Goal: Task Accomplishment & Management: Use online tool/utility

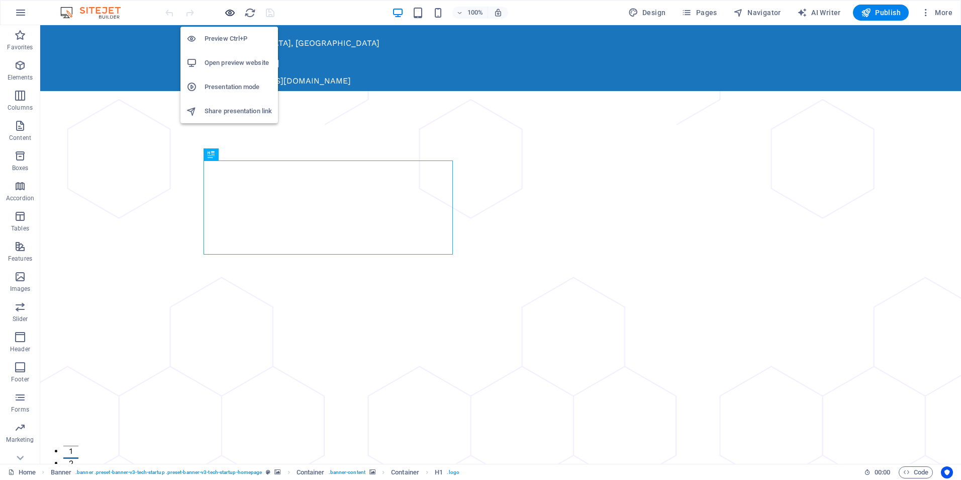
click at [228, 14] on icon "button" at bounding box center [230, 13] width 12 height 12
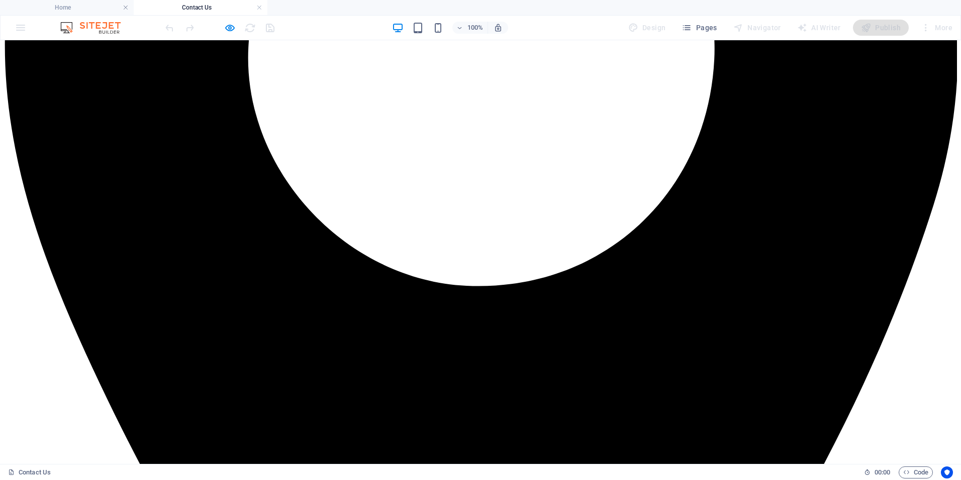
scroll to position [562, 0]
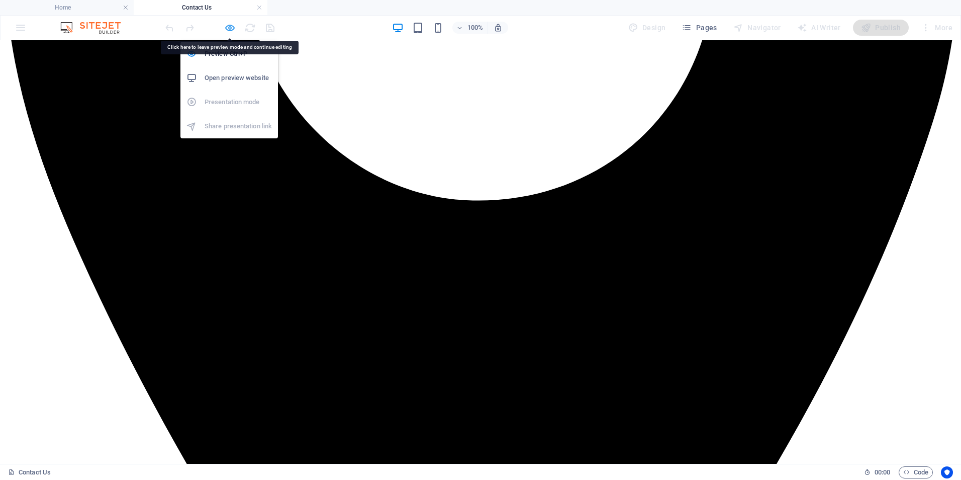
click at [228, 26] on icon "button" at bounding box center [230, 28] width 12 height 12
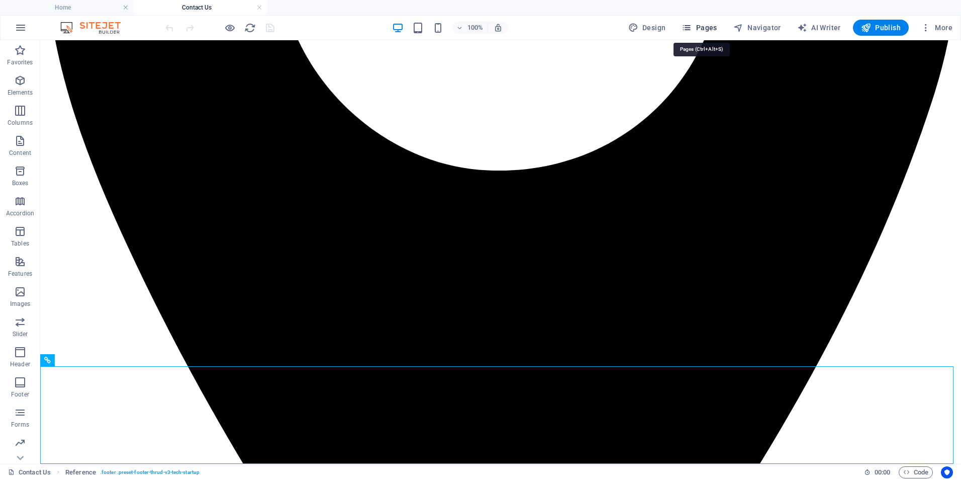
click at [709, 28] on span "Pages" at bounding box center [699, 28] width 35 height 10
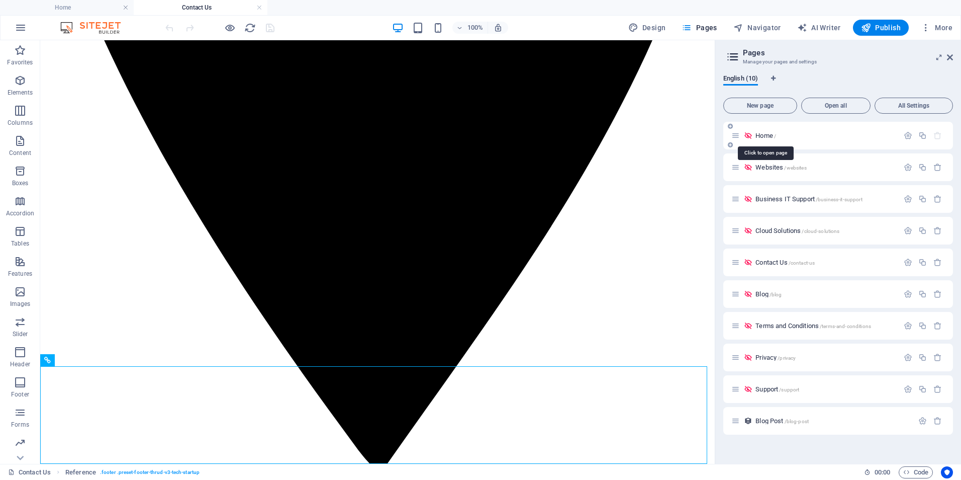
click at [762, 134] on span "Home /" at bounding box center [766, 136] width 21 height 8
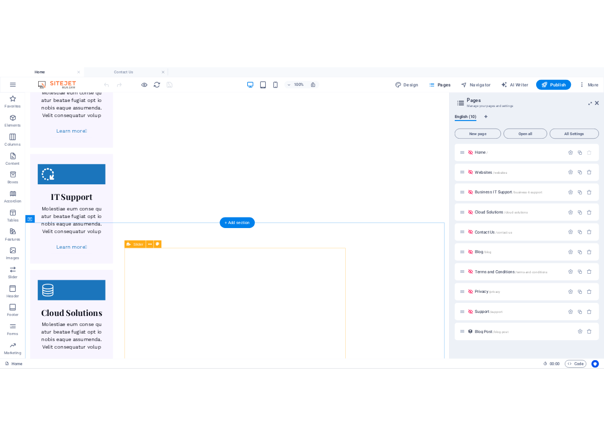
scroll to position [1654, 0]
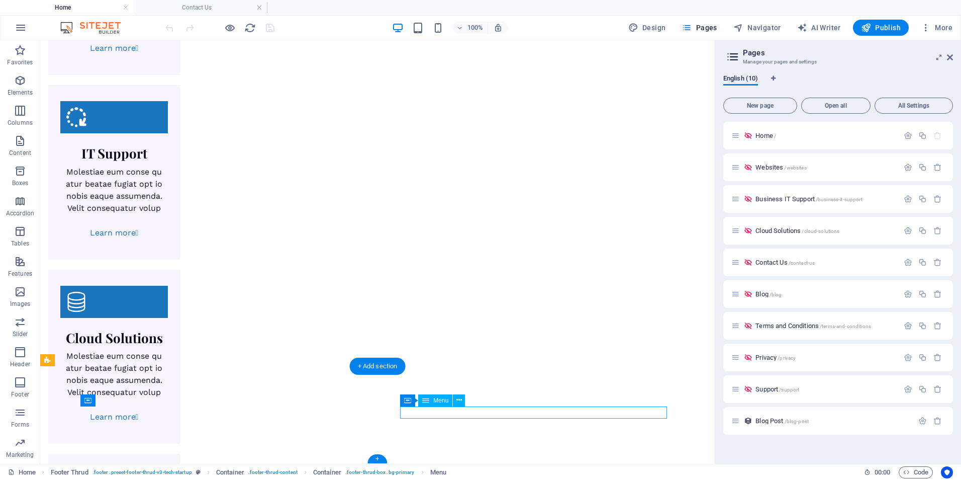
select select "1"
select select
select select "2"
select select
select select "3"
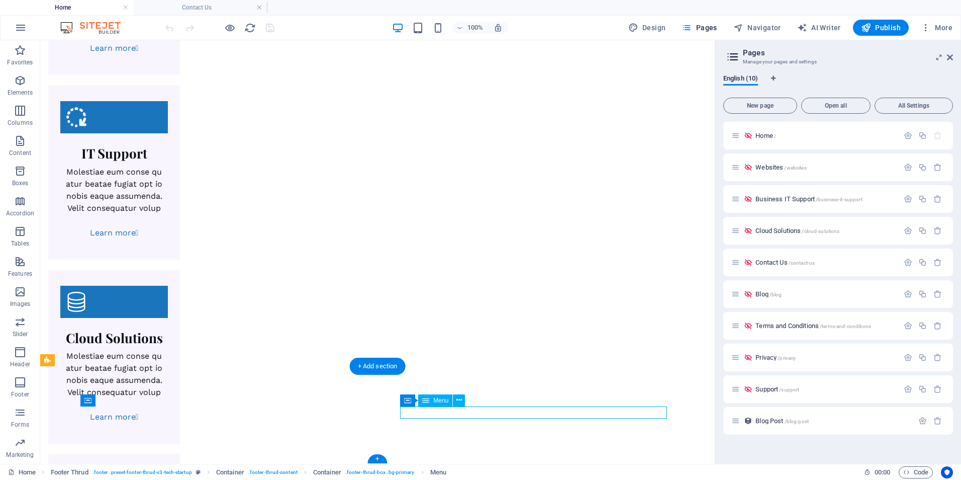
select select
select select "4"
select select
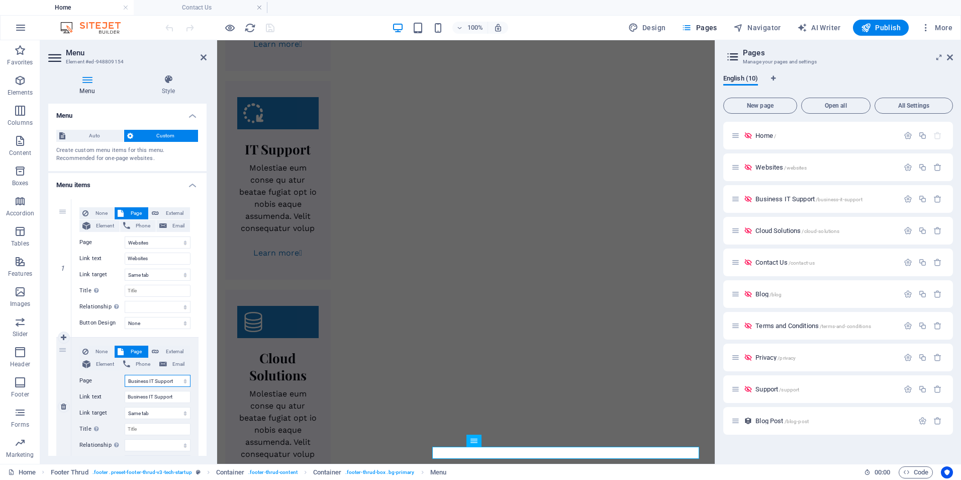
click at [148, 383] on select "Home Websites Business IT Support Cloud Solutions Contact Us Blog Terms and Con…" at bounding box center [158, 381] width 66 height 12
click at [149, 382] on select "Home Websites Business IT Support Cloud Solutions Contact Us Blog Terms and Con…" at bounding box center [158, 381] width 66 height 12
drag, startPoint x: 149, startPoint y: 396, endPoint x: 3, endPoint y: 396, distance: 146.8
click at [3, 396] on section "Favorites Elements Columns Content Boxes Accordion Tables Features Images Slide…" at bounding box center [357, 251] width 715 height 423
type input "IT Support"
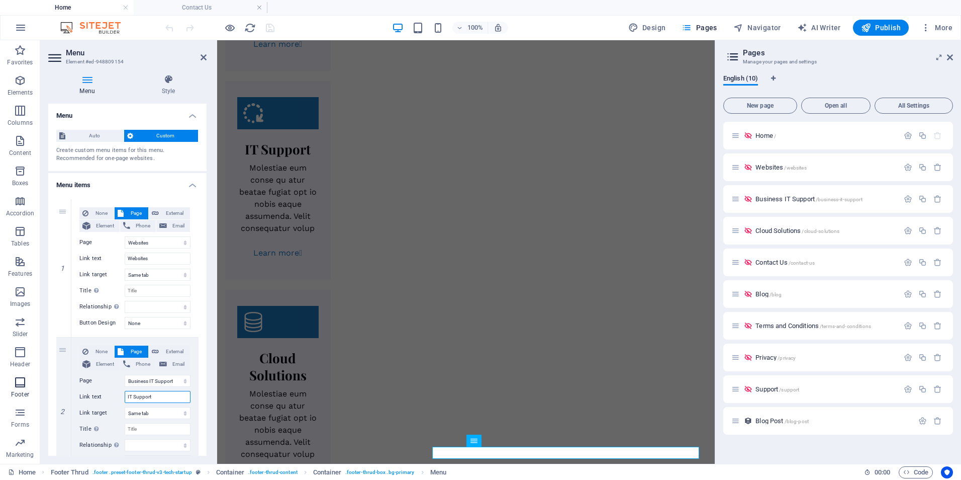
select select
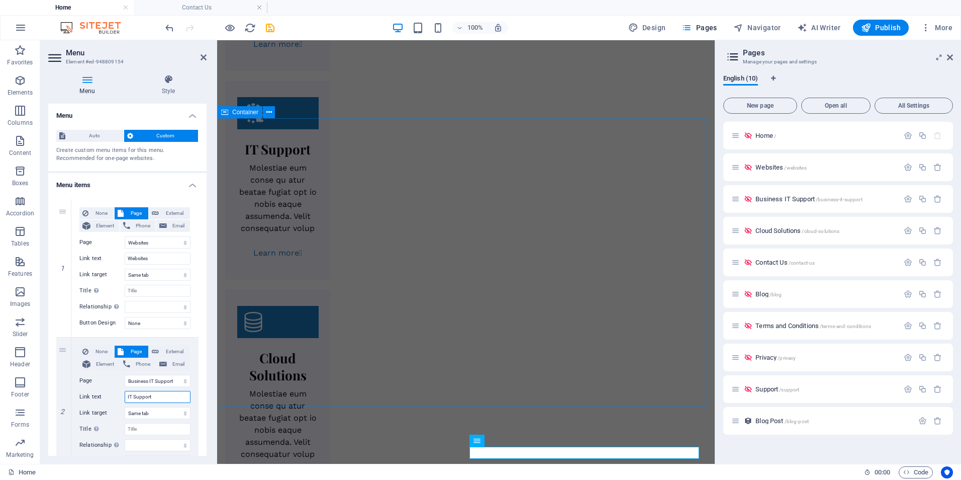
type input "IT Support"
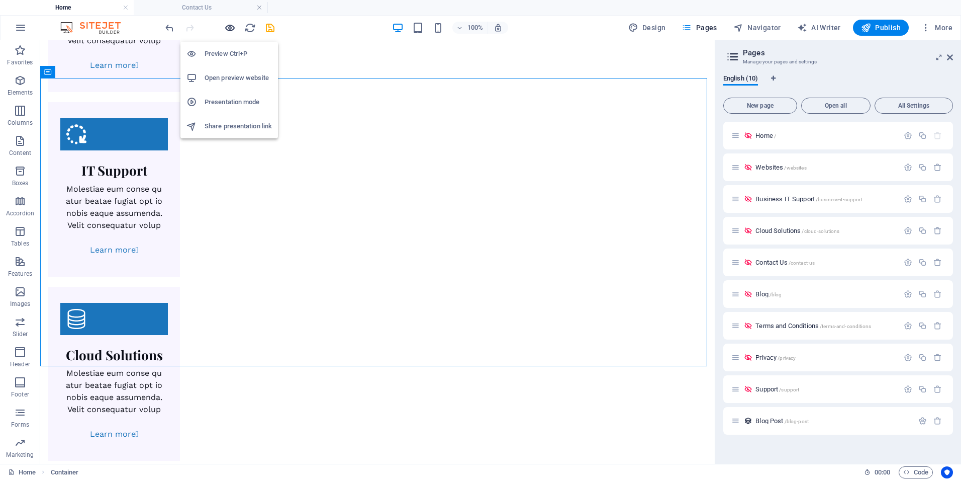
click at [232, 27] on icon "button" at bounding box center [230, 28] width 12 height 12
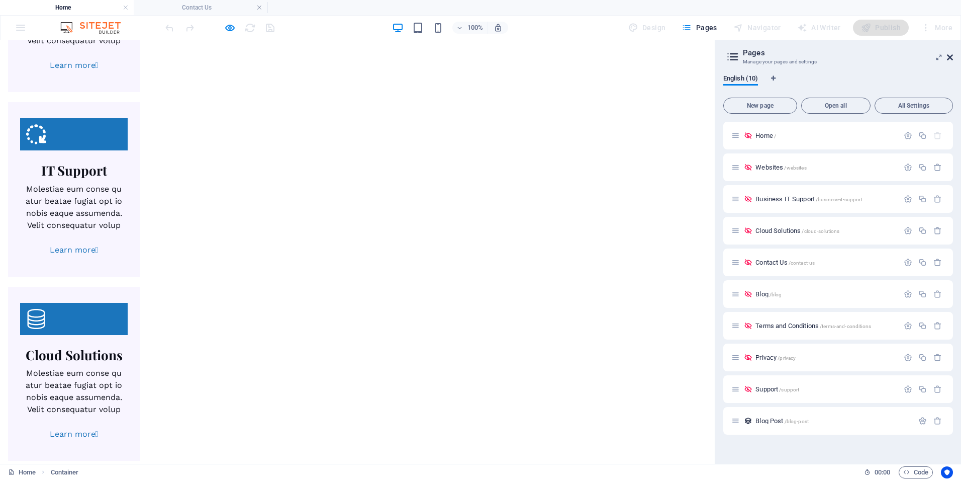
click at [947, 57] on icon at bounding box center [950, 57] width 6 height 8
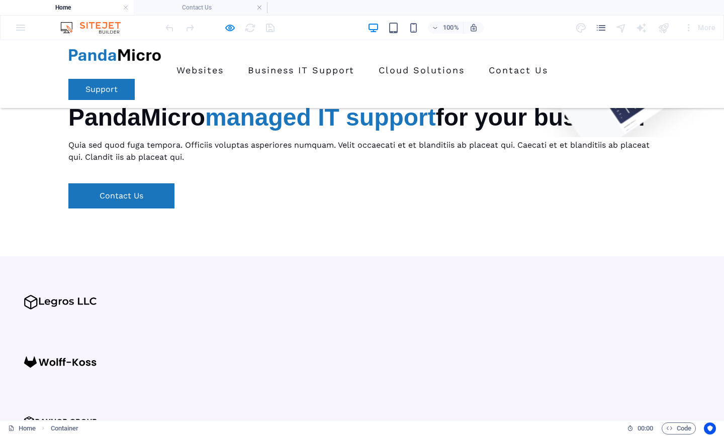
scroll to position [0, 0]
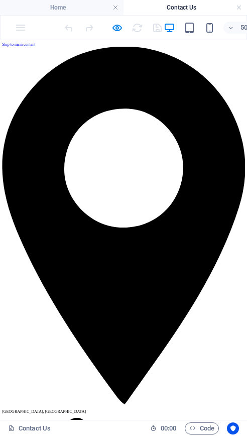
drag, startPoint x: 491, startPoint y: 294, endPoint x: 234, endPoint y: 71, distance: 339.3
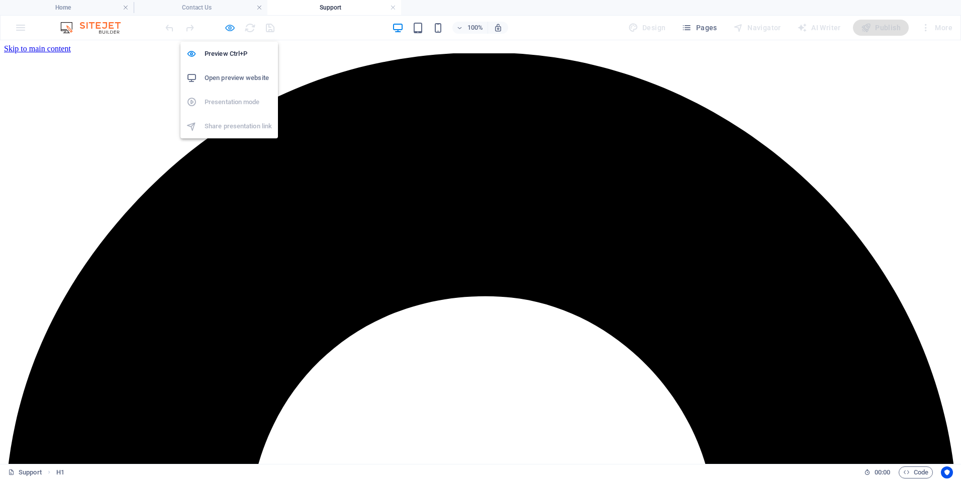
click at [228, 29] on icon "button" at bounding box center [230, 28] width 12 height 12
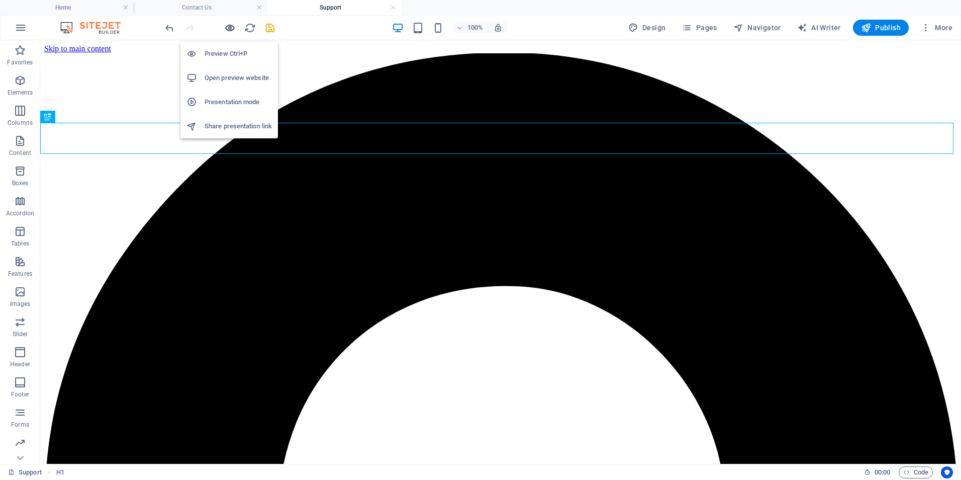
click at [230, 27] on icon "button" at bounding box center [230, 28] width 12 height 12
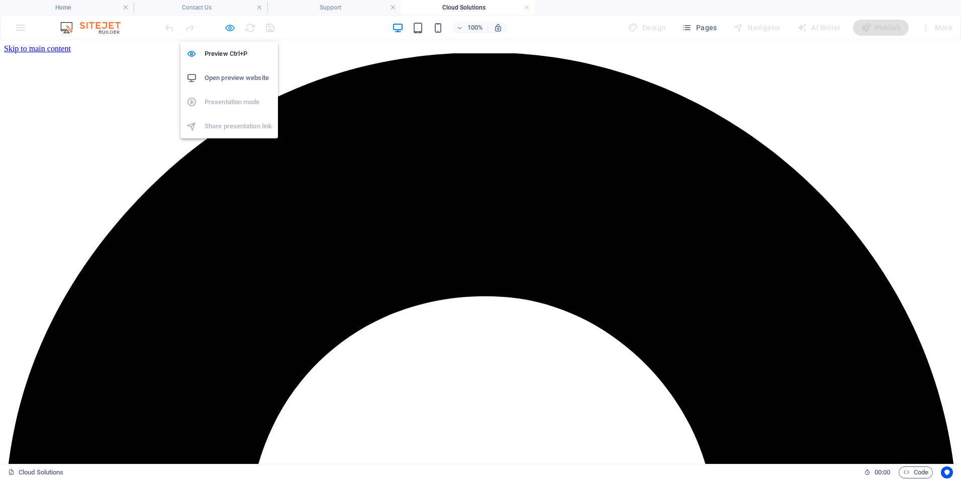
click at [229, 28] on icon "button" at bounding box center [230, 28] width 12 height 12
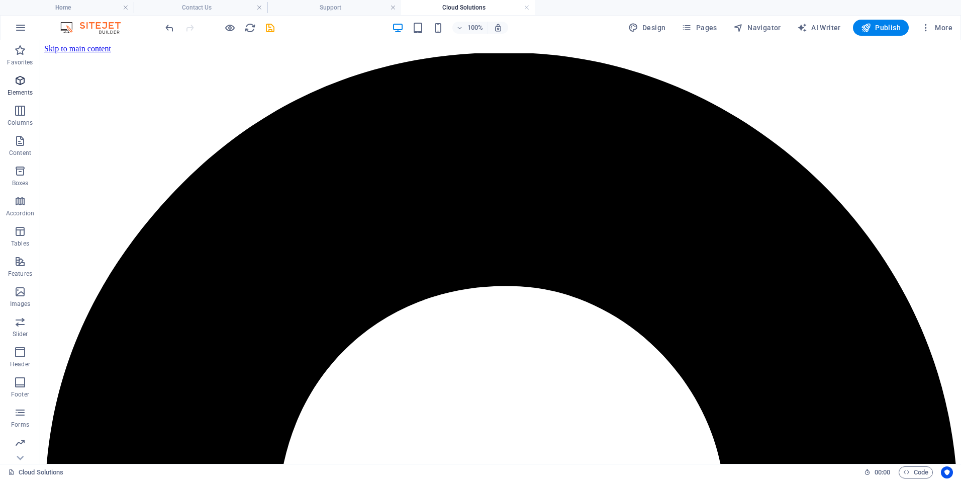
click at [21, 87] on span "Elements" at bounding box center [20, 86] width 40 height 24
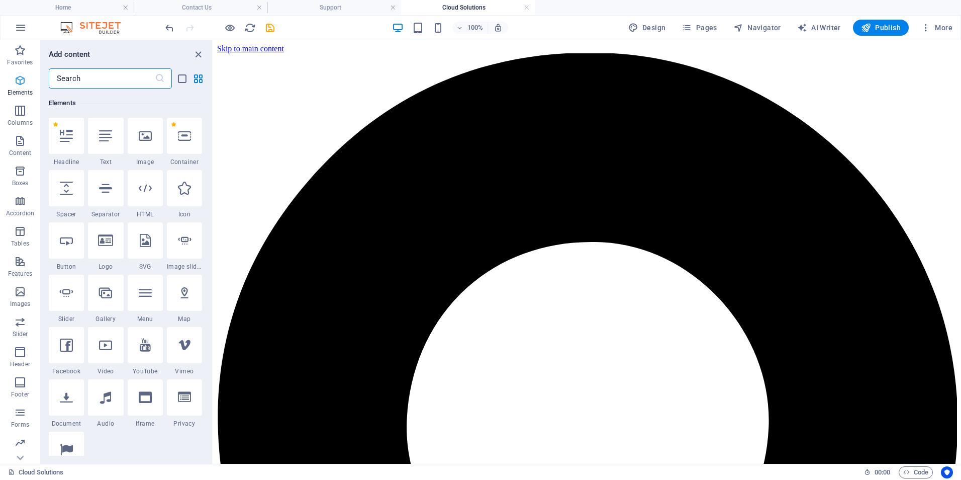
scroll to position [107, 0]
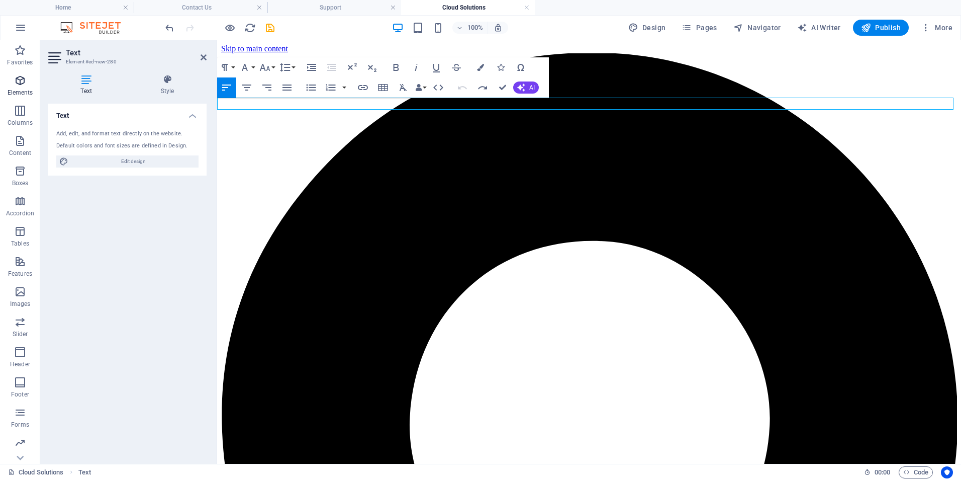
click at [19, 86] on span "Elements" at bounding box center [20, 86] width 40 height 24
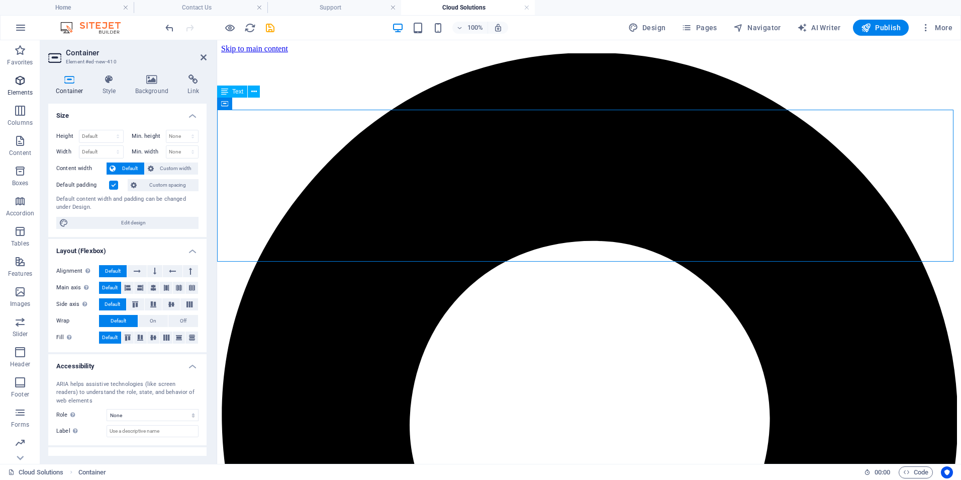
click at [18, 82] on icon "button" at bounding box center [20, 80] width 12 height 12
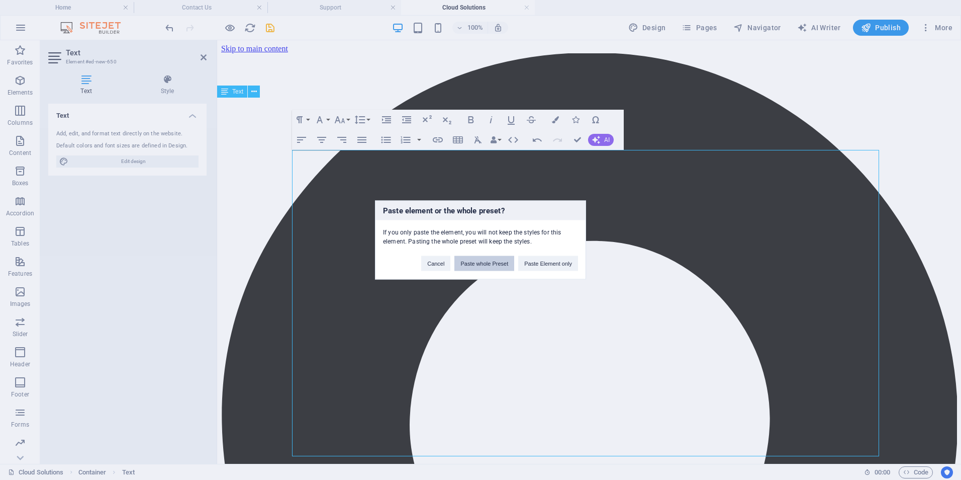
click at [499, 264] on button "Paste whole Preset" at bounding box center [485, 263] width 60 height 15
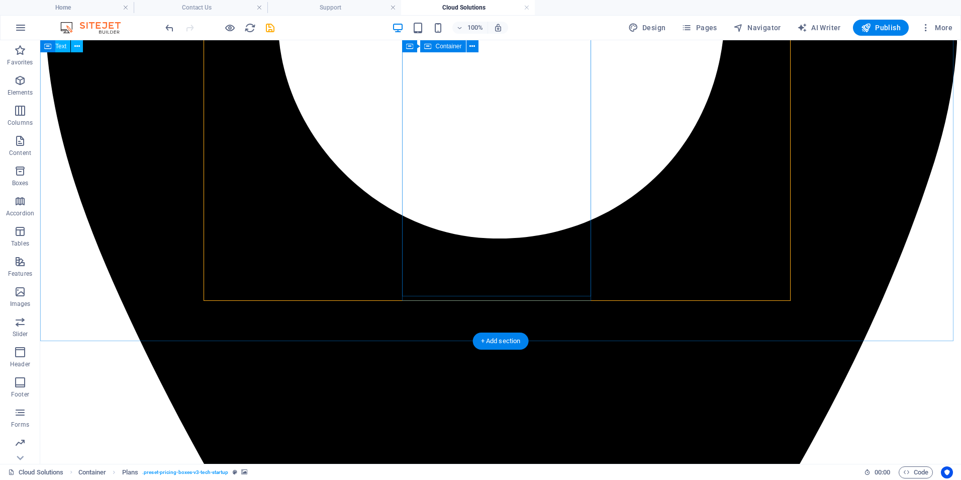
scroll to position [201, 0]
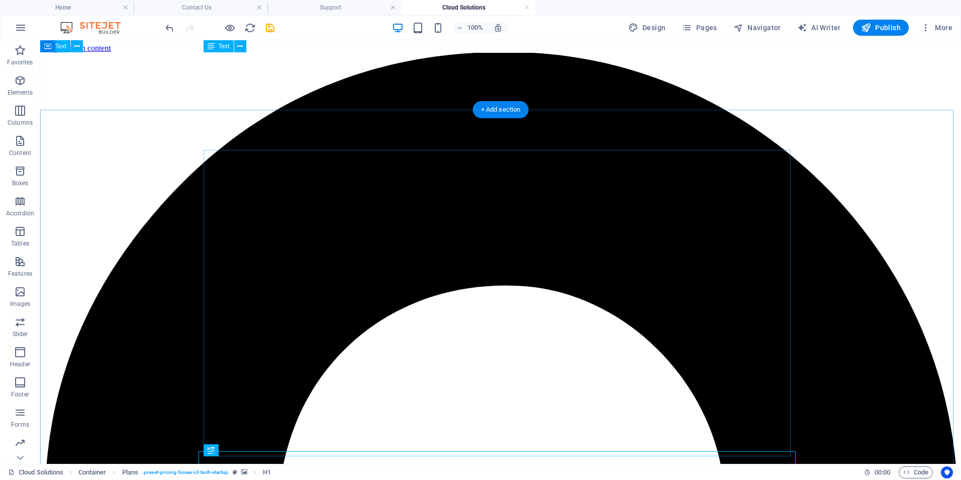
scroll to position [0, 0]
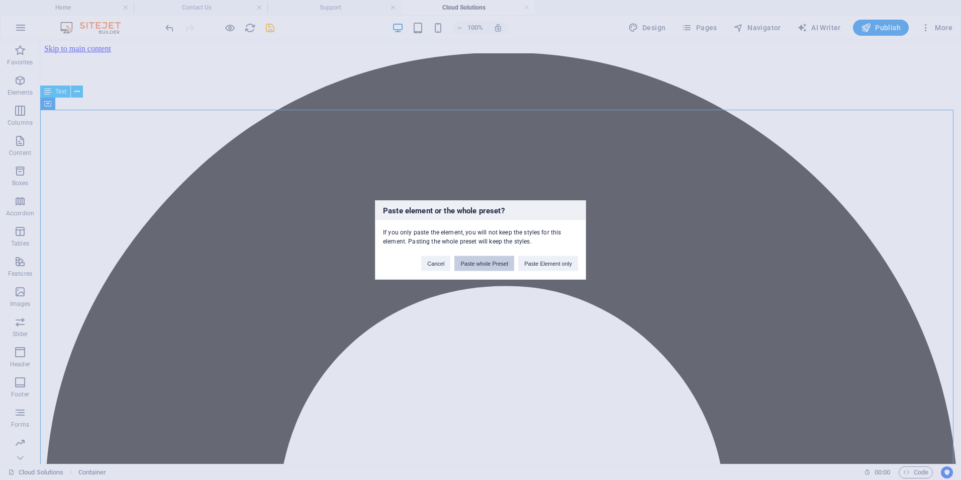
click at [469, 257] on button "Paste whole Preset" at bounding box center [485, 263] width 60 height 15
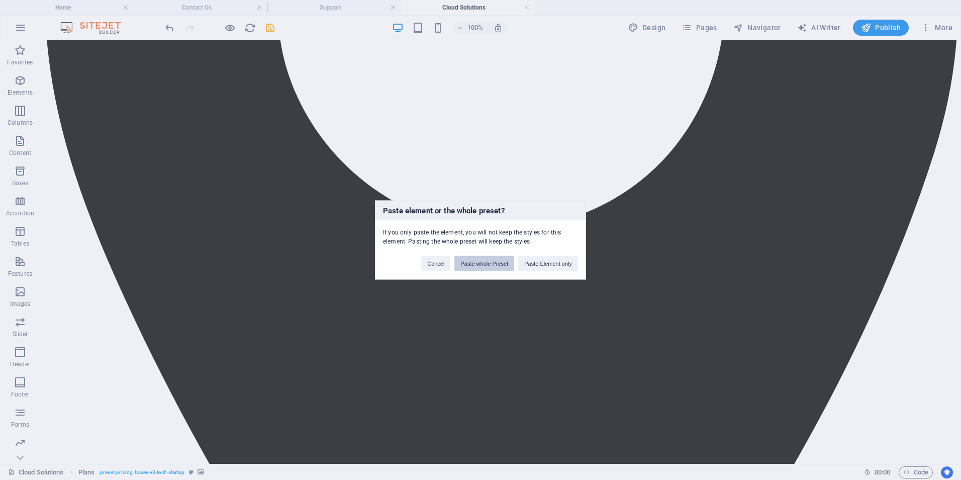
scroll to position [776, 0]
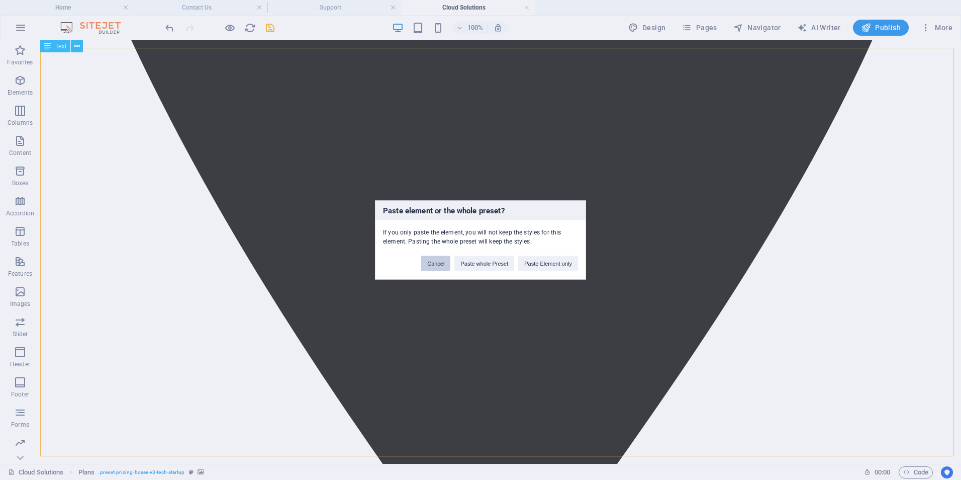
click at [436, 264] on button "Cancel" at bounding box center [435, 263] width 29 height 15
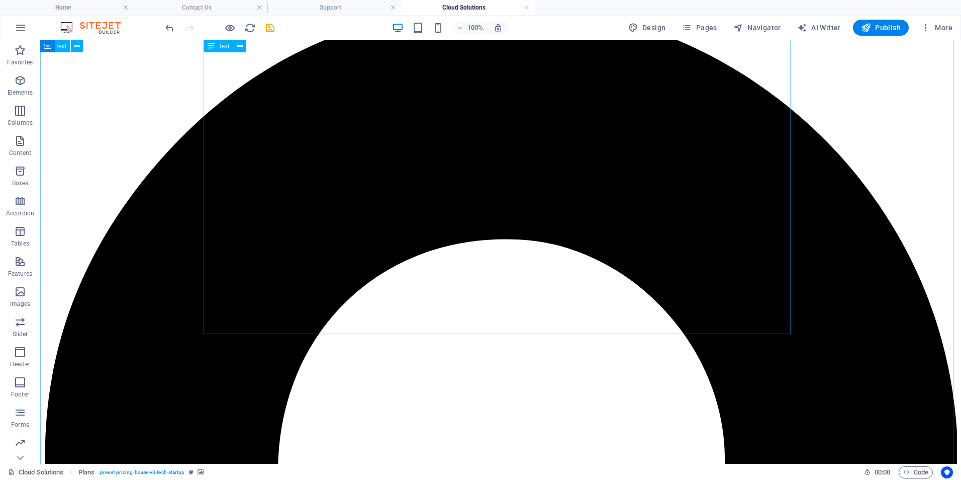
scroll to position [0, 0]
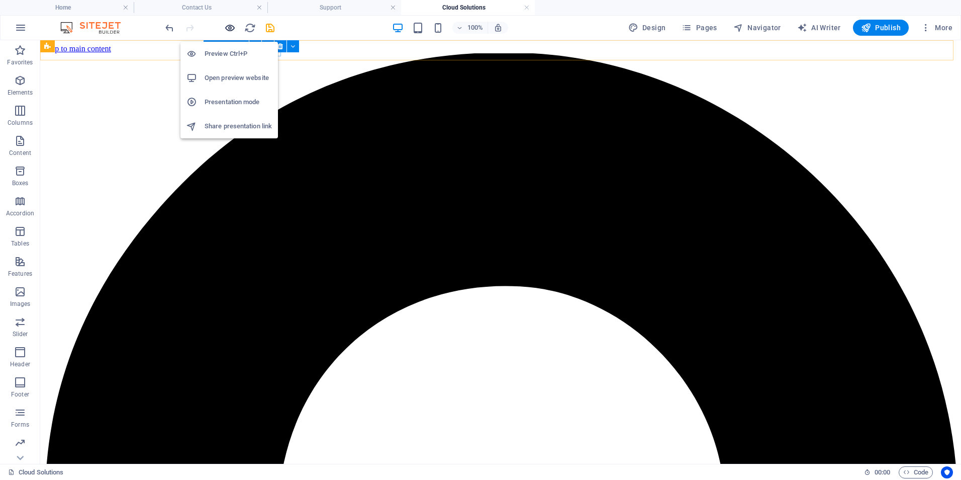
click at [226, 27] on icon "button" at bounding box center [230, 28] width 12 height 12
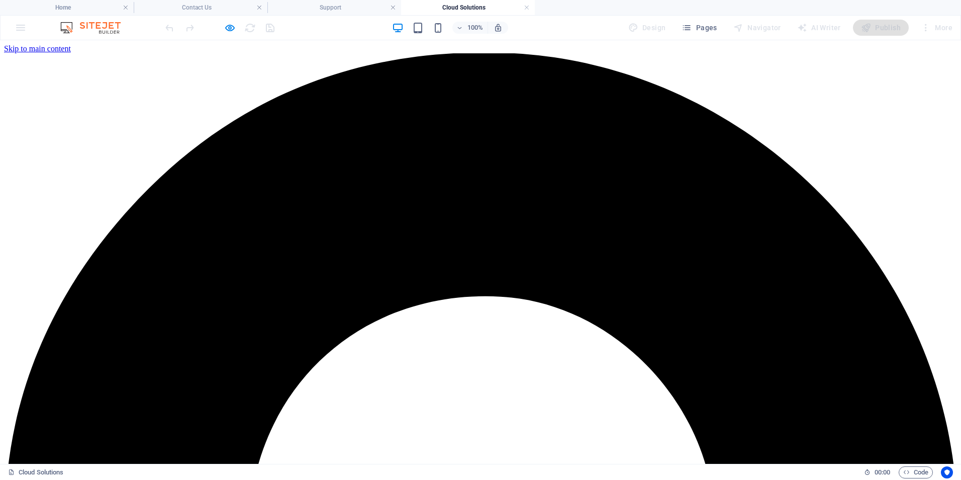
drag, startPoint x: 193, startPoint y: 154, endPoint x: 220, endPoint y: 227, distance: 77.8
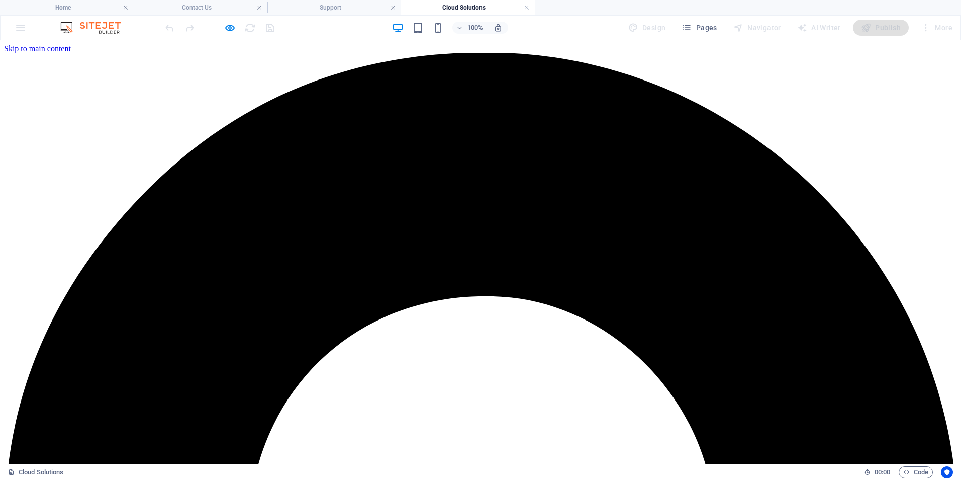
drag, startPoint x: 220, startPoint y: 227, endPoint x: 195, endPoint y: 143, distance: 87.8
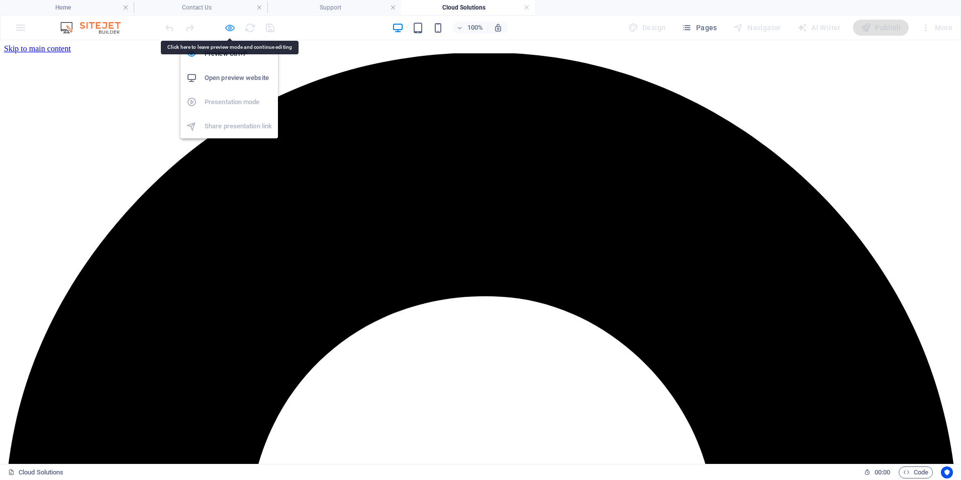
click at [226, 26] on icon "button" at bounding box center [230, 28] width 12 height 12
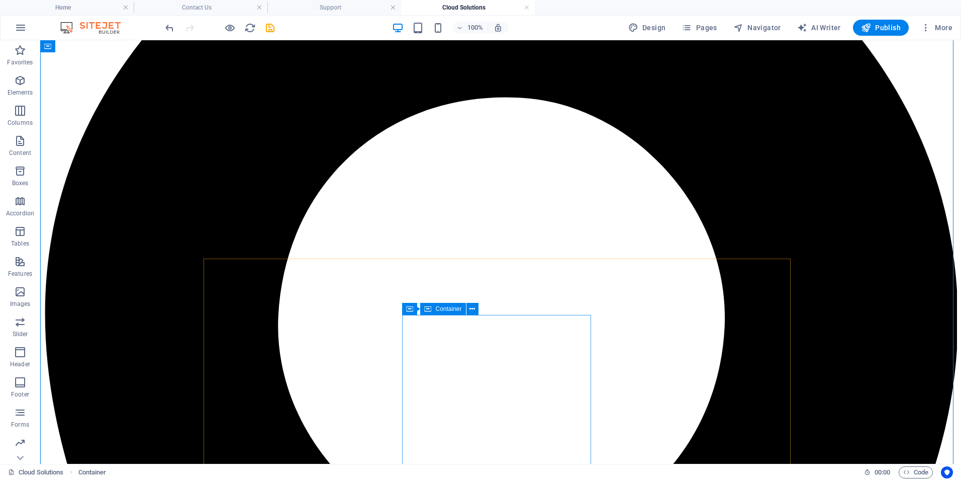
scroll to position [201, 0]
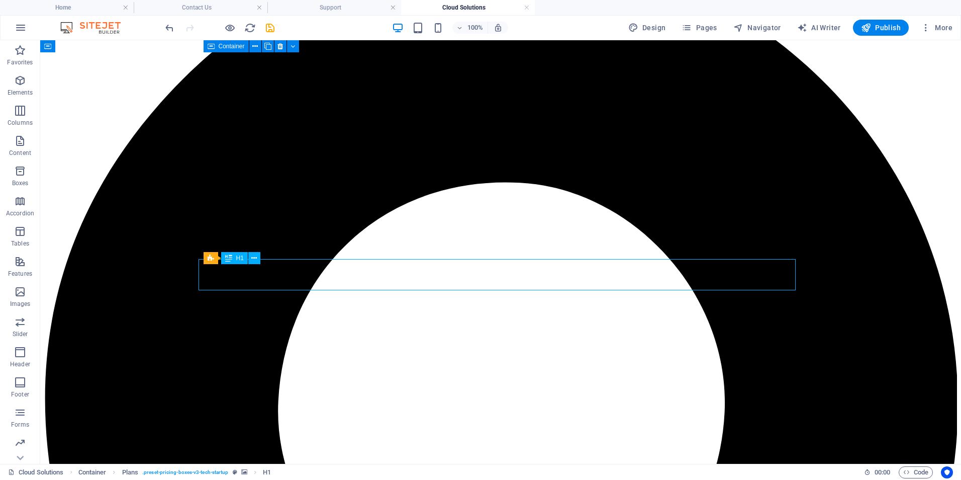
scroll to position [0, 0]
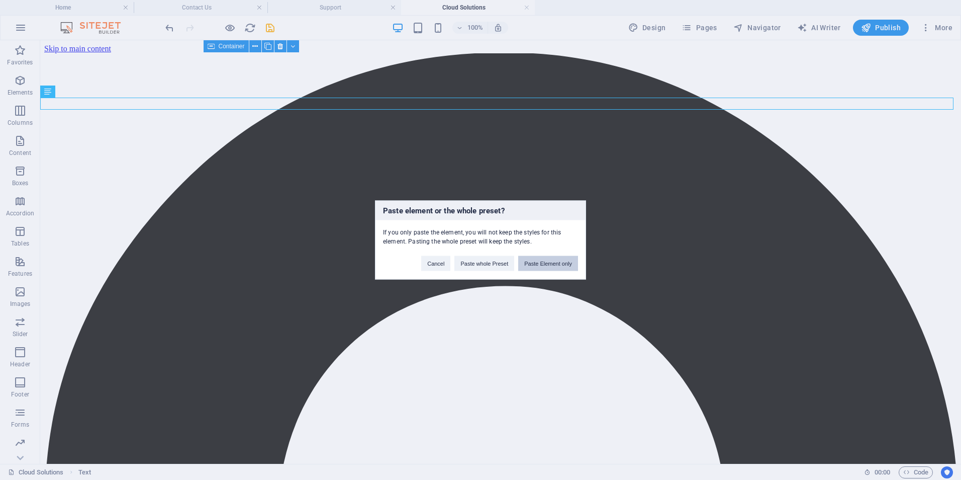
drag, startPoint x: 548, startPoint y: 263, endPoint x: 507, endPoint y: 223, distance: 57.2
click at [548, 263] on button "Paste Element only" at bounding box center [548, 263] width 60 height 15
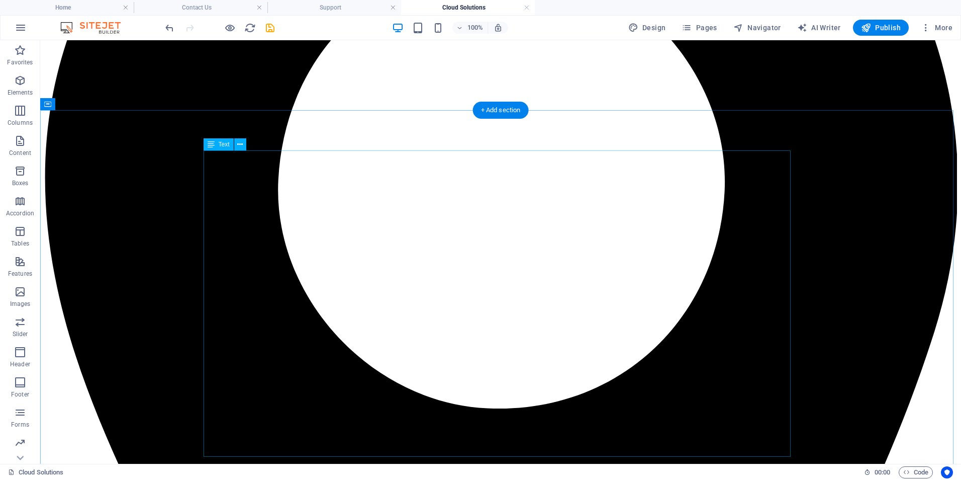
scroll to position [352, 0]
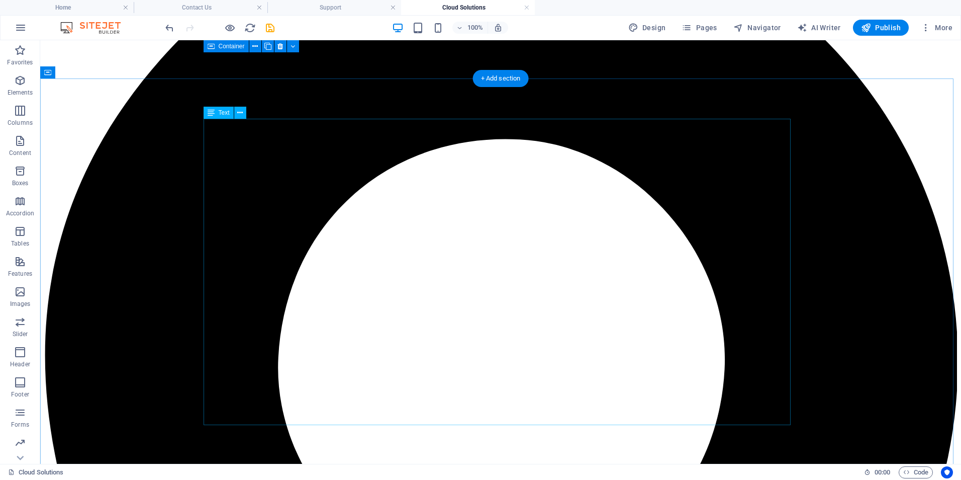
scroll to position [201, 0]
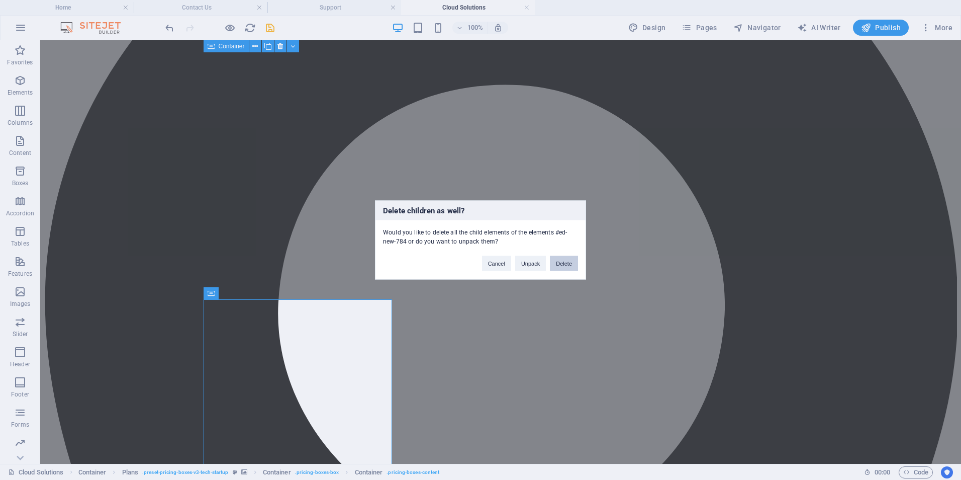
click at [565, 261] on button "Delete" at bounding box center [564, 263] width 28 height 15
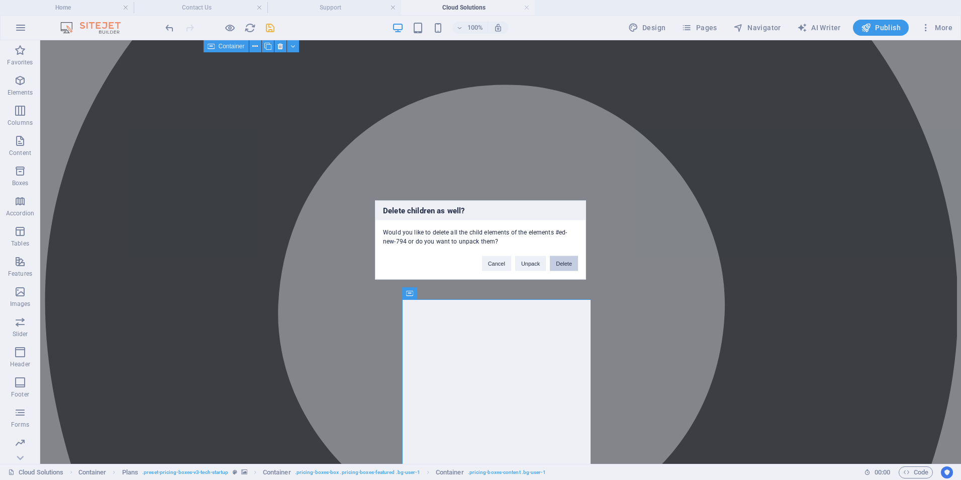
drag, startPoint x: 573, startPoint y: 259, endPoint x: 534, endPoint y: 219, distance: 56.2
click at [573, 259] on button "Delete" at bounding box center [564, 263] width 28 height 15
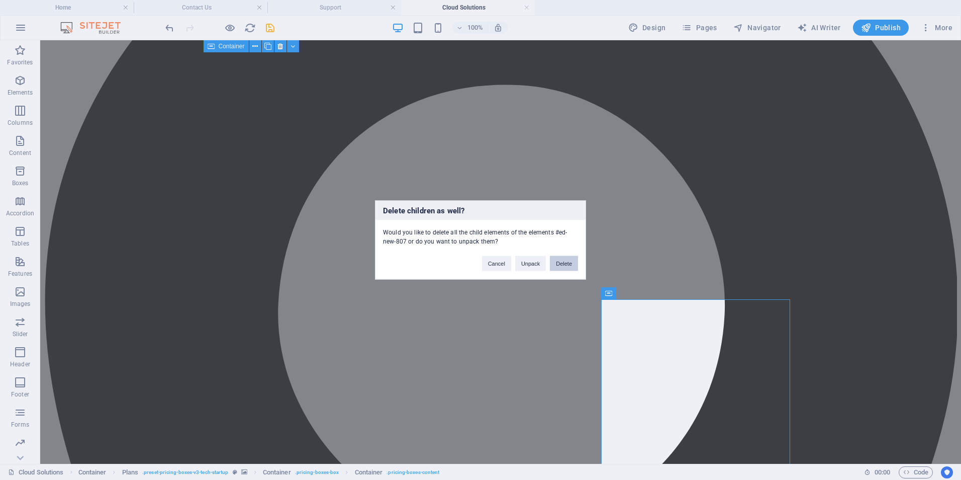
drag, startPoint x: 563, startPoint y: 260, endPoint x: 546, endPoint y: 229, distance: 35.8
click at [563, 260] on button "Delete" at bounding box center [564, 263] width 28 height 15
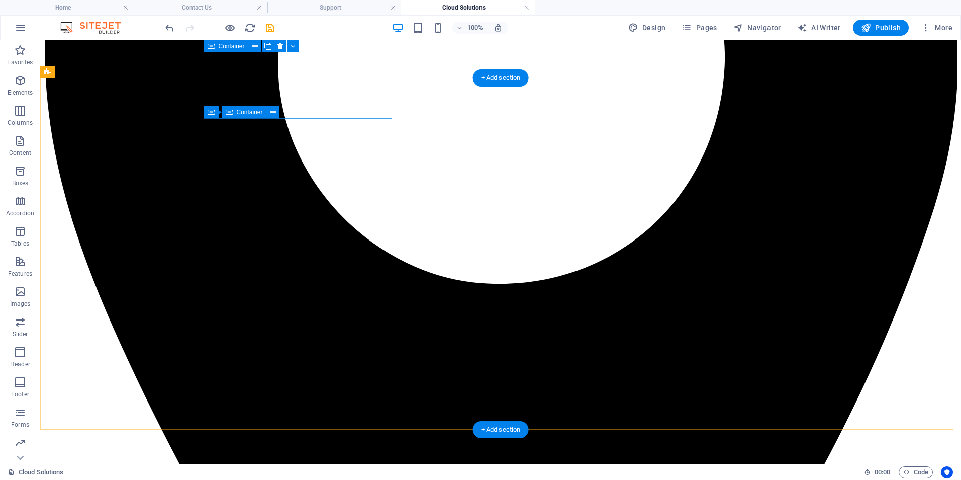
scroll to position [453, 0]
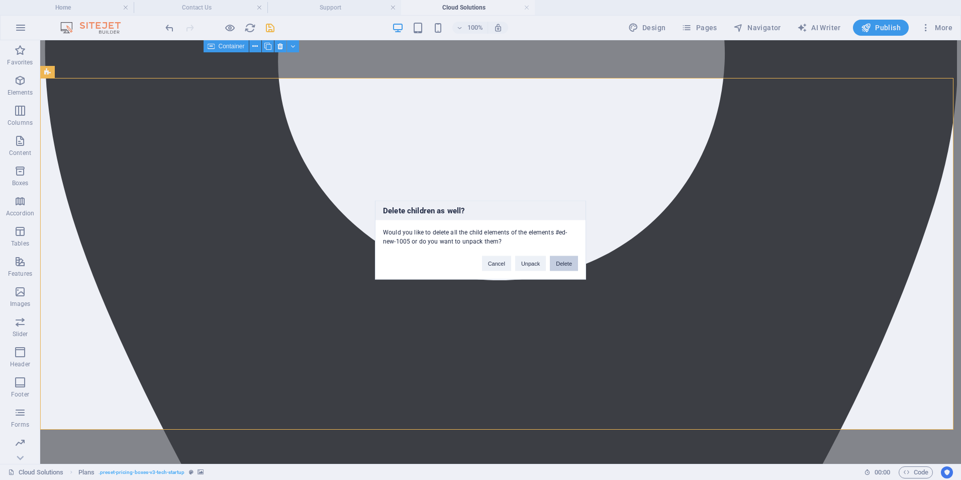
click at [569, 264] on button "Delete" at bounding box center [564, 263] width 28 height 15
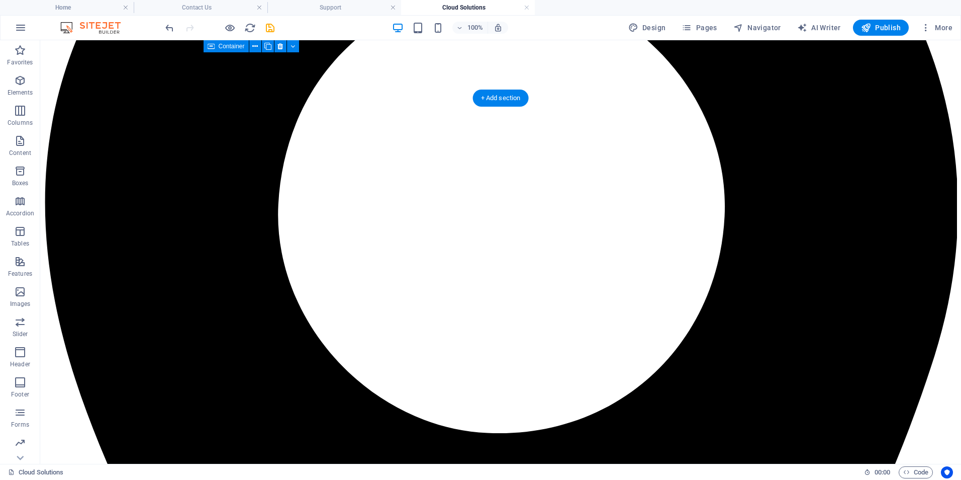
scroll to position [296, 0]
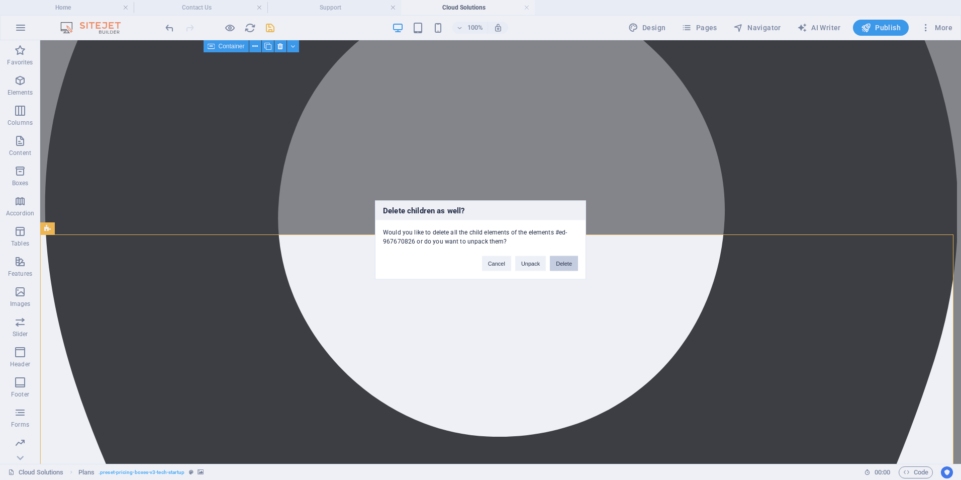
click at [562, 263] on button "Delete" at bounding box center [564, 263] width 28 height 15
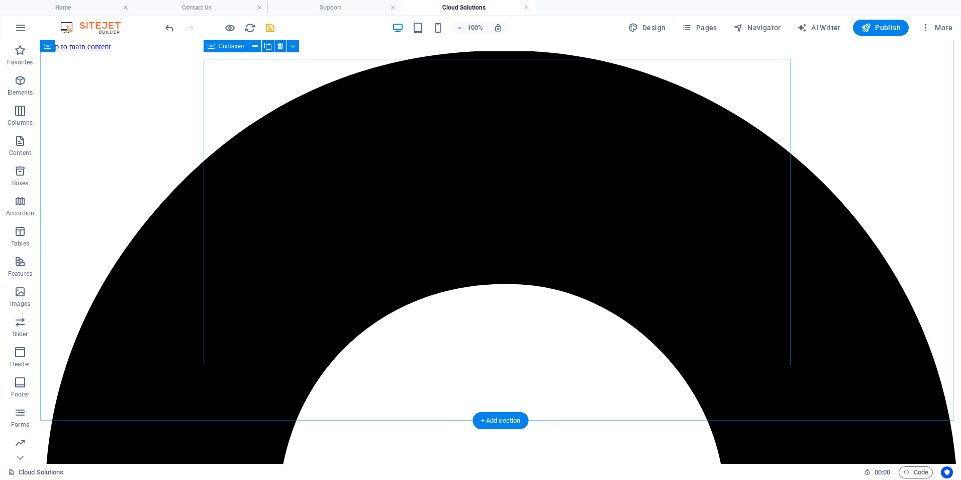
scroll to position [0, 0]
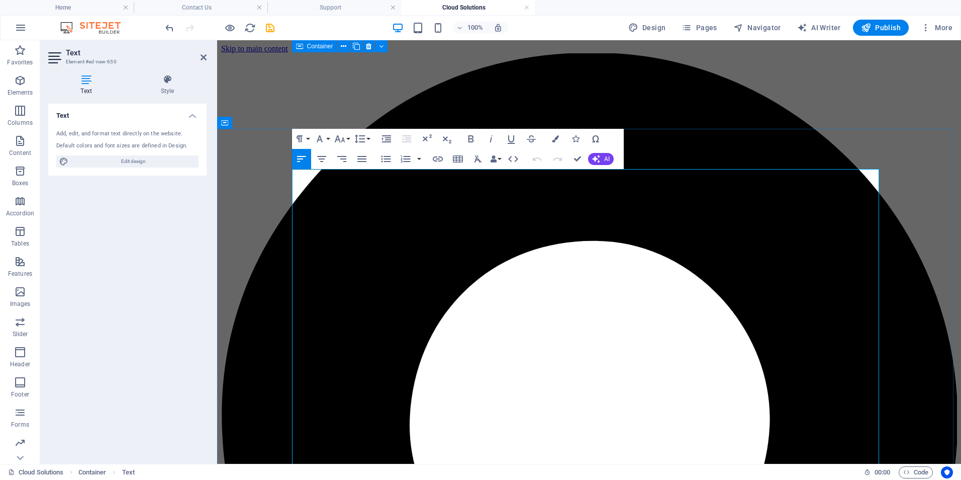
drag, startPoint x: 299, startPoint y: 175, endPoint x: 302, endPoint y: 192, distance: 16.4
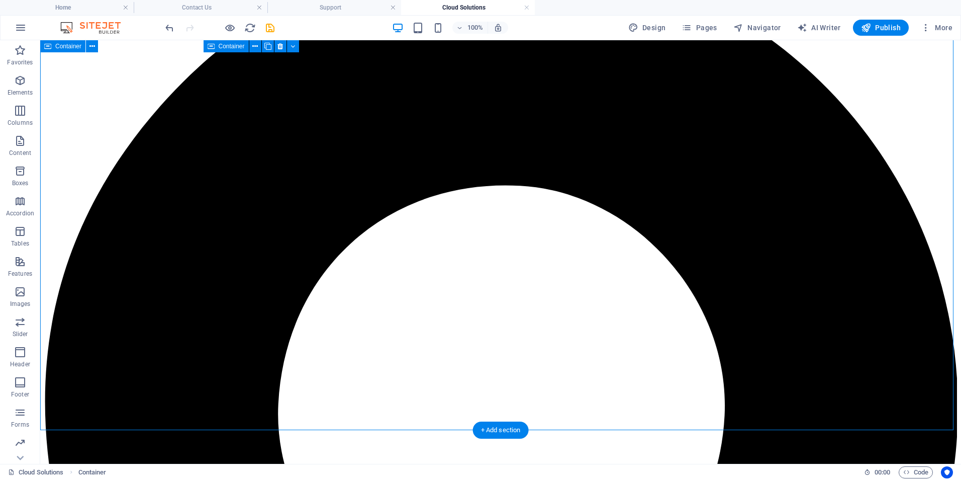
scroll to position [151, 0]
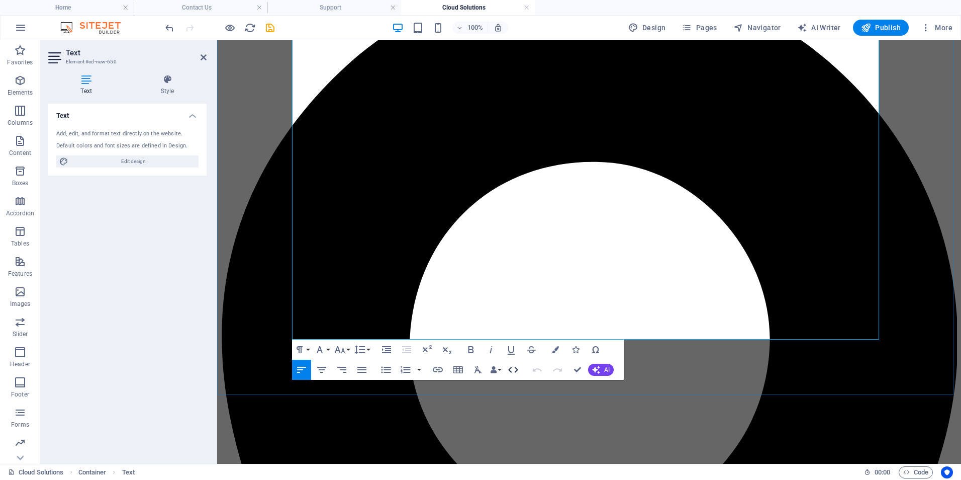
scroll to position [190, 0]
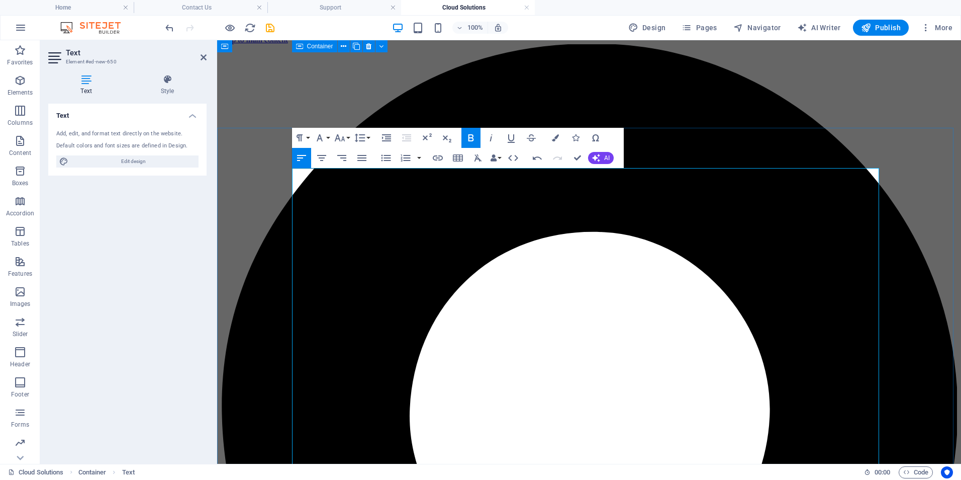
scroll to position [0, 0]
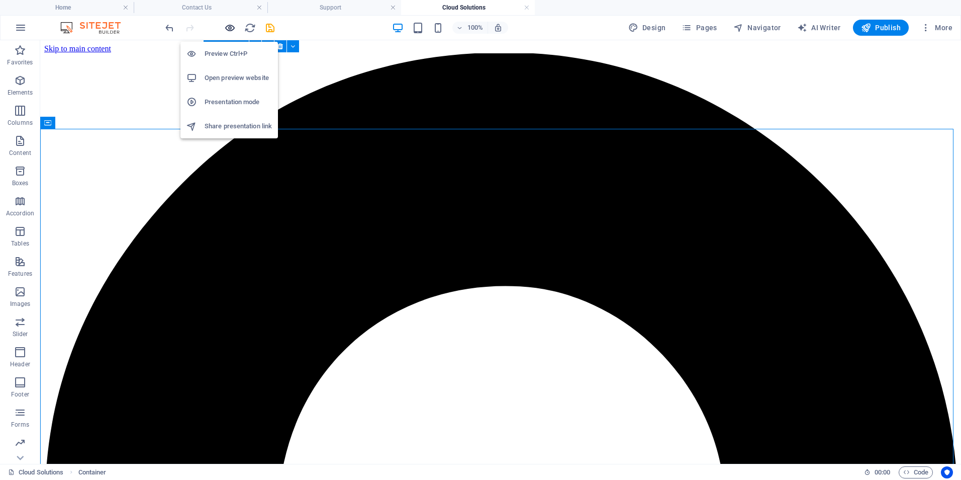
click at [224, 28] on icon "button" at bounding box center [230, 28] width 12 height 12
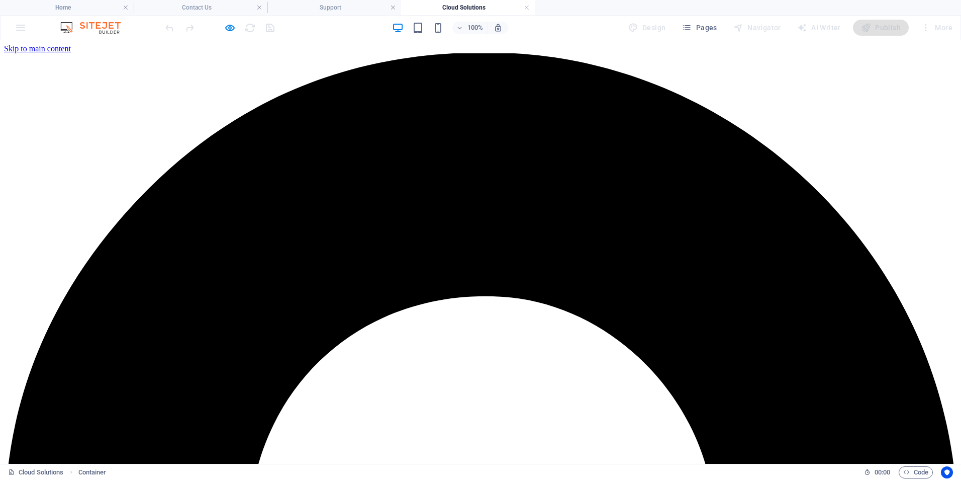
click at [229, 21] on div at bounding box center [219, 28] width 113 height 16
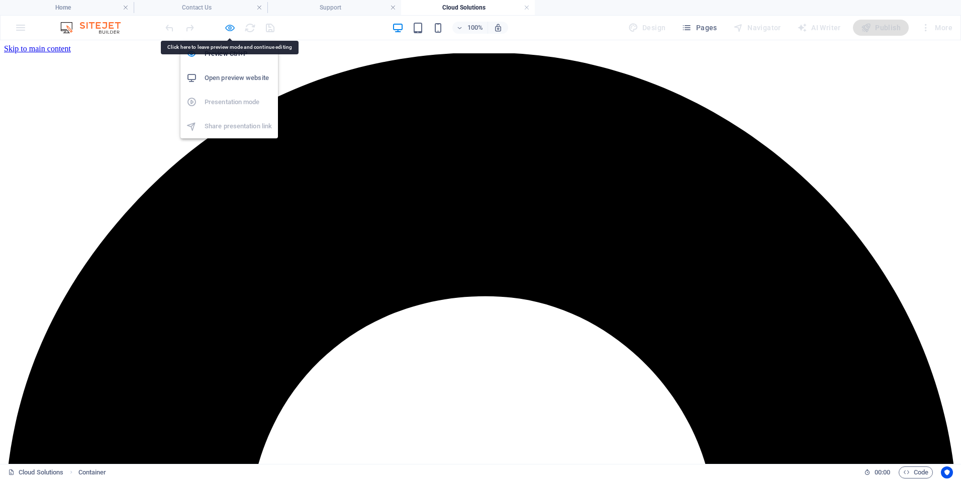
click at [229, 27] on icon "button" at bounding box center [230, 28] width 12 height 12
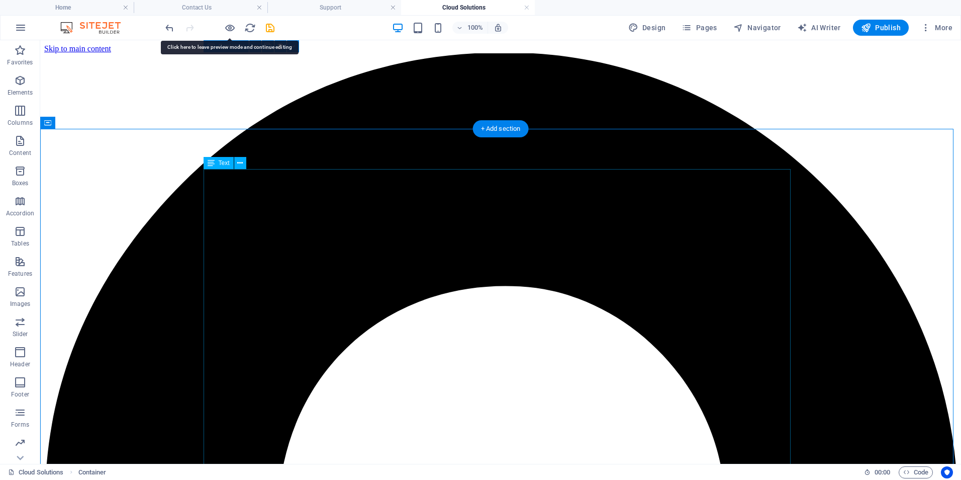
drag, startPoint x: 744, startPoint y: 189, endPoint x: 754, endPoint y: 186, distance: 10.5
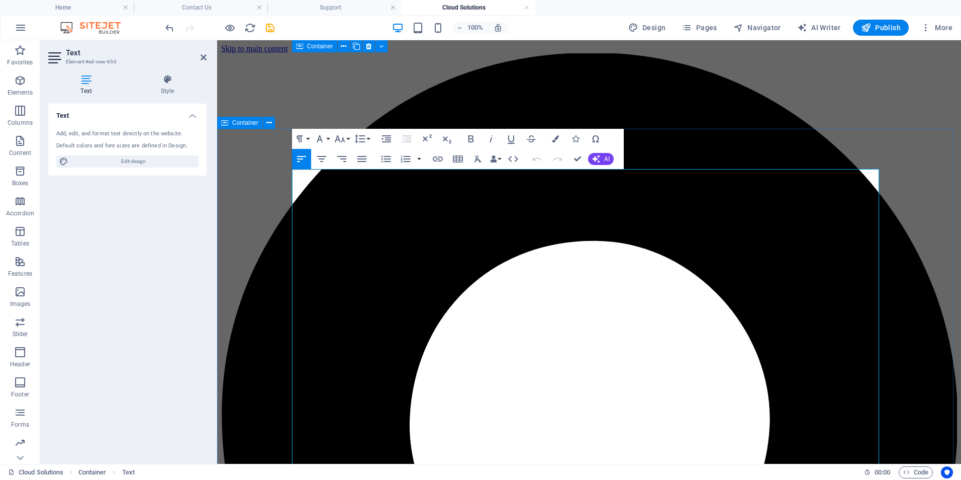
drag, startPoint x: 837, startPoint y: 188, endPoint x: 278, endPoint y: 173, distance: 559.3
click at [344, 136] on icon "button" at bounding box center [340, 139] width 12 height 12
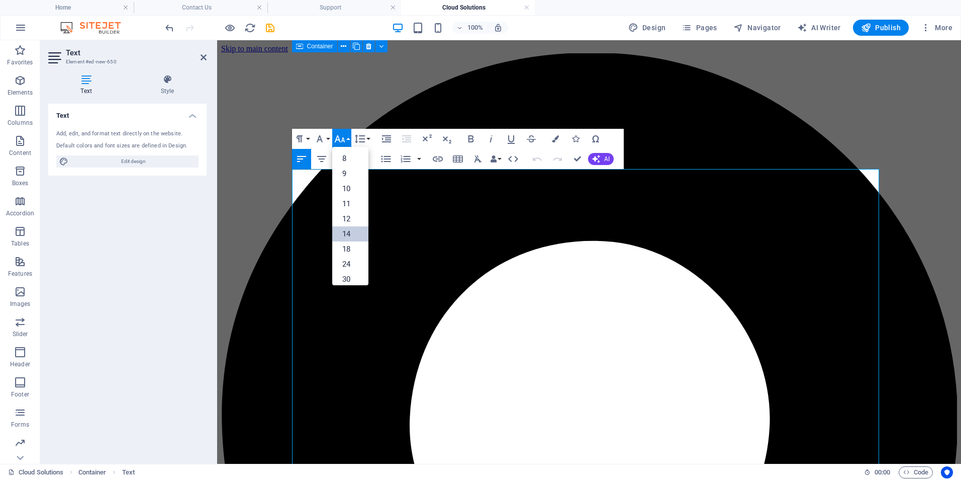
click at [353, 227] on link "14" at bounding box center [350, 233] width 36 height 15
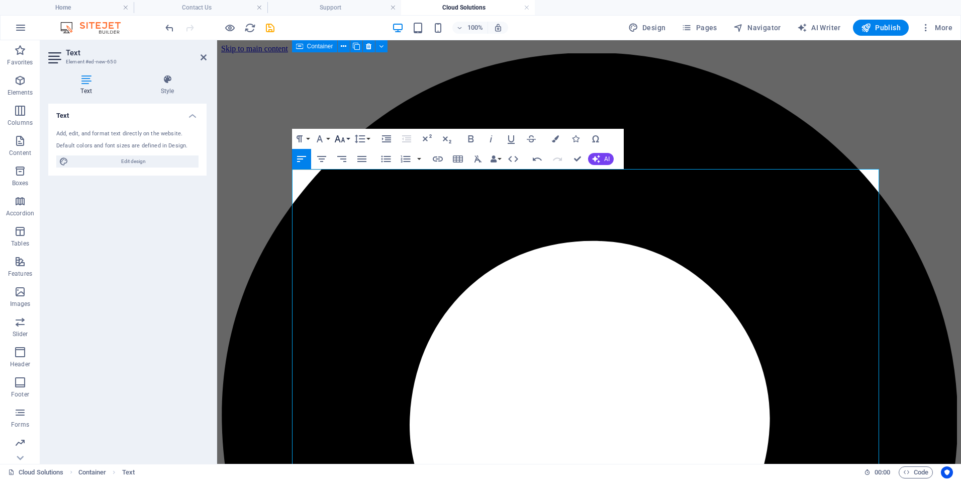
click at [348, 134] on button "Font Size" at bounding box center [341, 139] width 19 height 20
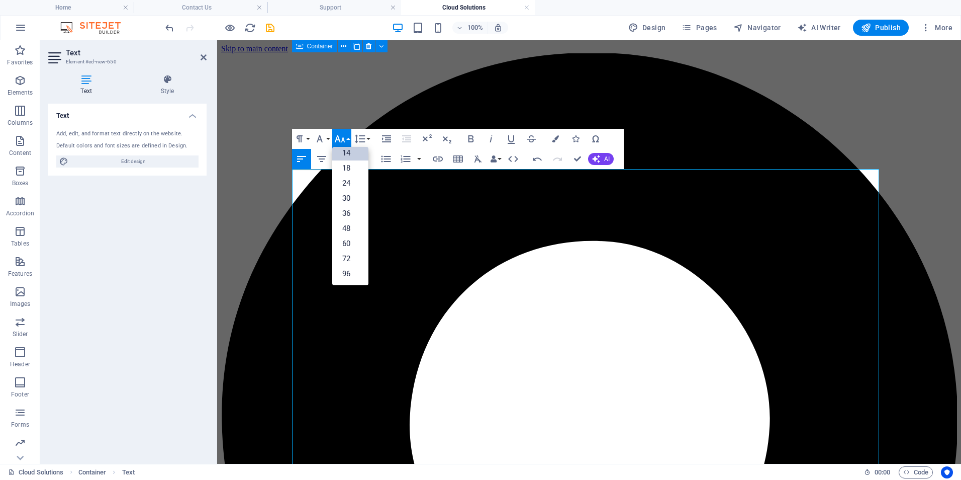
scroll to position [81, 0]
click at [344, 169] on link "18" at bounding box center [350, 167] width 36 height 15
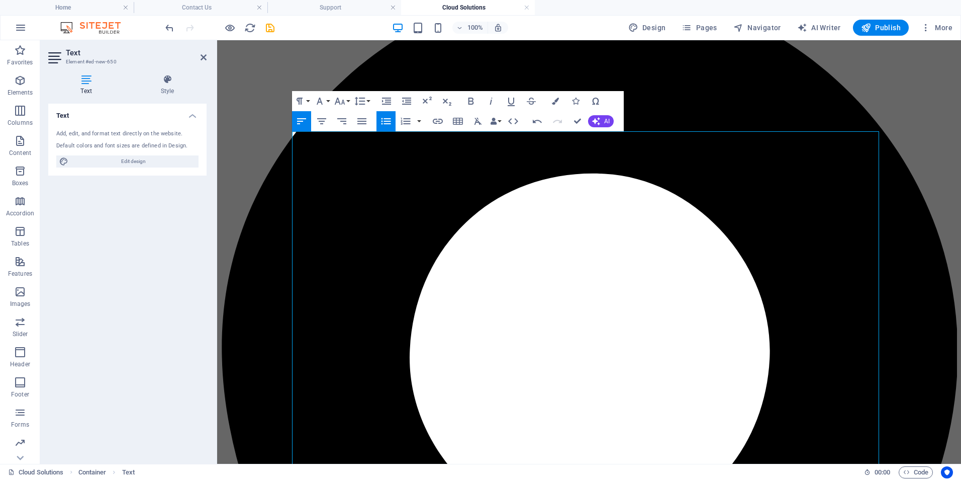
scroll to position [254, 0]
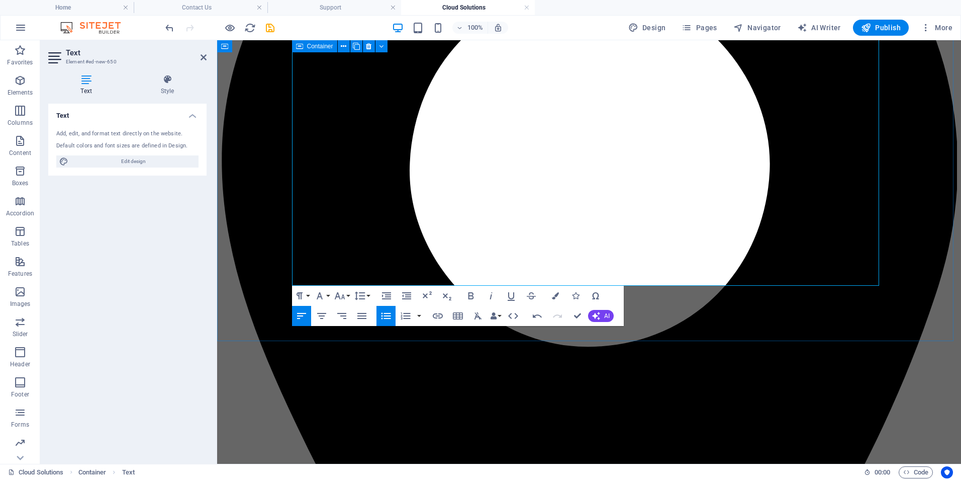
drag, startPoint x: 293, startPoint y: 214, endPoint x: 870, endPoint y: 277, distance: 581.1
click at [343, 296] on icon "button" at bounding box center [340, 296] width 12 height 12
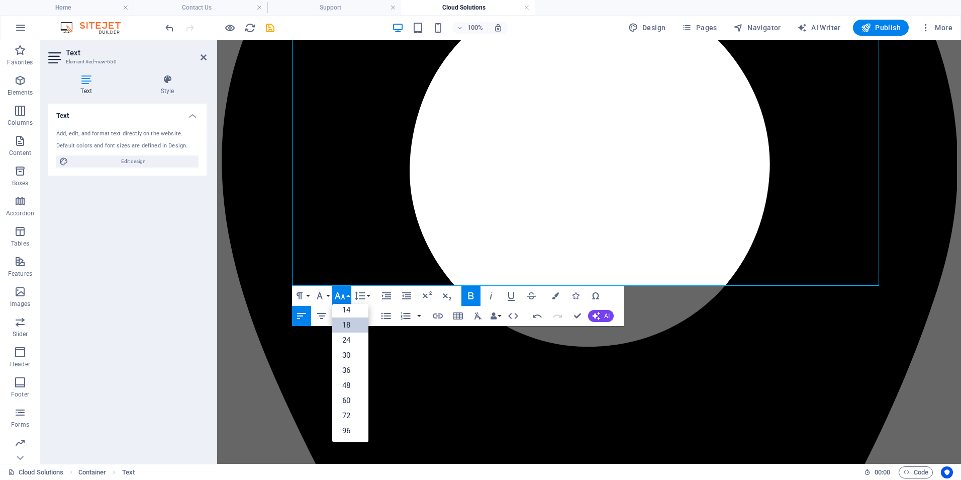
click at [350, 324] on link "18" at bounding box center [350, 324] width 36 height 15
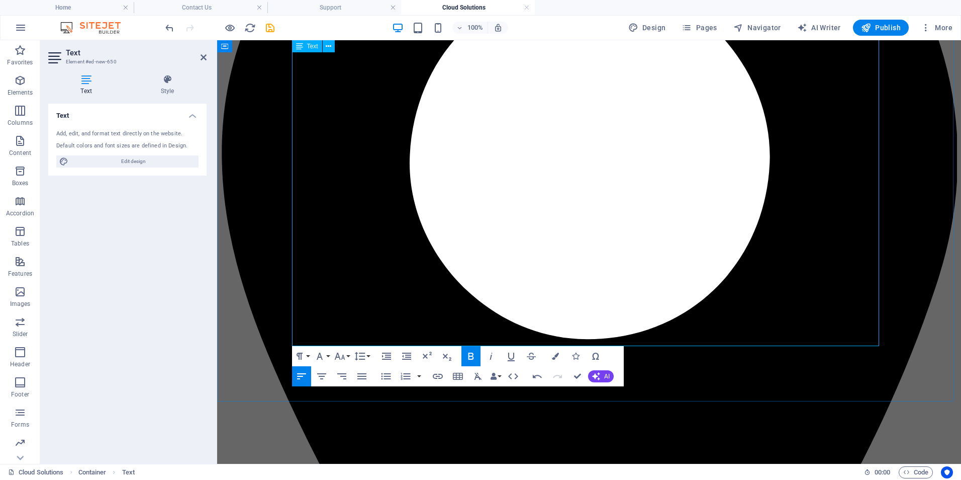
drag, startPoint x: 368, startPoint y: 241, endPoint x: 275, endPoint y: 240, distance: 92.5
drag, startPoint x: 331, startPoint y: 243, endPoint x: 371, endPoint y: 221, distance: 44.8
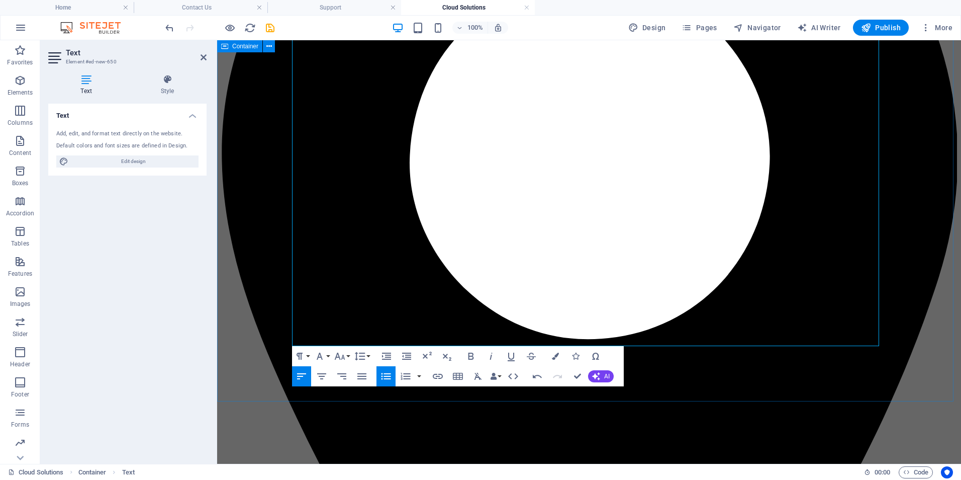
drag, startPoint x: 340, startPoint y: 243, endPoint x: 291, endPoint y: 240, distance: 49.9
click at [339, 354] on icon "button" at bounding box center [340, 356] width 12 height 12
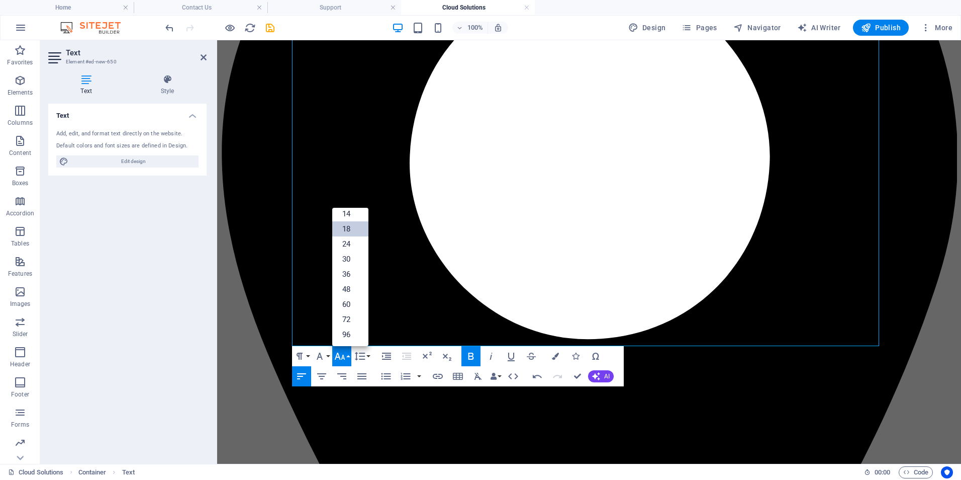
scroll to position [81, 0]
click at [349, 238] on link "24" at bounding box center [350, 243] width 36 height 15
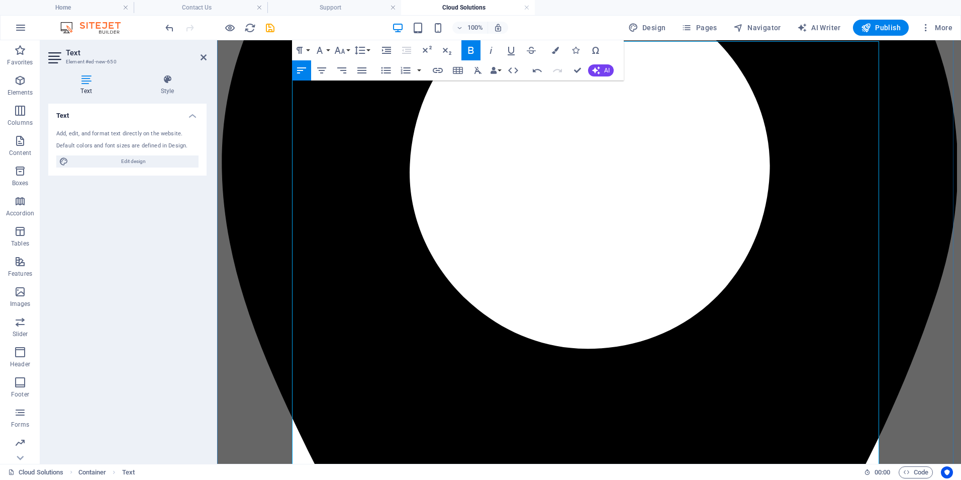
scroll to position [262, 0]
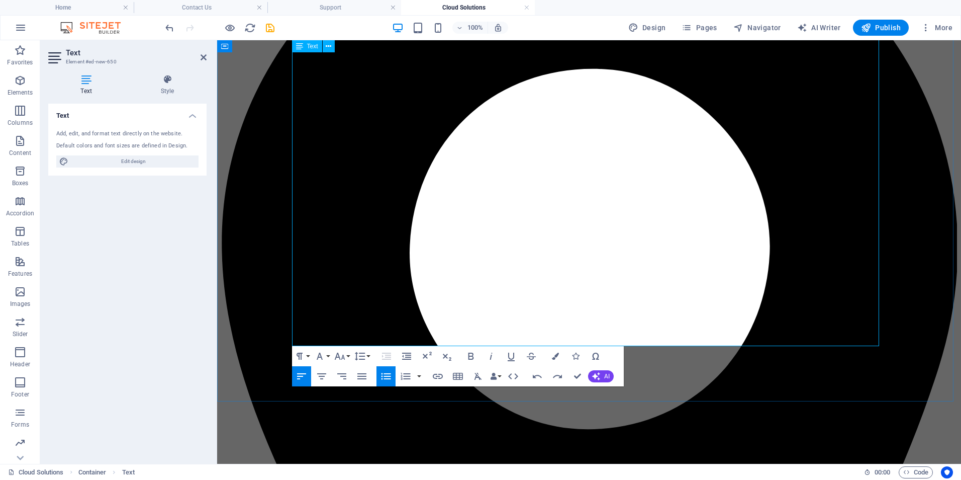
scroll to position [0, 0]
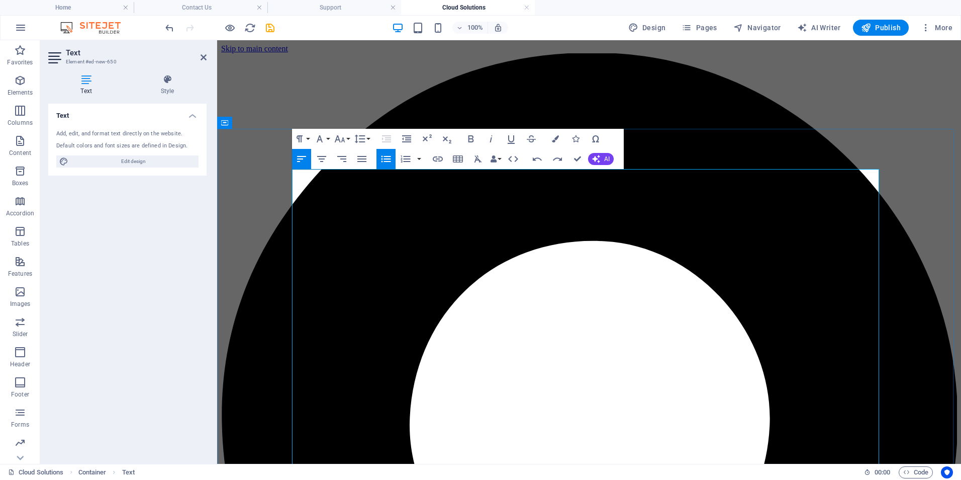
drag, startPoint x: 304, startPoint y: 232, endPoint x: 314, endPoint y: 230, distance: 10.3
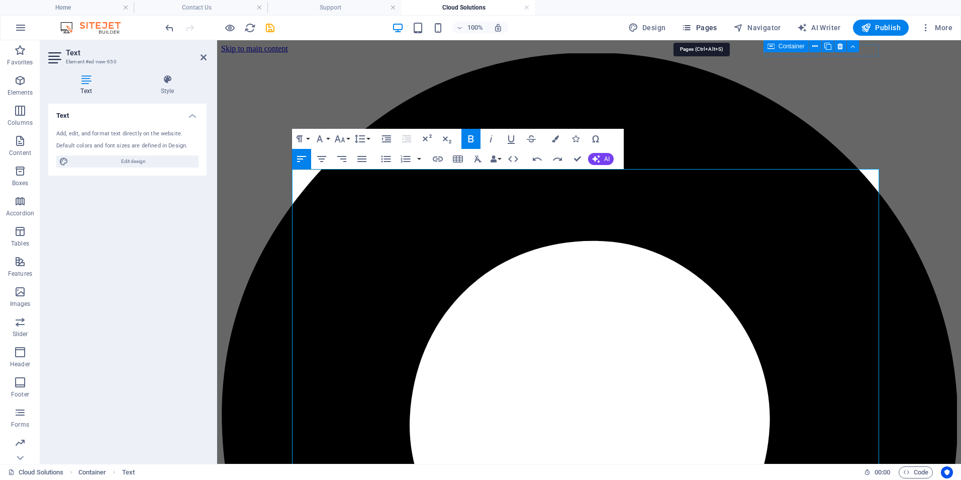
click at [701, 29] on span "Pages" at bounding box center [699, 28] width 35 height 10
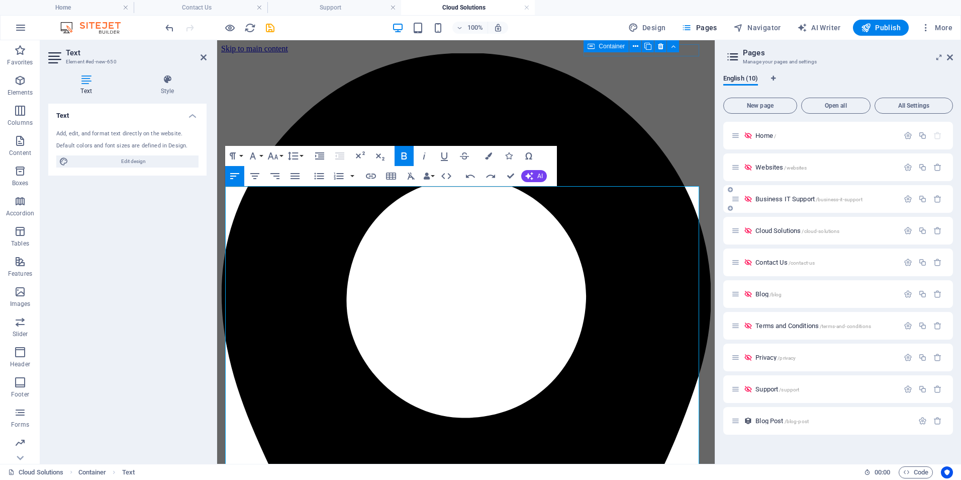
click at [780, 198] on span "Business IT Support /business-it-support" at bounding box center [809, 199] width 107 height 8
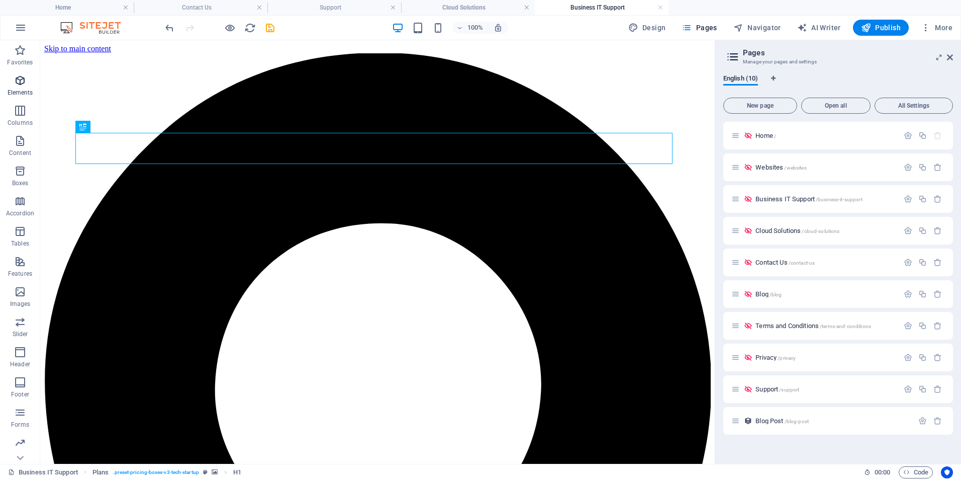
click at [21, 81] on icon "button" at bounding box center [20, 80] width 12 height 12
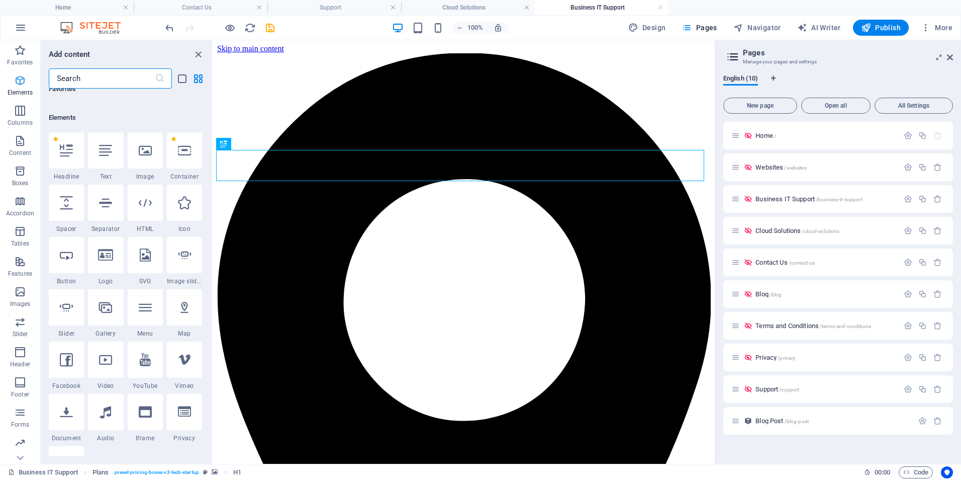
scroll to position [107, 0]
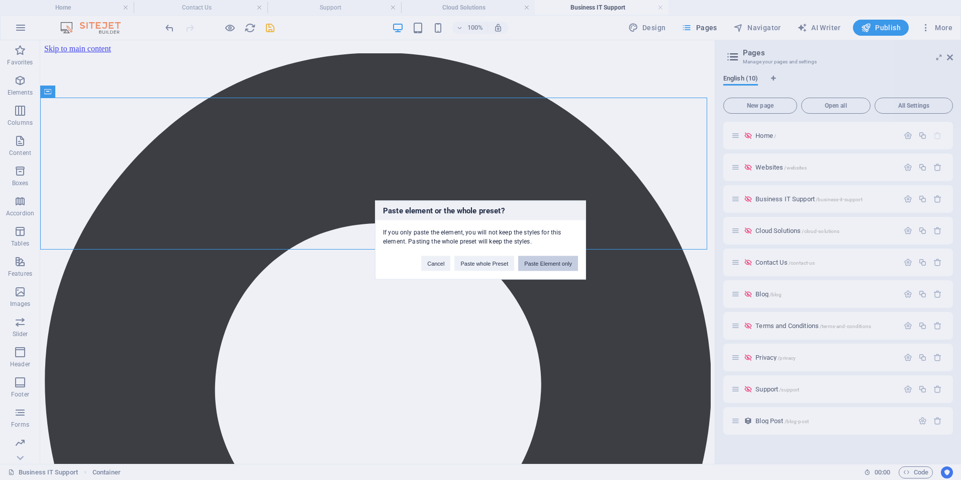
click at [544, 262] on button "Paste Element only" at bounding box center [548, 263] width 60 height 15
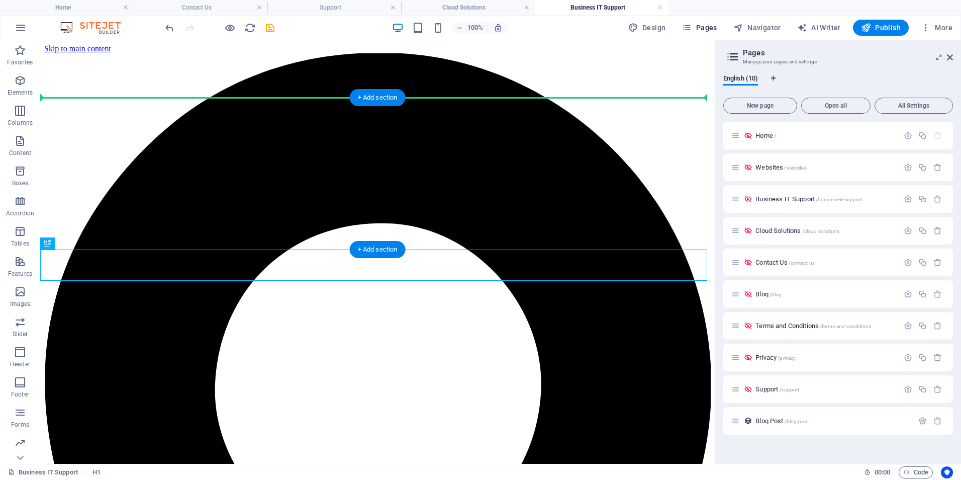
drag, startPoint x: 86, startPoint y: 286, endPoint x: 44, endPoint y: 142, distance: 149.5
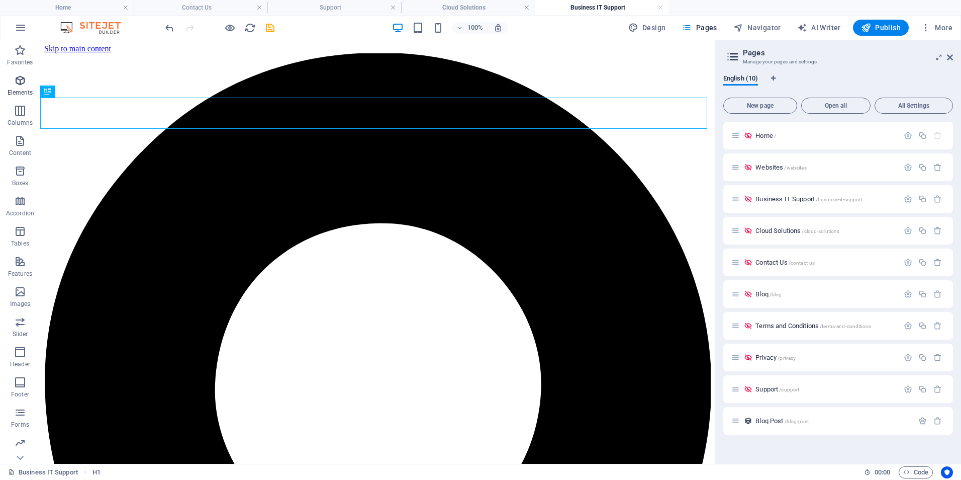
click at [19, 83] on icon "button" at bounding box center [20, 80] width 12 height 12
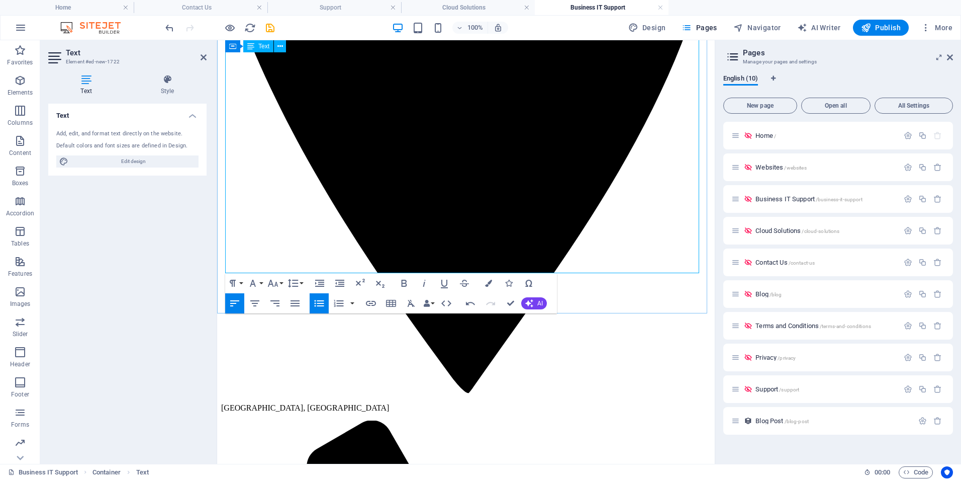
scroll to position [503, 0]
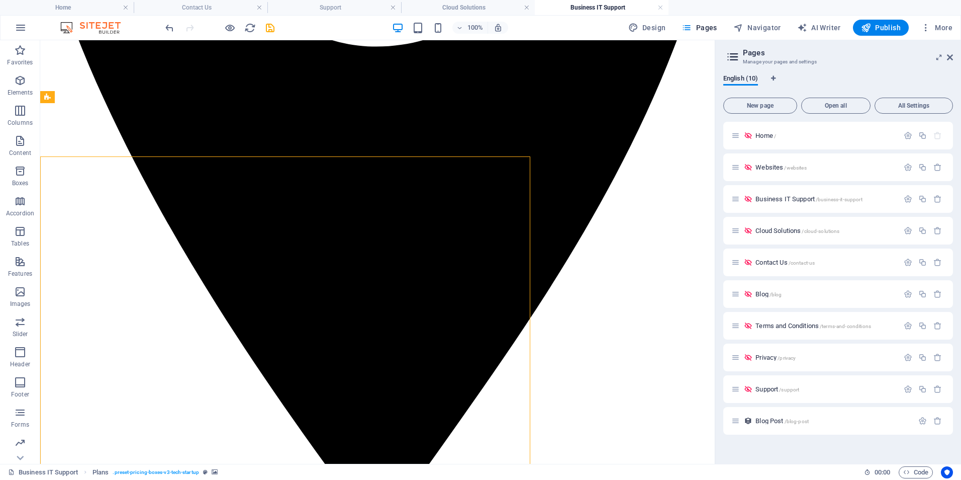
scroll to position [462, 0]
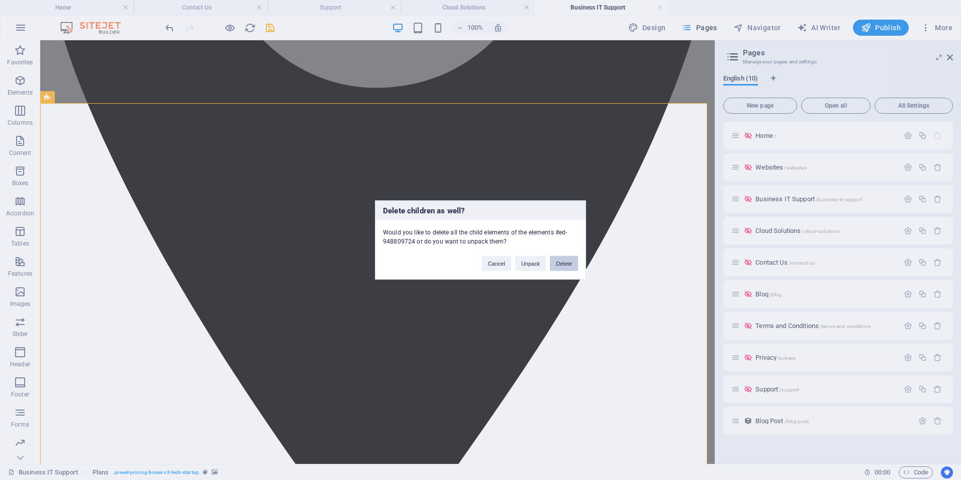
click at [562, 261] on button "Delete" at bounding box center [564, 263] width 28 height 15
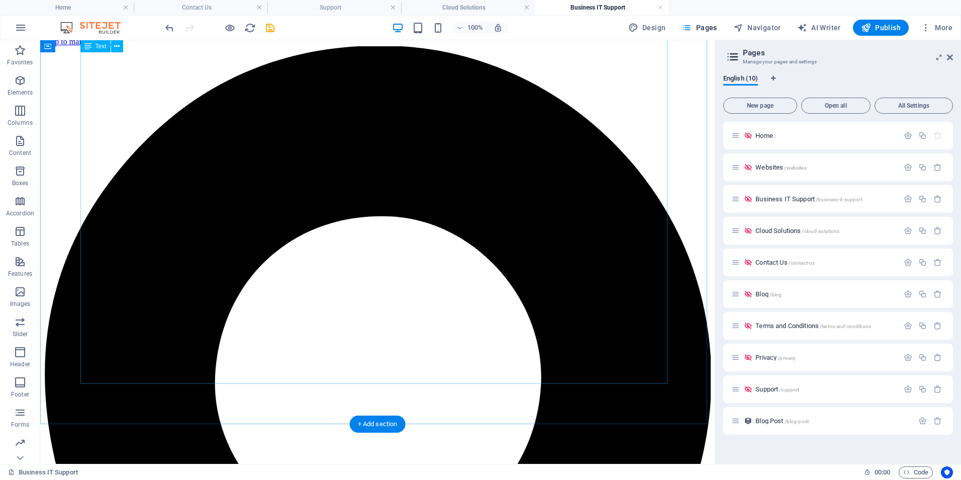
scroll to position [0, 0]
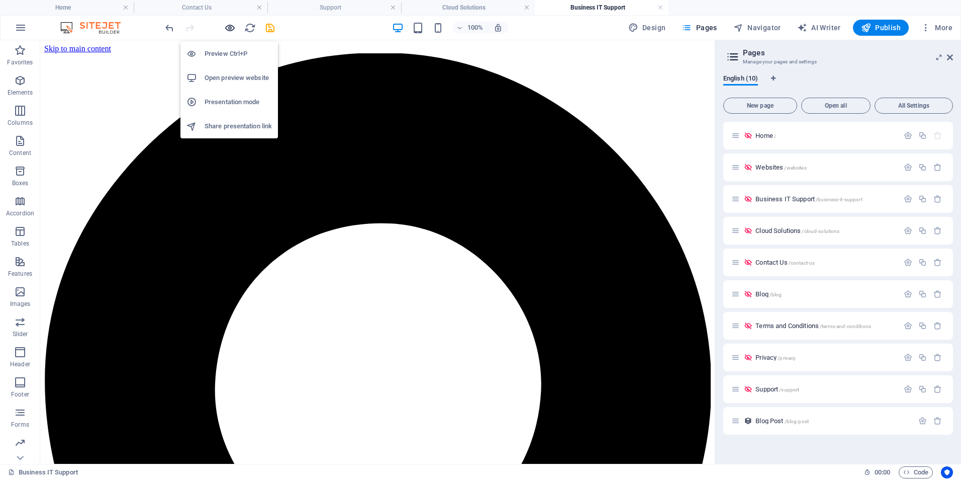
click at [230, 26] on icon "button" at bounding box center [230, 28] width 12 height 12
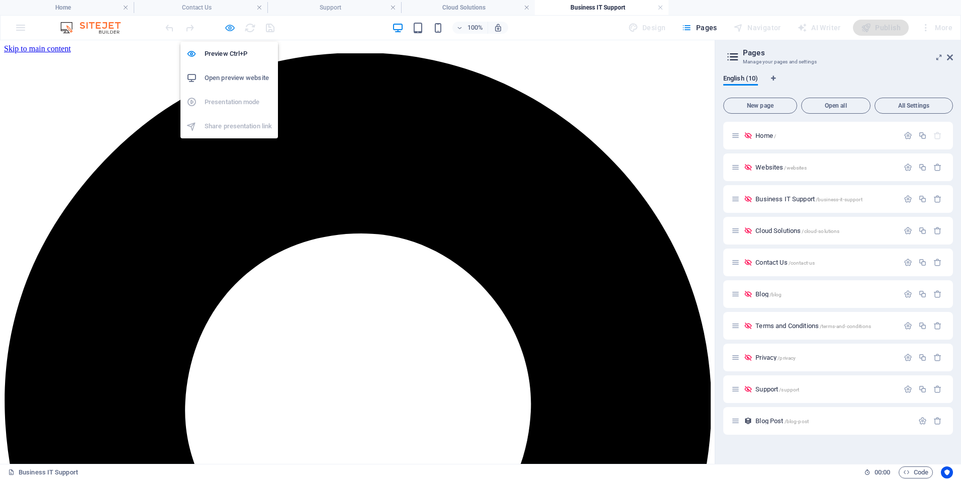
drag, startPoint x: 229, startPoint y: 25, endPoint x: 264, endPoint y: 193, distance: 172.1
click at [229, 25] on icon "button" at bounding box center [230, 28] width 12 height 12
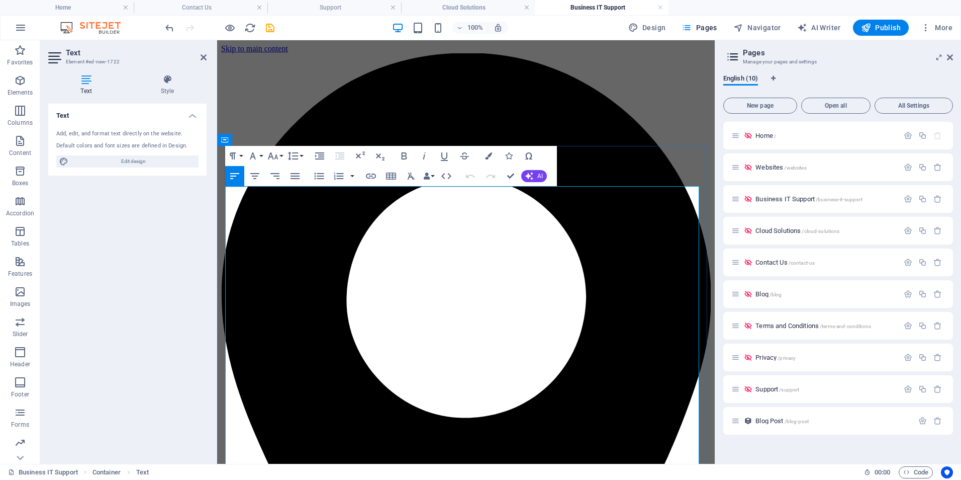
drag, startPoint x: 380, startPoint y: 363, endPoint x: 221, endPoint y: 190, distance: 234.2
click at [280, 153] on button "Font Size" at bounding box center [274, 156] width 19 height 20
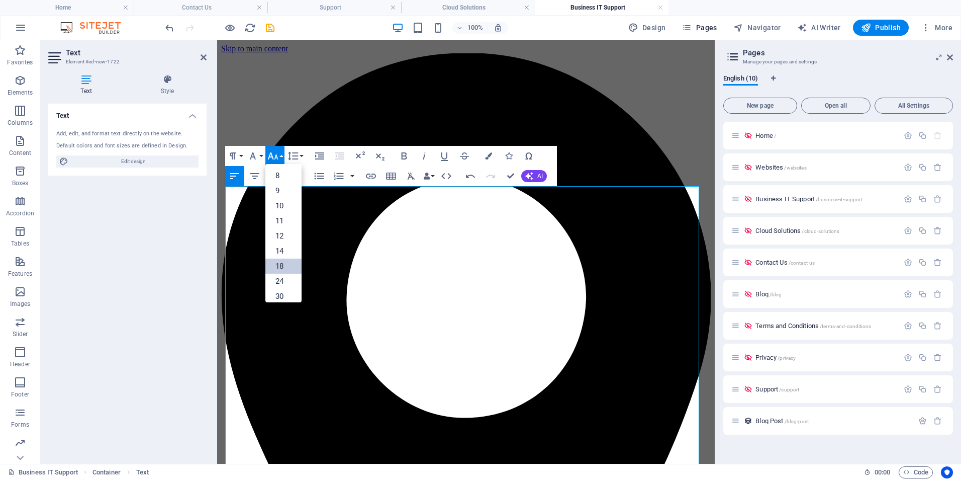
click at [288, 267] on link "18" at bounding box center [283, 265] width 36 height 15
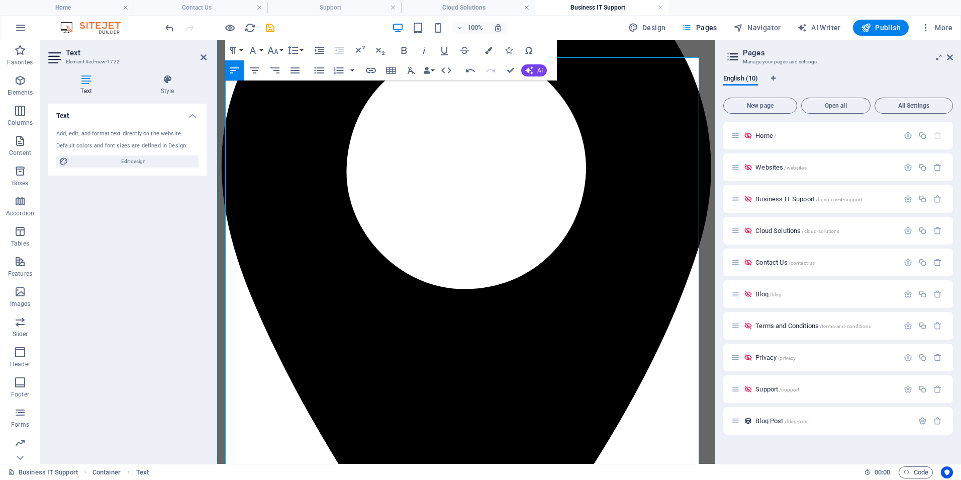
scroll to position [151, 0]
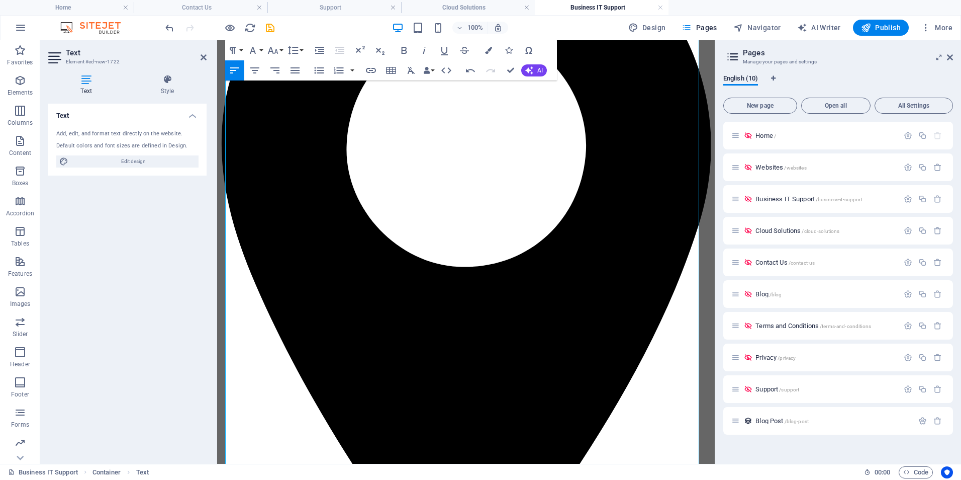
drag, startPoint x: 278, startPoint y: 317, endPoint x: 213, endPoint y: 276, distance: 76.6
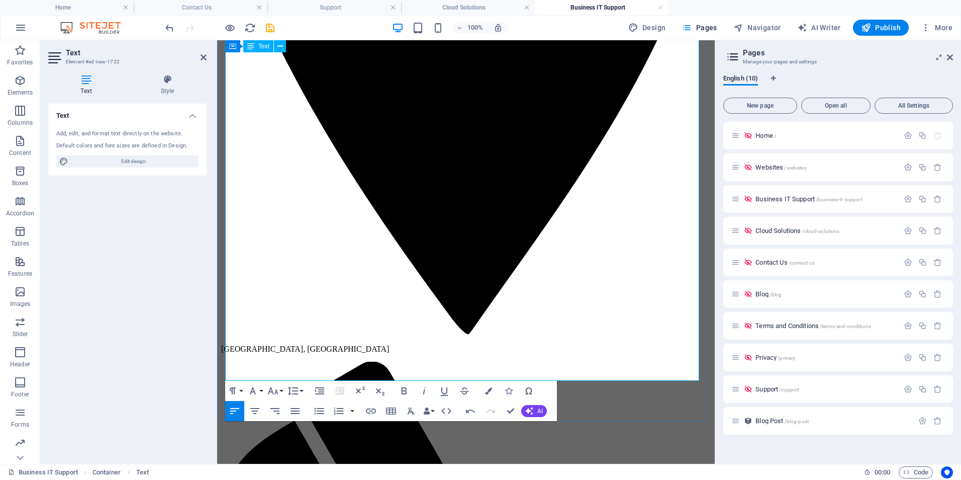
scroll to position [453, 0]
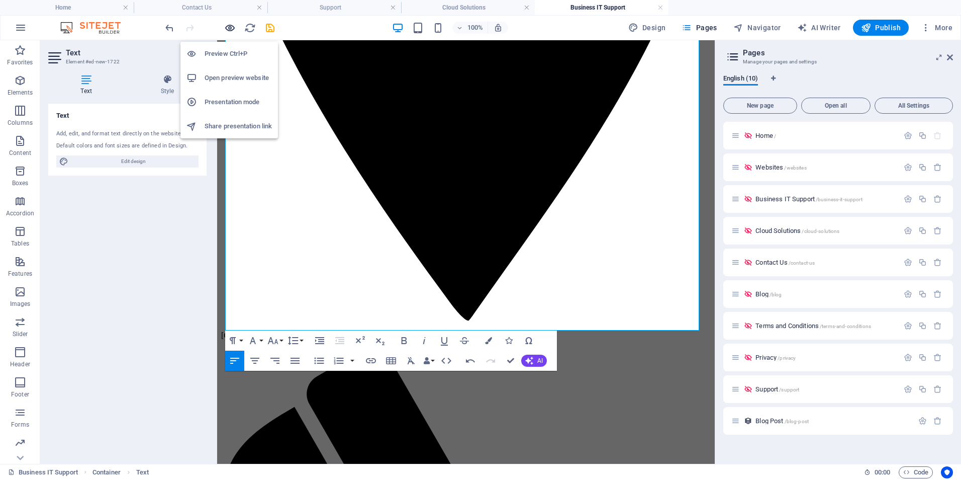
click at [229, 26] on icon "button" at bounding box center [230, 28] width 12 height 12
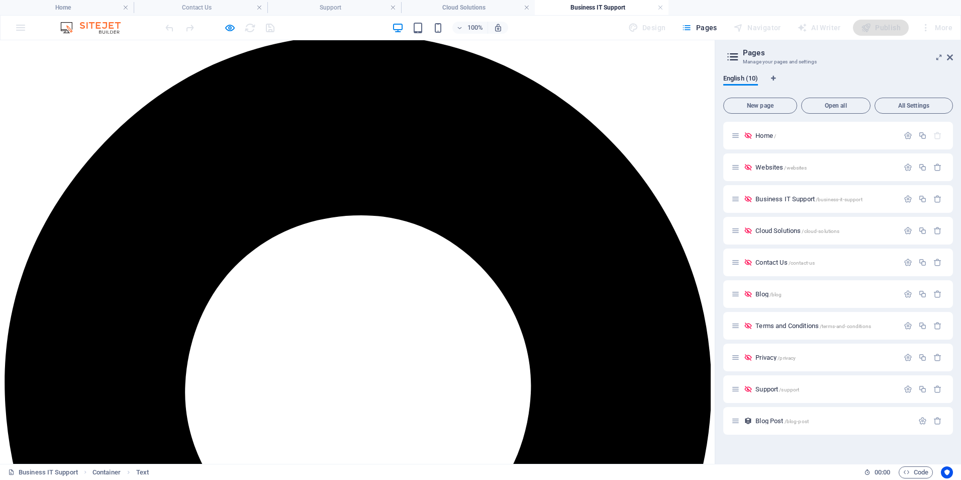
scroll to position [0, 0]
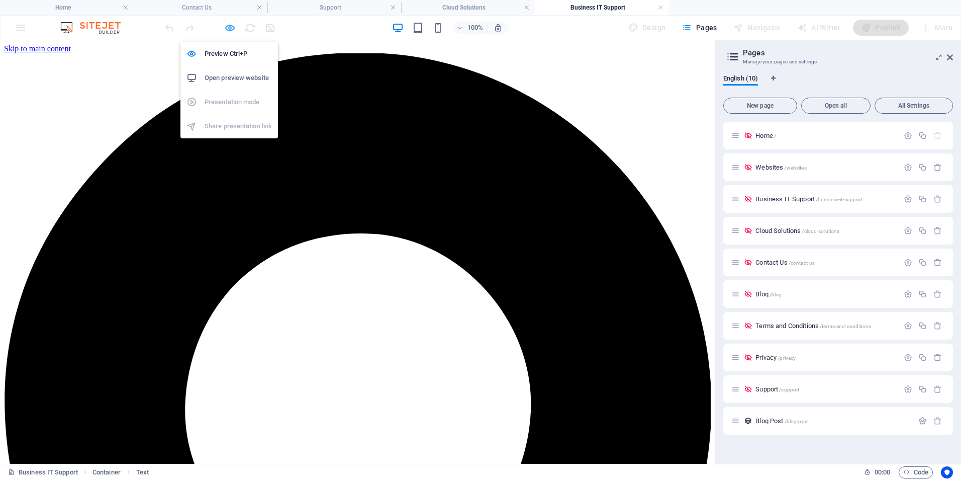
click at [229, 27] on icon "button" at bounding box center [230, 28] width 12 height 12
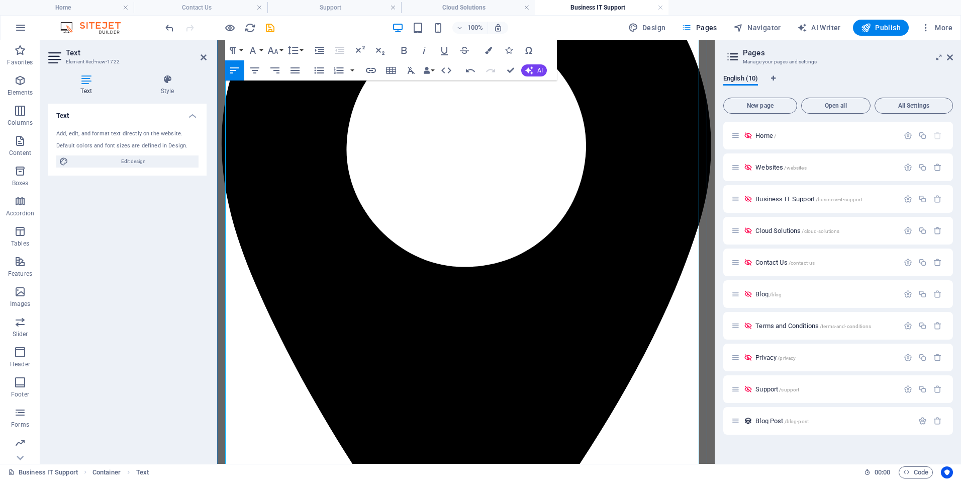
scroll to position [251, 0]
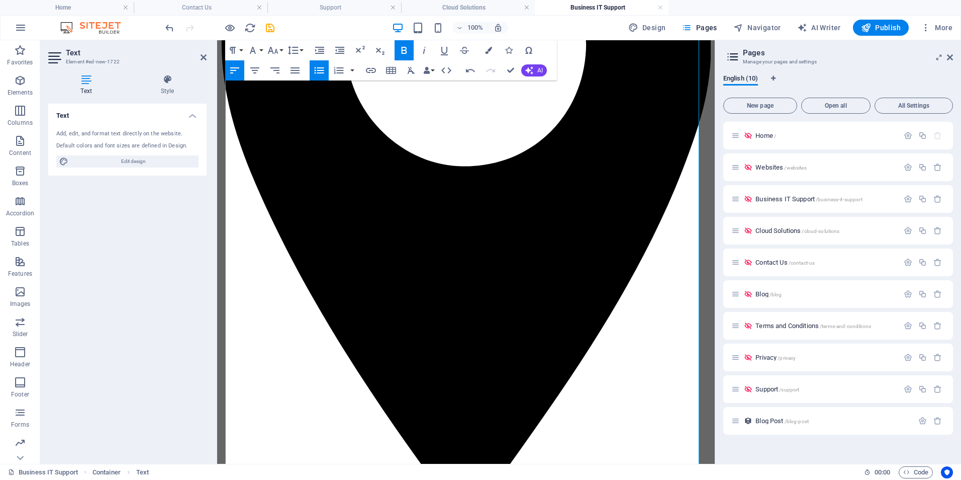
click at [317, 71] on icon "button" at bounding box center [319, 70] width 12 height 12
drag, startPoint x: 519, startPoint y: 433, endPoint x: 220, endPoint y: 234, distance: 359.8
click at [321, 71] on icon "button" at bounding box center [320, 70] width 10 height 7
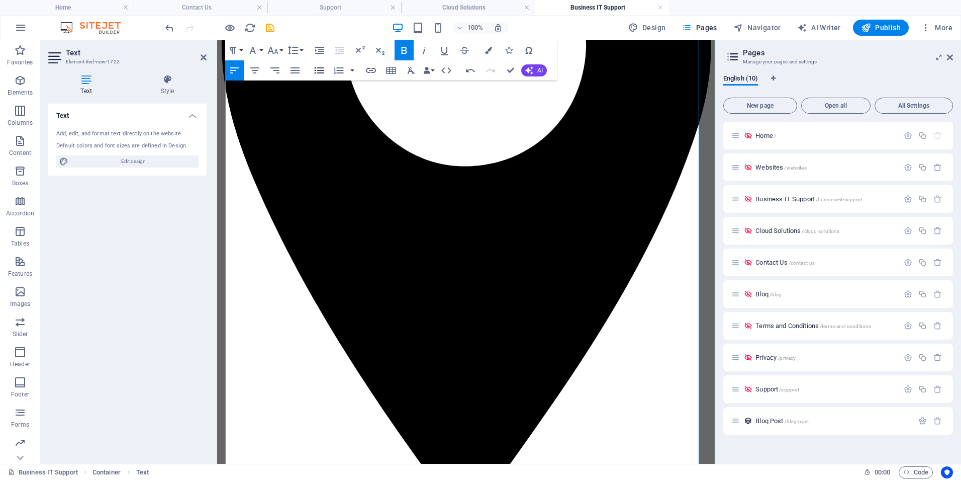
click at [321, 71] on icon "button" at bounding box center [320, 70] width 10 height 7
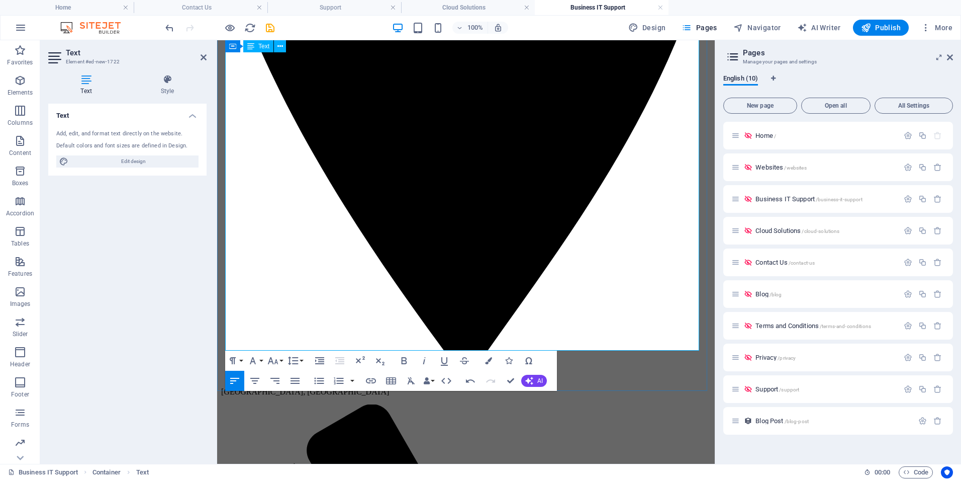
scroll to position [402, 0]
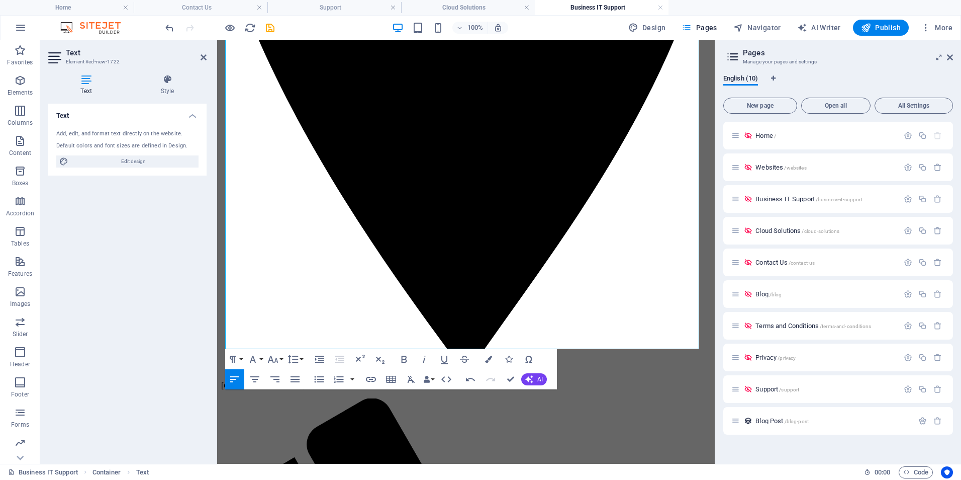
drag, startPoint x: 383, startPoint y: 256, endPoint x: 212, endPoint y: 229, distance: 173.7
drag, startPoint x: 315, startPoint y: 380, endPoint x: 100, endPoint y: 340, distance: 218.9
click at [315, 380] on icon "button" at bounding box center [319, 379] width 12 height 12
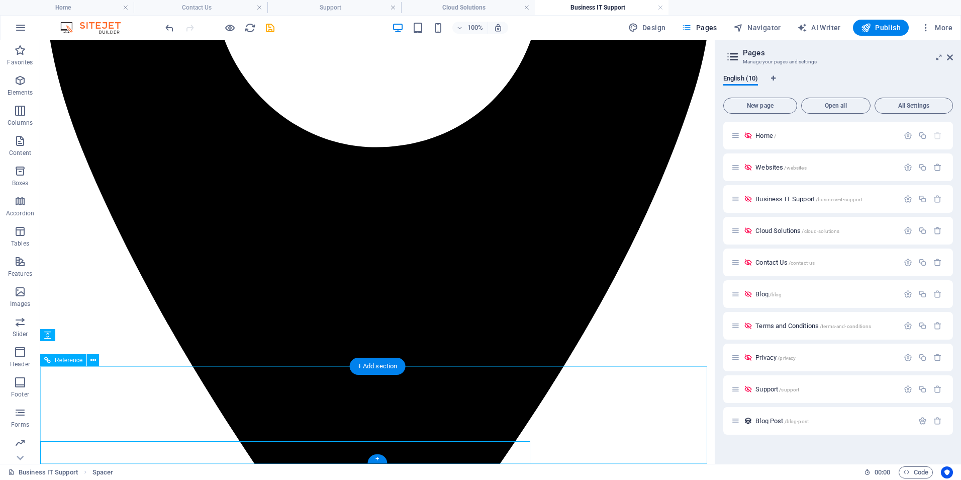
scroll to position [338, 0]
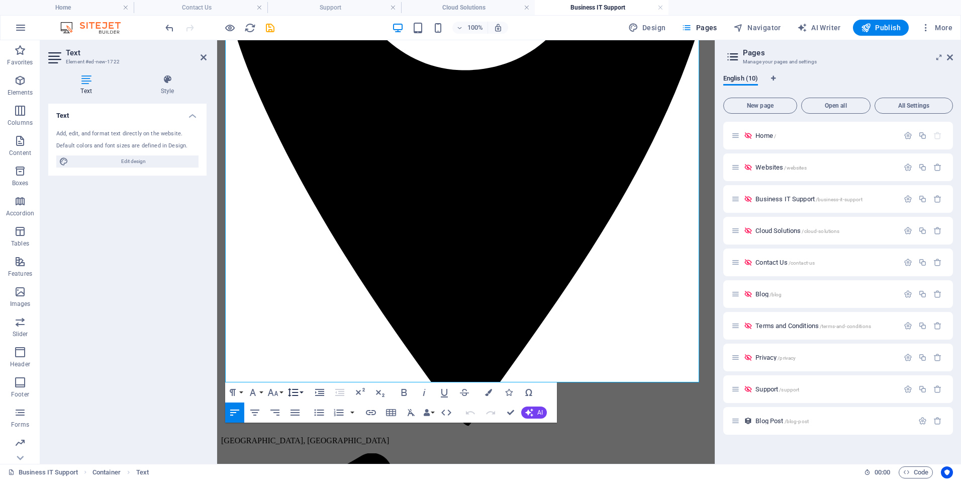
scroll to position [352, 0]
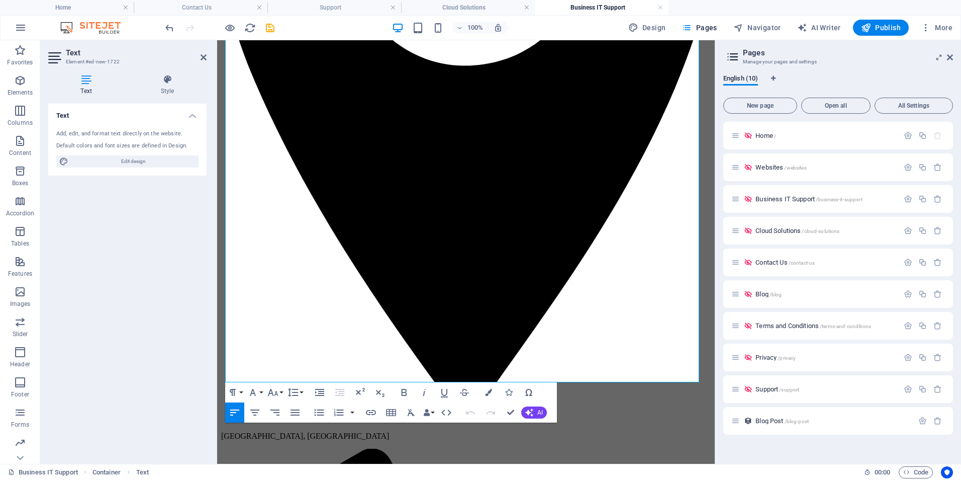
drag, startPoint x: 371, startPoint y: 290, endPoint x: 422, endPoint y: 313, distance: 56.1
click at [322, 411] on icon "button" at bounding box center [319, 412] width 12 height 12
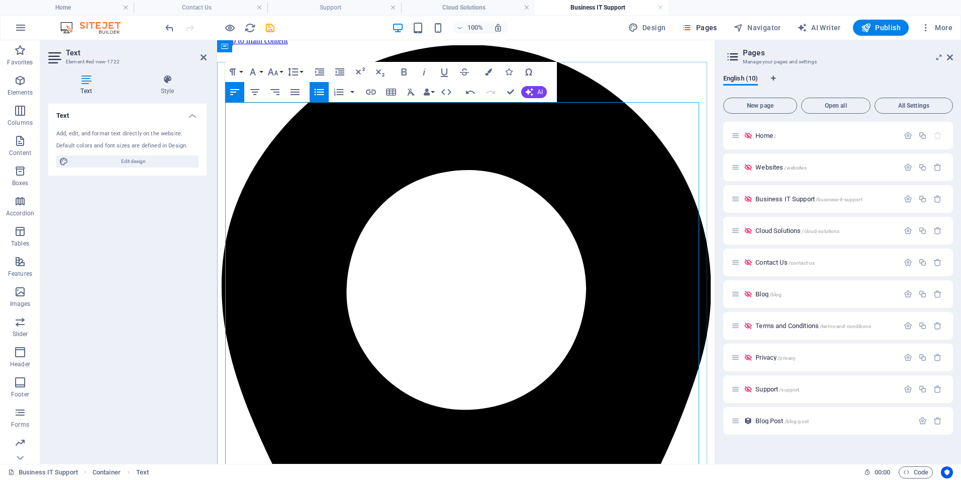
scroll to position [0, 0]
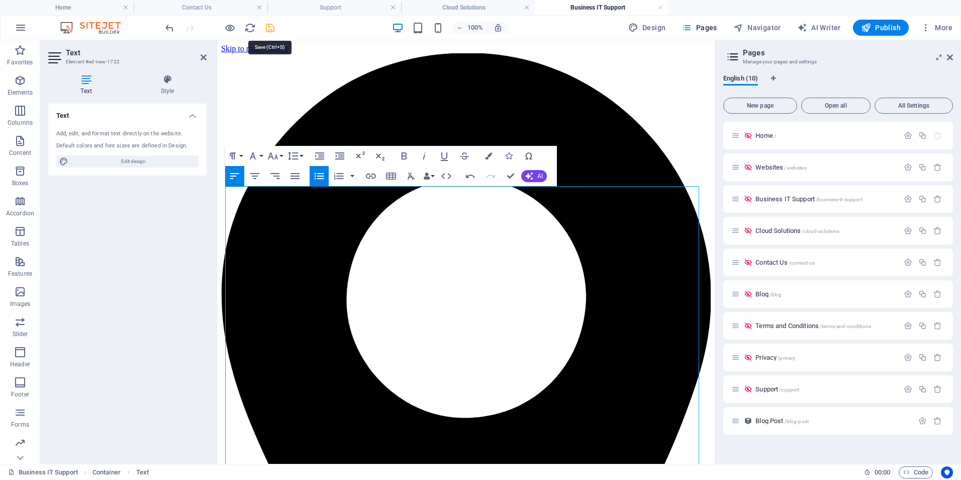
click at [269, 24] on icon "save" at bounding box center [270, 28] width 12 height 12
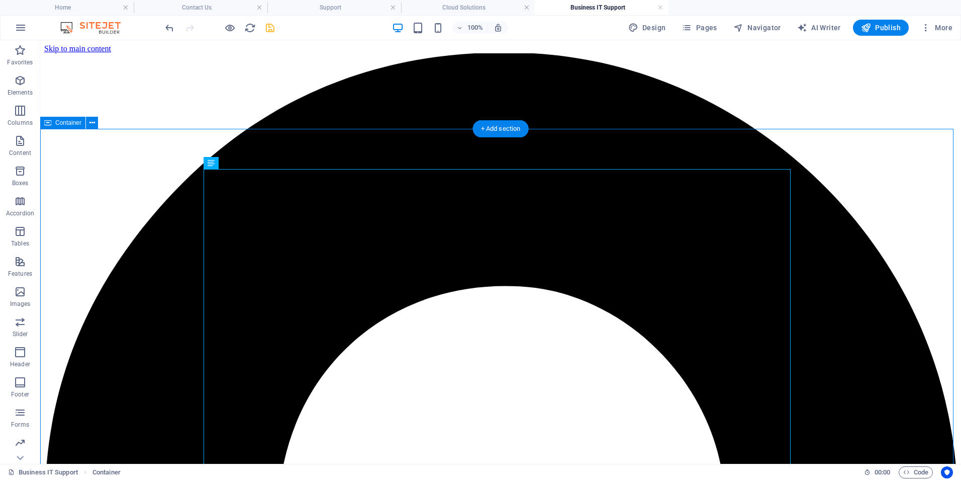
click at [268, 25] on icon "save" at bounding box center [270, 28] width 12 height 12
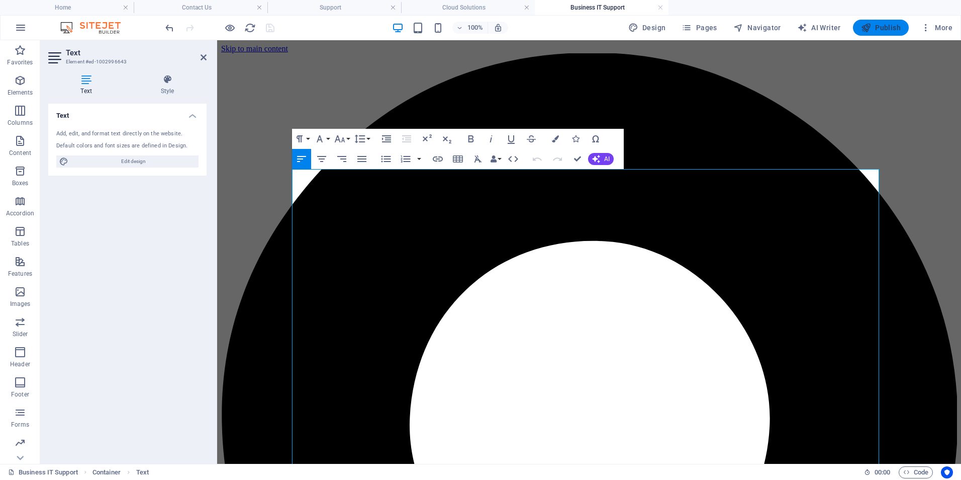
click at [881, 28] on span "Publish" at bounding box center [881, 28] width 40 height 10
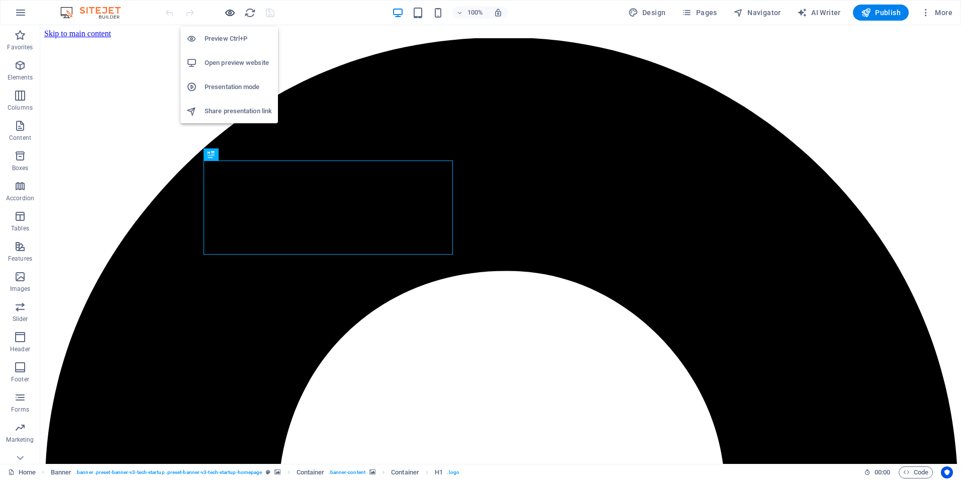
click at [226, 12] on icon "button" at bounding box center [230, 13] width 12 height 12
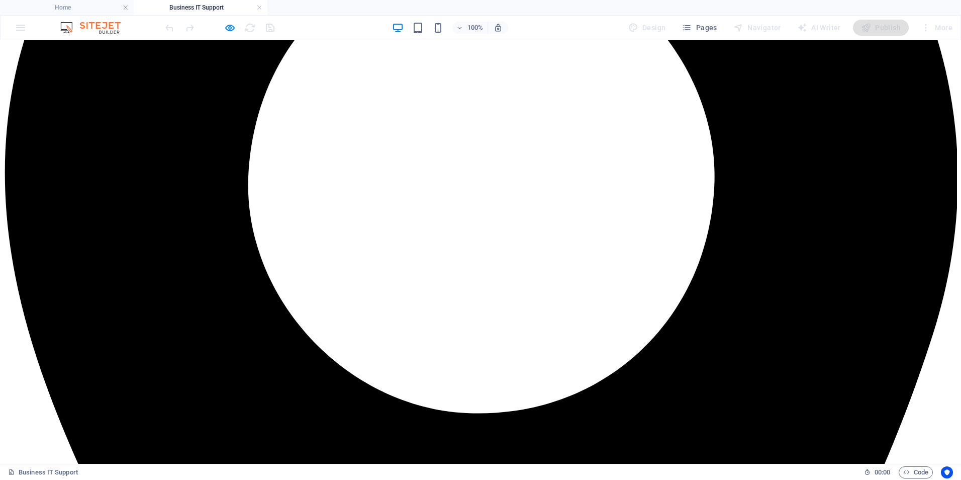
scroll to position [350, 0]
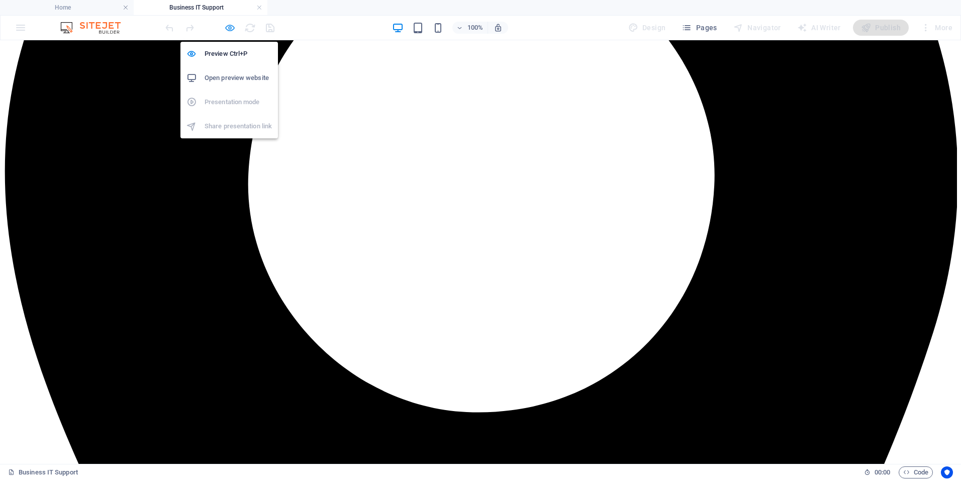
click at [228, 27] on icon "button" at bounding box center [230, 28] width 12 height 12
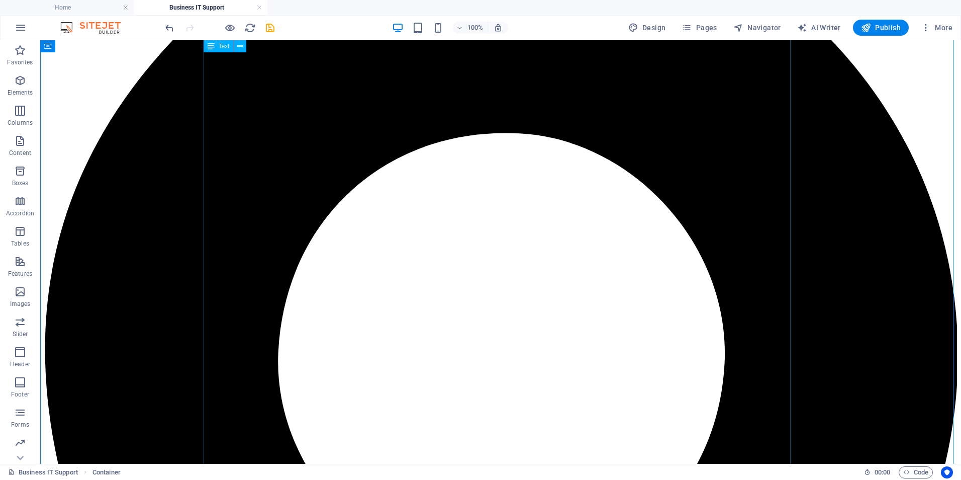
scroll to position [147, 0]
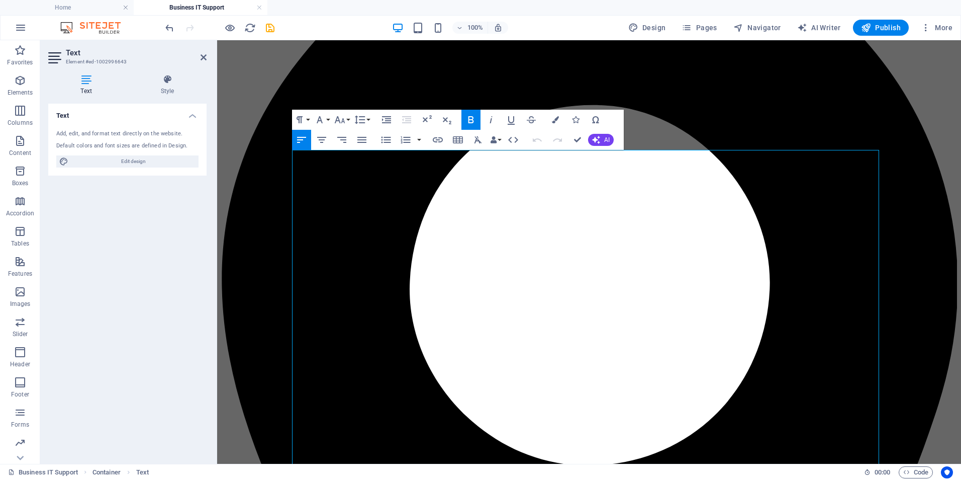
scroll to position [350, 0]
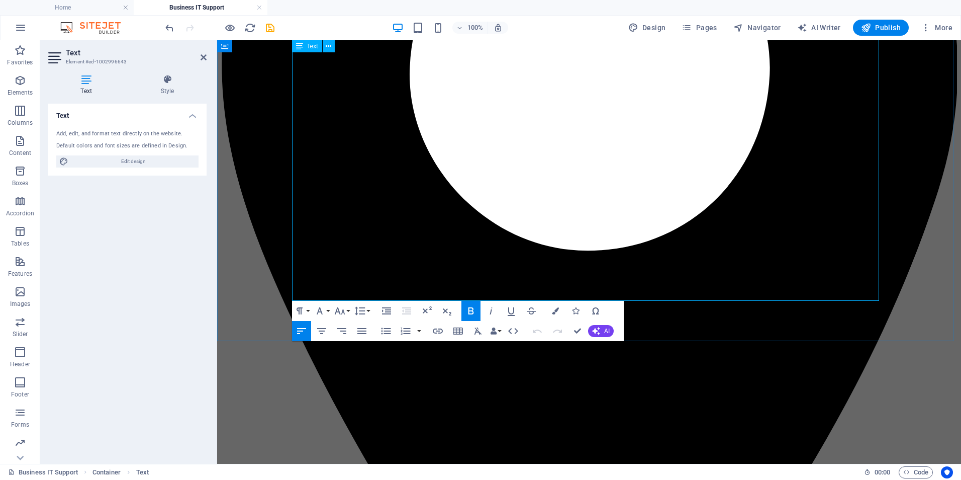
drag, startPoint x: 294, startPoint y: 399, endPoint x: 754, endPoint y: 296, distance: 471.1
click at [345, 313] on icon "button" at bounding box center [340, 311] width 12 height 12
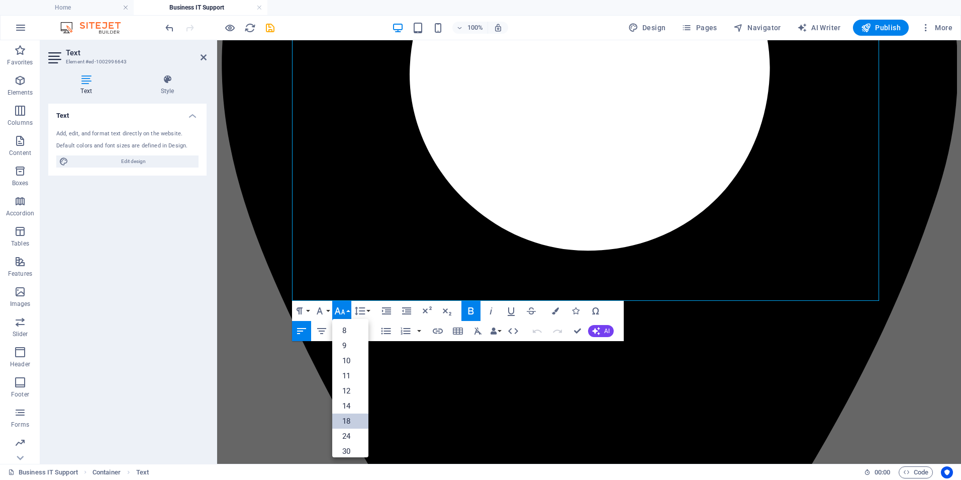
click at [348, 421] on link "18" at bounding box center [350, 420] width 36 height 15
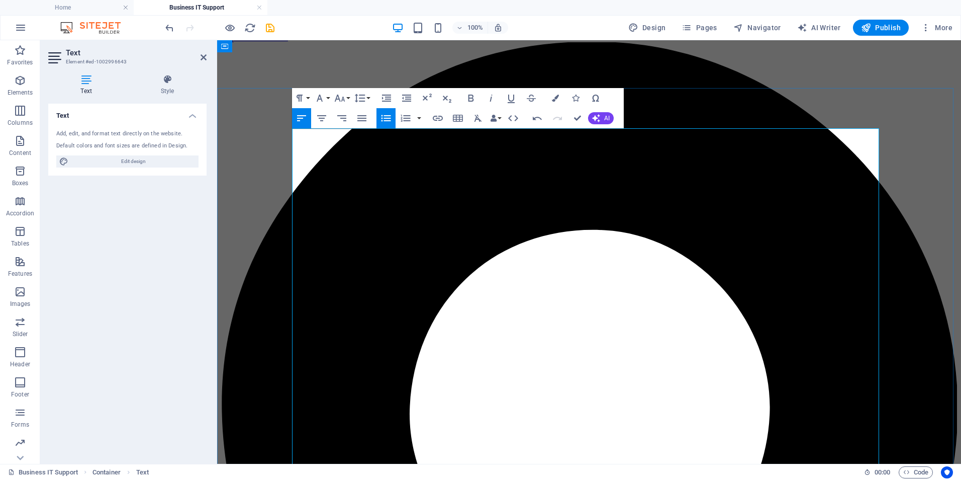
scroll to position [0, 0]
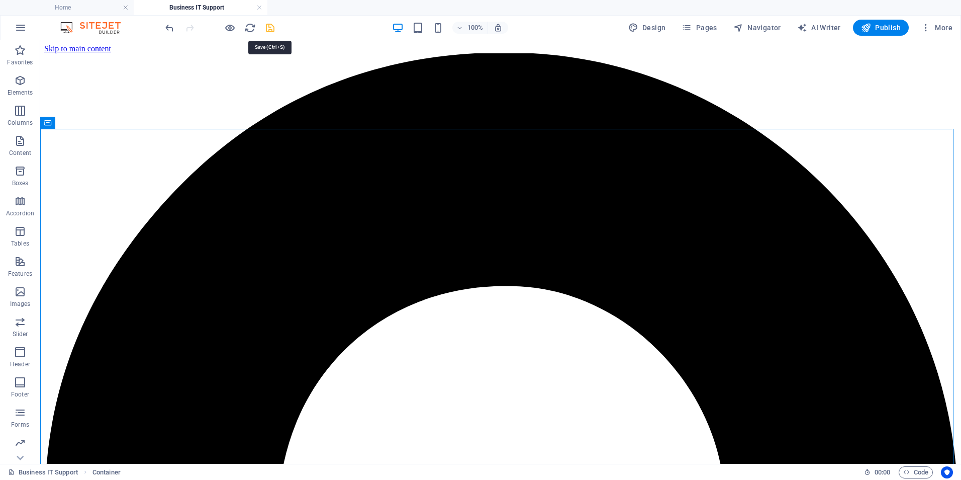
click at [268, 26] on icon "save" at bounding box center [270, 28] width 12 height 12
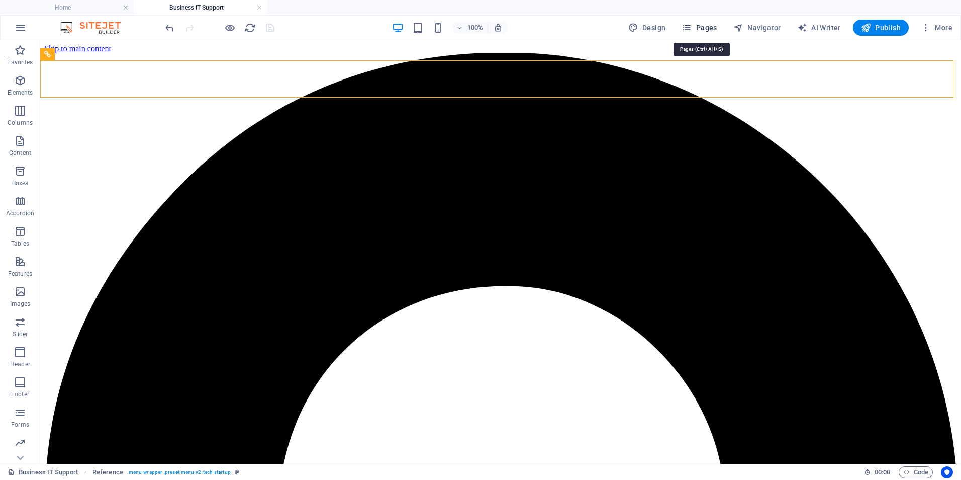
click at [714, 24] on span "Pages" at bounding box center [699, 28] width 35 height 10
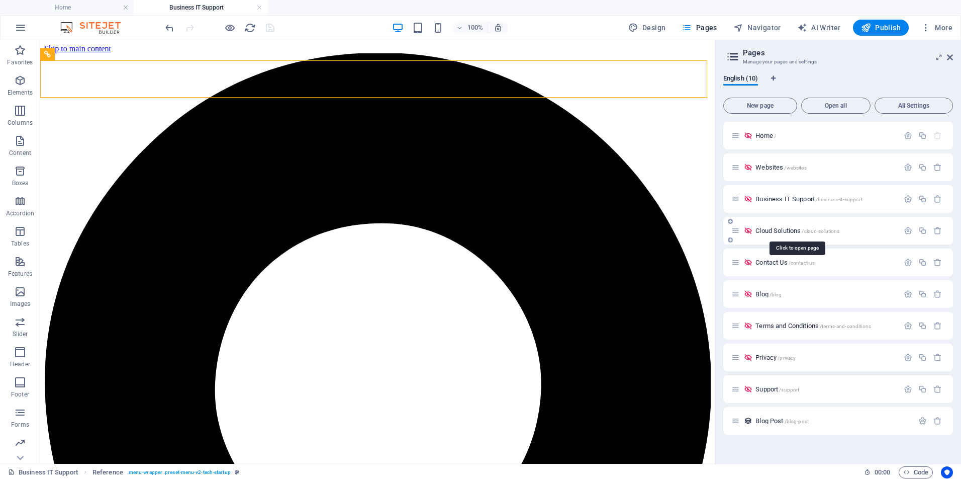
click at [787, 230] on span "Cloud Solutions /cloud-solutions" at bounding box center [798, 231] width 84 height 8
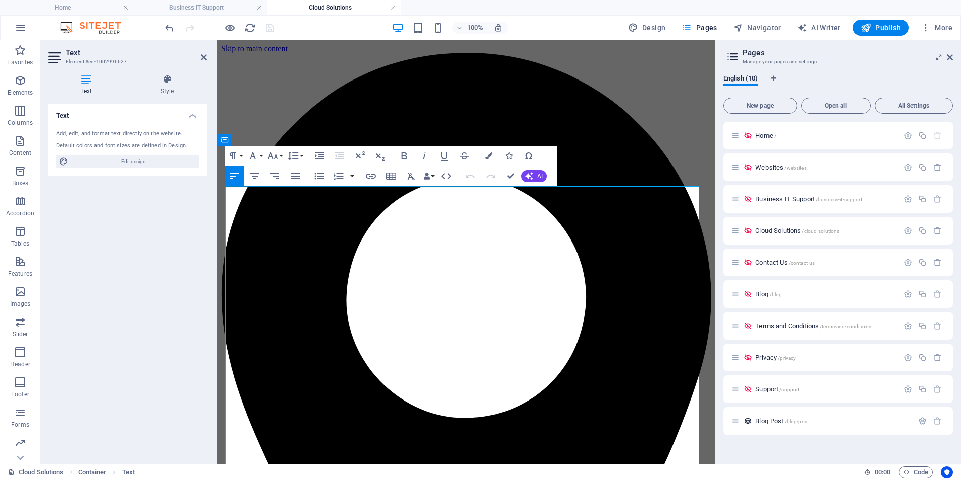
drag, startPoint x: 551, startPoint y: 425, endPoint x: 432, endPoint y: 438, distance: 119.4
drag, startPoint x: 295, startPoint y: 376, endPoint x: 149, endPoint y: 173, distance: 249.6
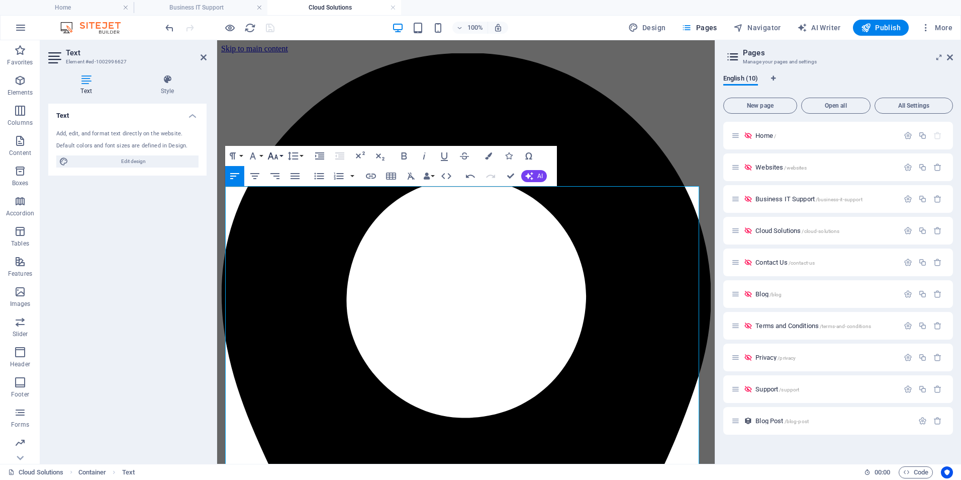
click at [277, 156] on icon "button" at bounding box center [273, 155] width 11 height 7
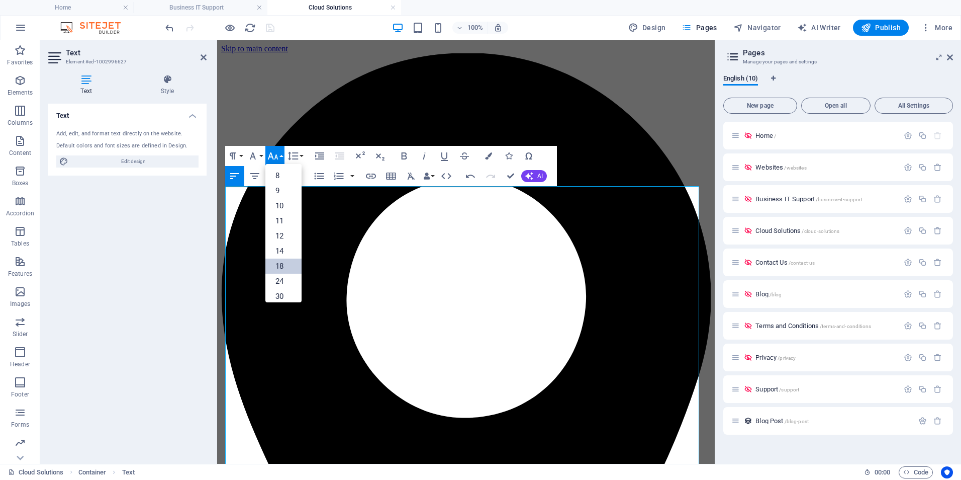
click at [284, 264] on link "18" at bounding box center [283, 265] width 36 height 15
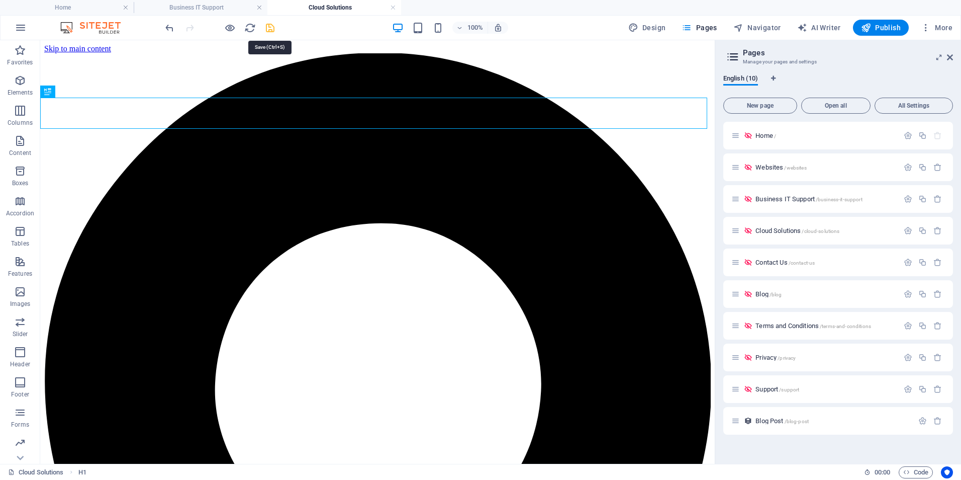
click at [268, 28] on icon "save" at bounding box center [270, 28] width 12 height 12
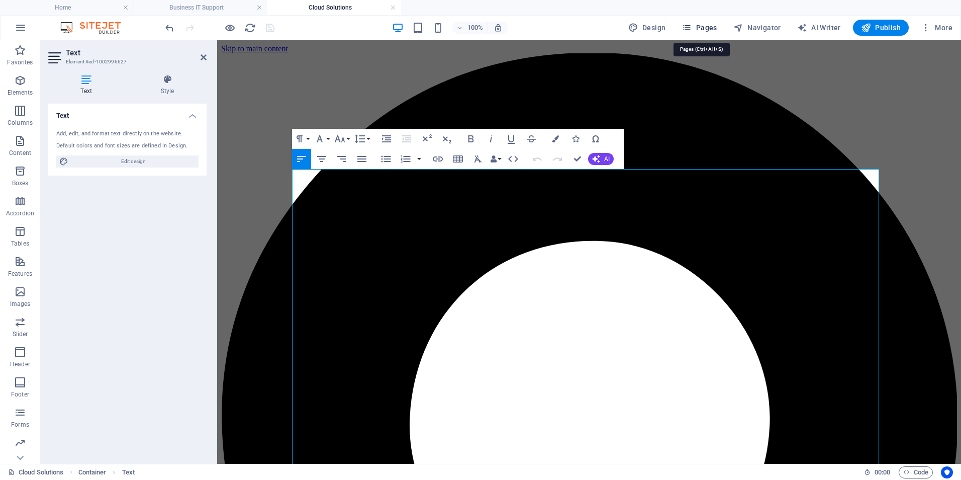
click at [706, 26] on span "Pages" at bounding box center [699, 28] width 35 height 10
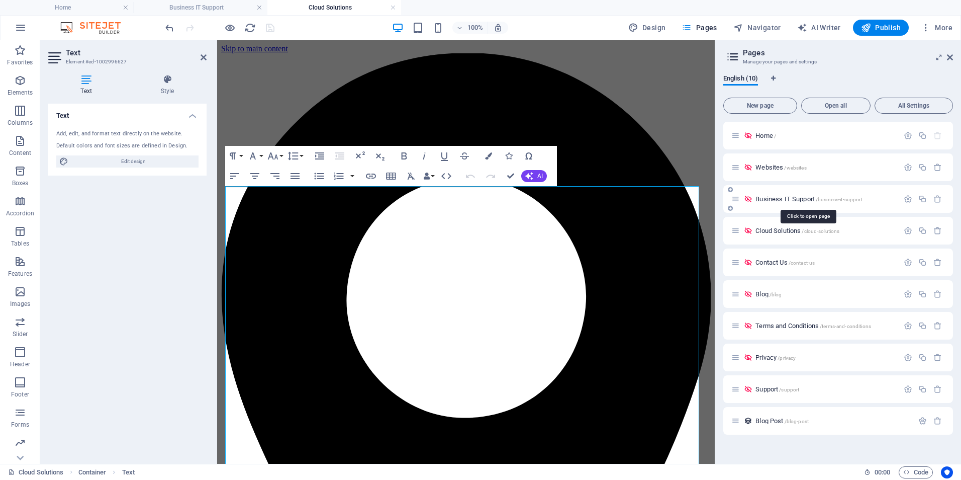
click at [781, 199] on span "Business IT Support /business-it-support" at bounding box center [809, 199] width 107 height 8
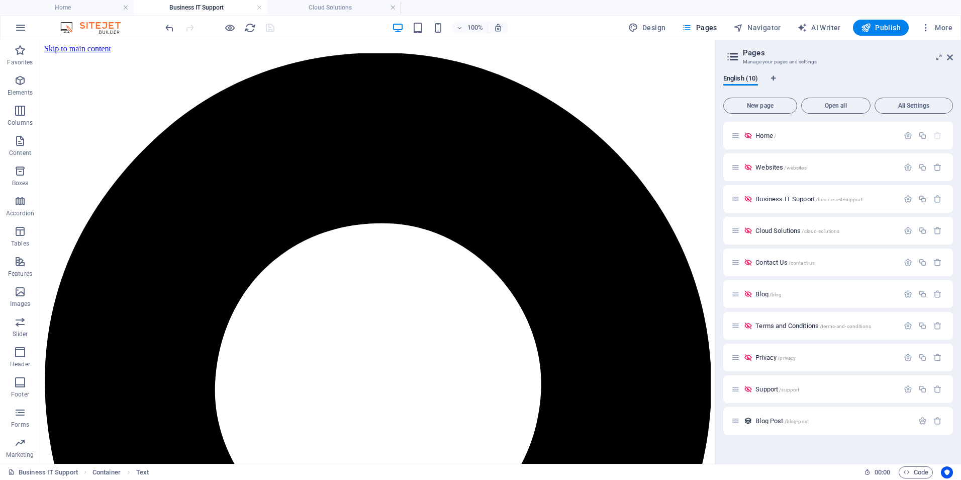
click at [324, 28] on div "100% Design Pages Navigator AI Writer Publish More" at bounding box center [559, 28] width 793 height 16
click at [889, 28] on span "Publish" at bounding box center [881, 28] width 40 height 10
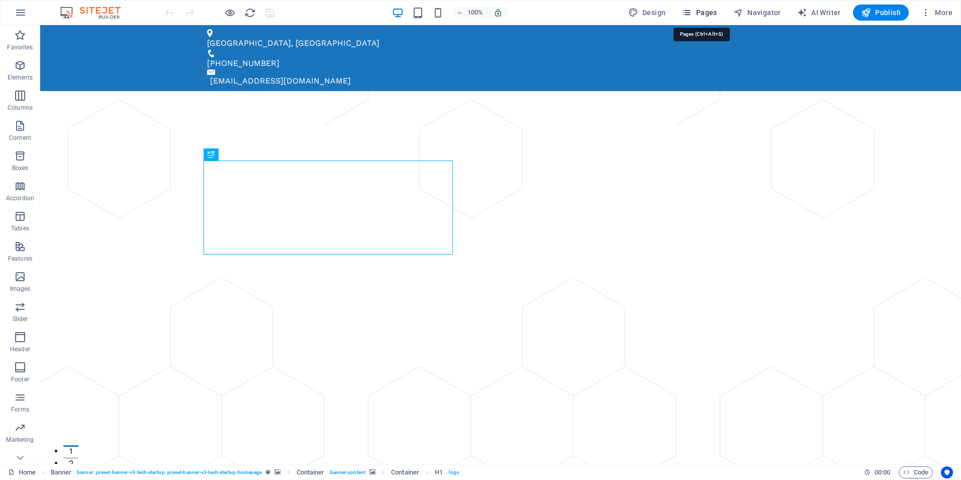
click at [700, 10] on span "Pages" at bounding box center [699, 13] width 35 height 10
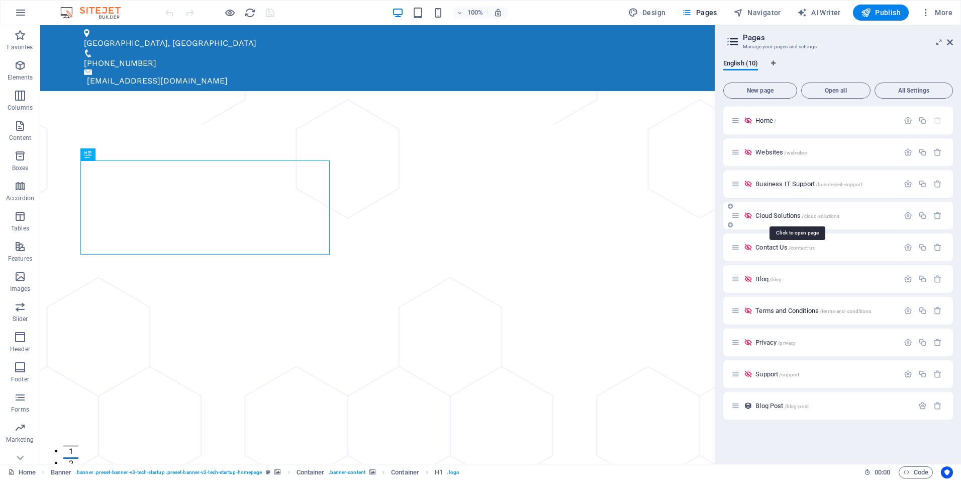
click at [791, 214] on span "Cloud Solutions /cloud-solutions" at bounding box center [798, 216] width 84 height 8
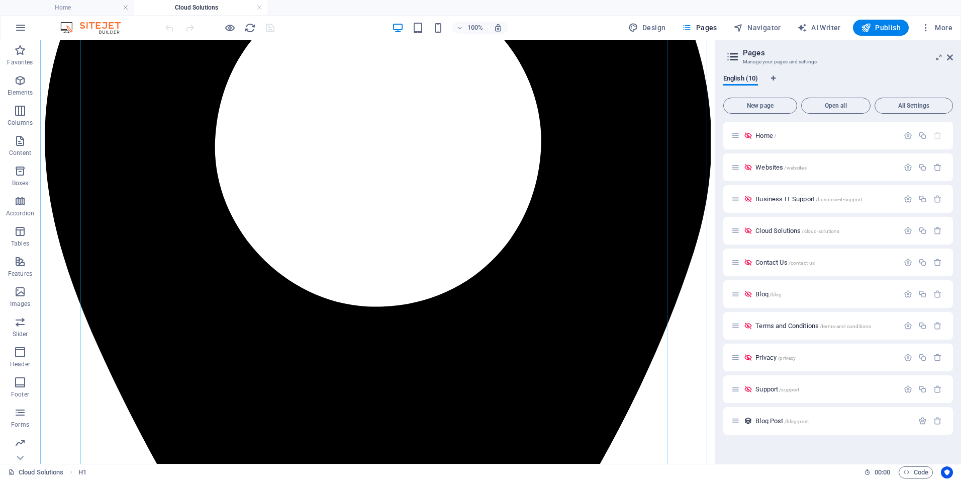
scroll to position [251, 0]
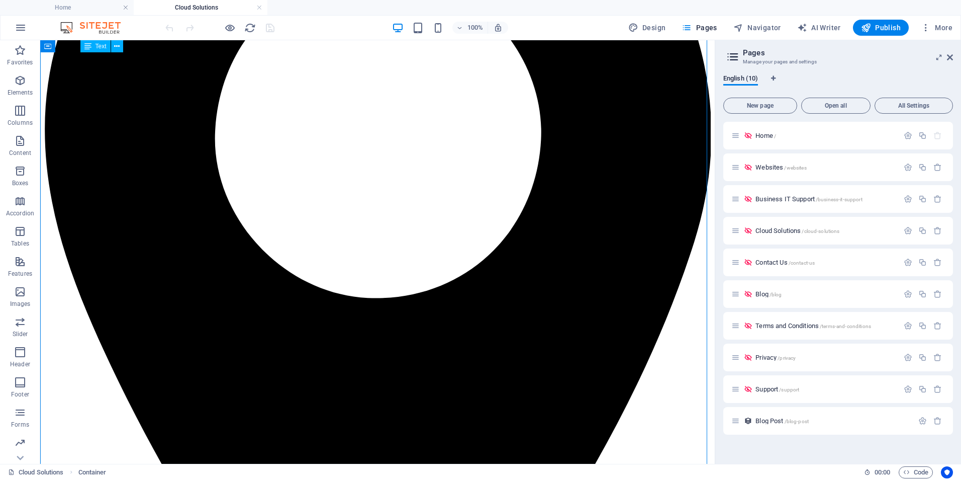
drag, startPoint x: 392, startPoint y: 362, endPoint x: 89, endPoint y: 150, distance: 369.4
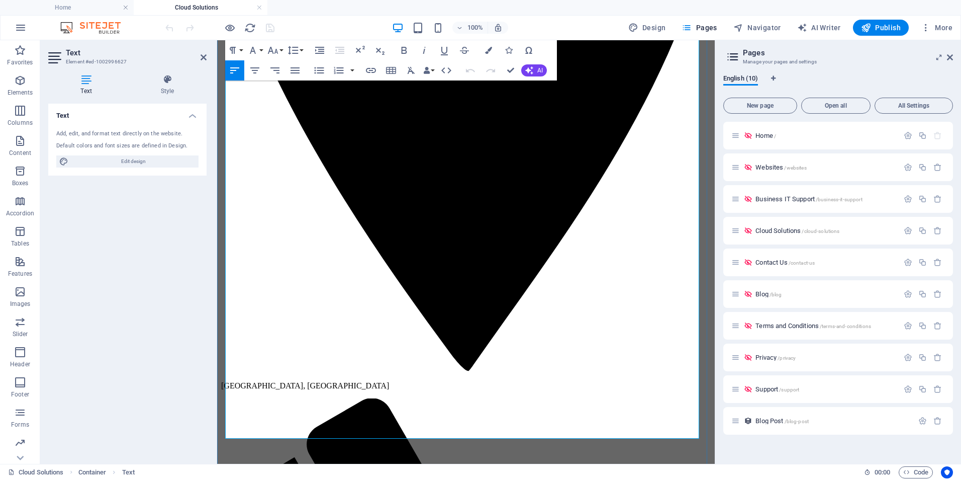
scroll to position [376, 0]
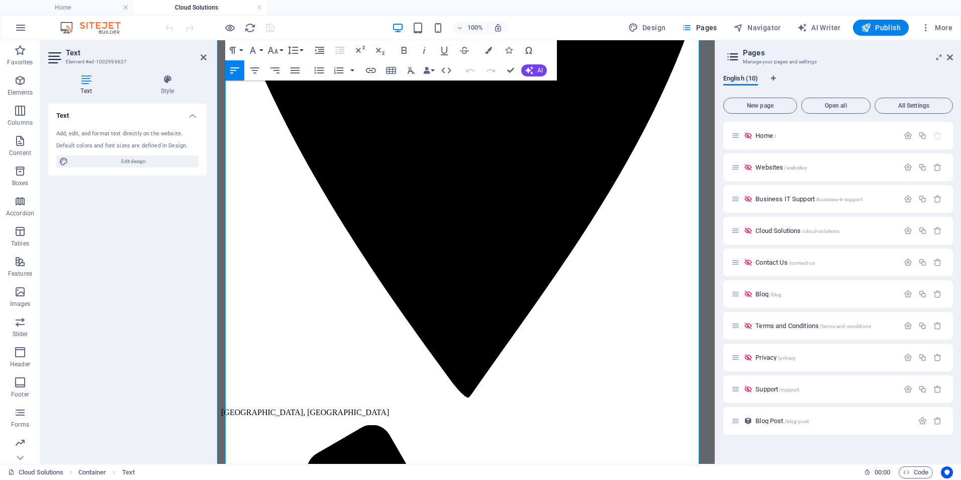
drag, startPoint x: 638, startPoint y: 283, endPoint x: 249, endPoint y: 139, distance: 414.1
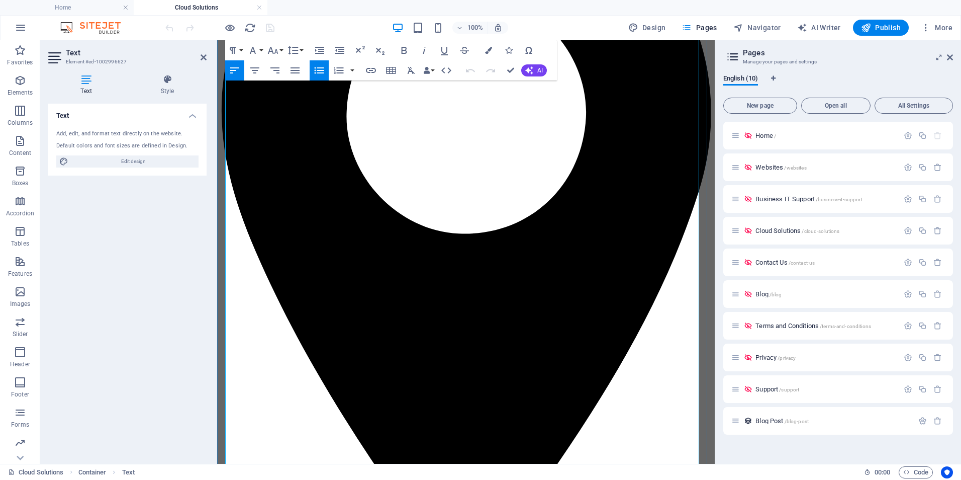
scroll to position [174, 0]
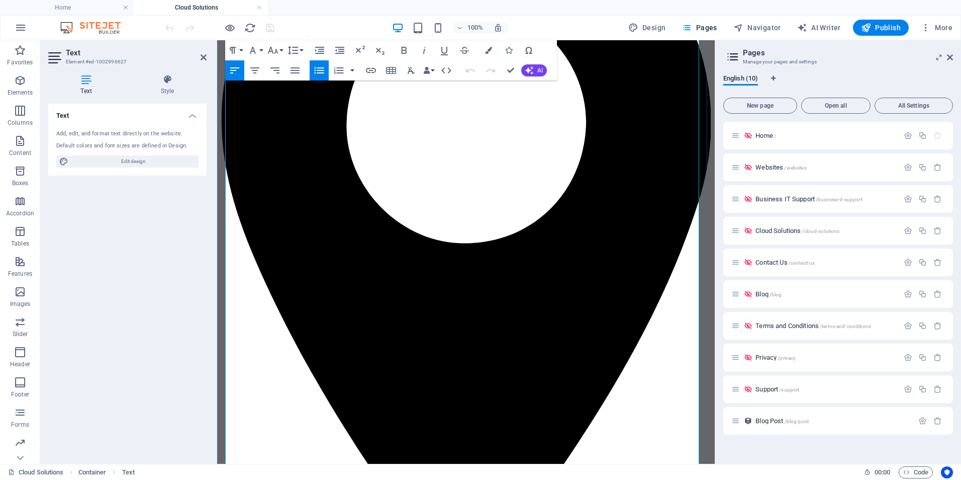
drag, startPoint x: 642, startPoint y: 309, endPoint x: 240, endPoint y: 278, distance: 402.9
click at [318, 70] on icon "button" at bounding box center [320, 70] width 10 height 7
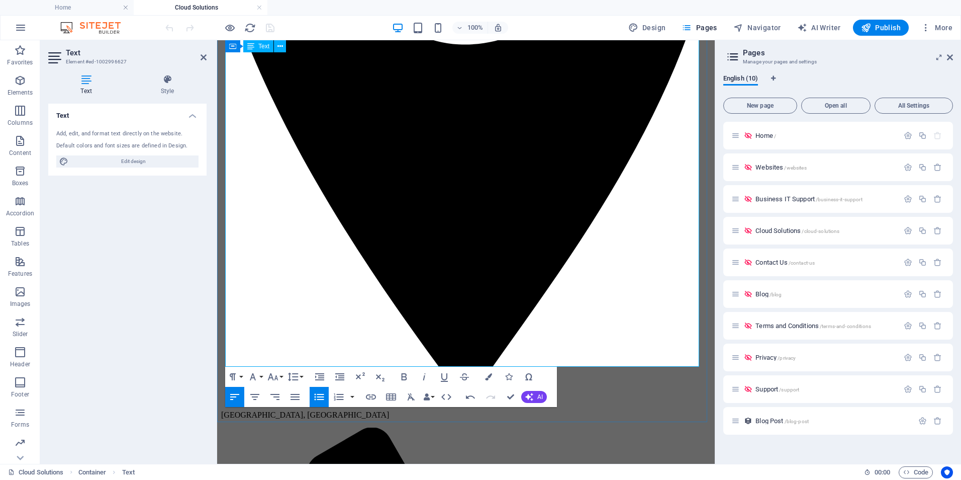
scroll to position [376, 0]
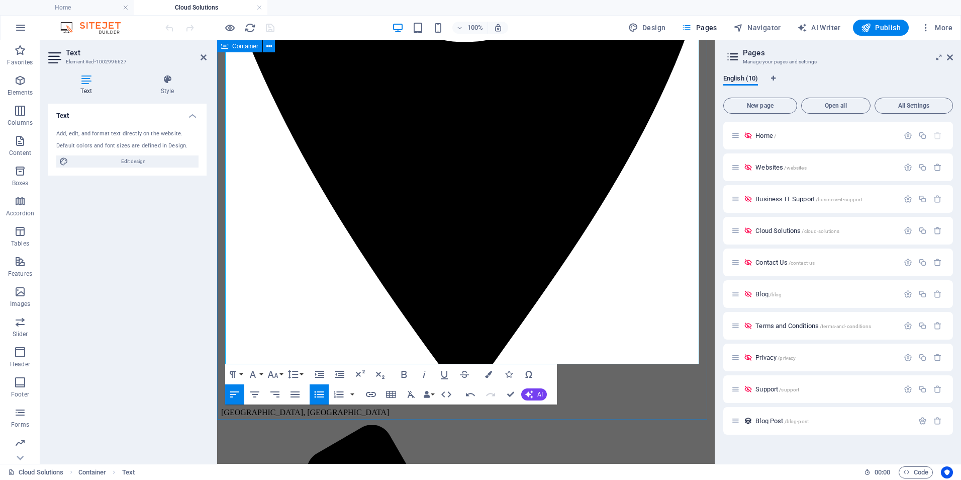
drag, startPoint x: 409, startPoint y: 357, endPoint x: 434, endPoint y: 307, distance: 56.7
click at [323, 394] on icon "button" at bounding box center [319, 394] width 12 height 12
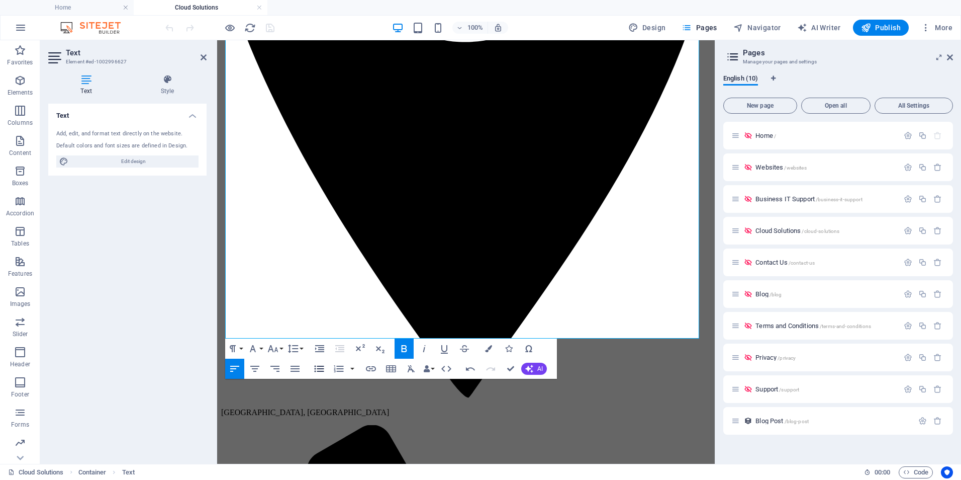
click at [319, 368] on icon "button" at bounding box center [319, 369] width 12 height 12
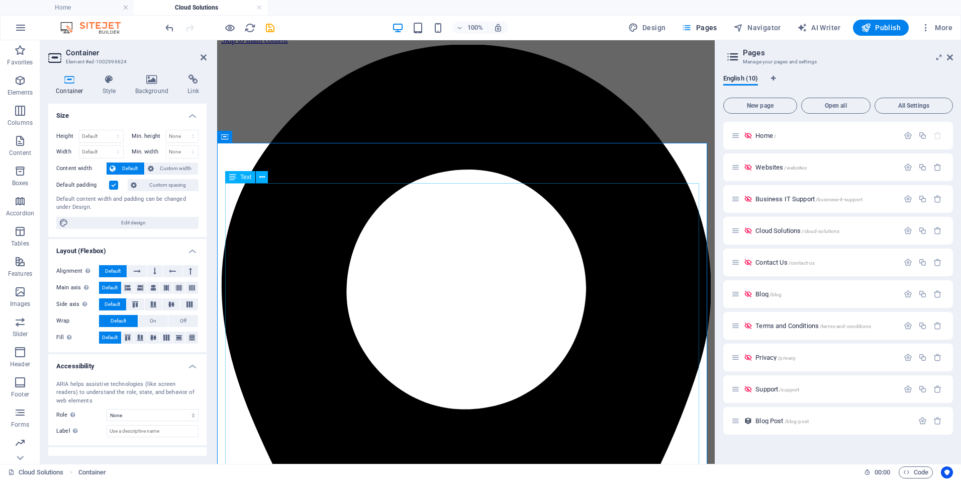
scroll to position [0, 0]
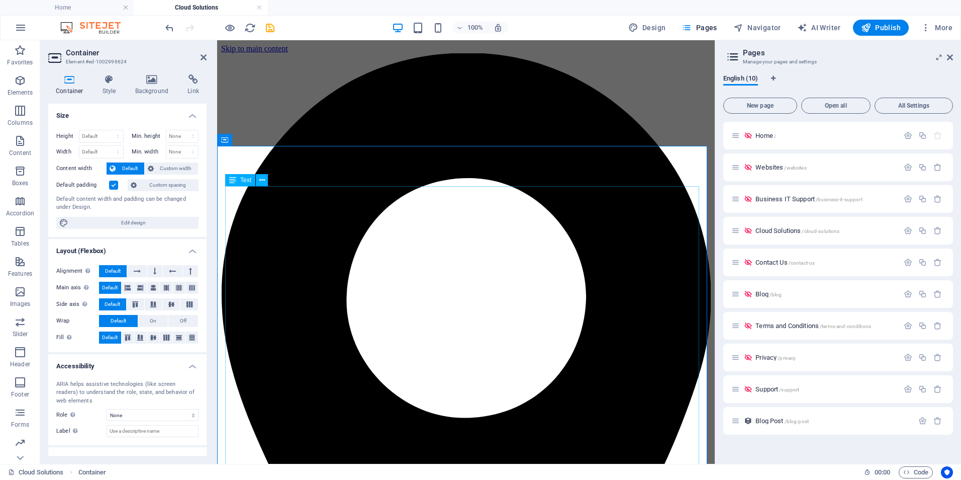
click at [268, 27] on icon "save" at bounding box center [270, 28] width 12 height 12
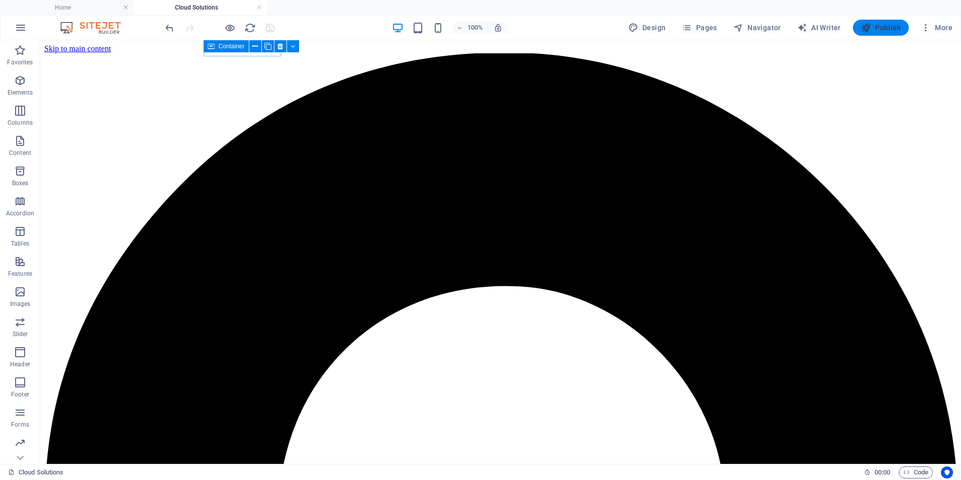
click at [883, 27] on span "Publish" at bounding box center [881, 28] width 40 height 10
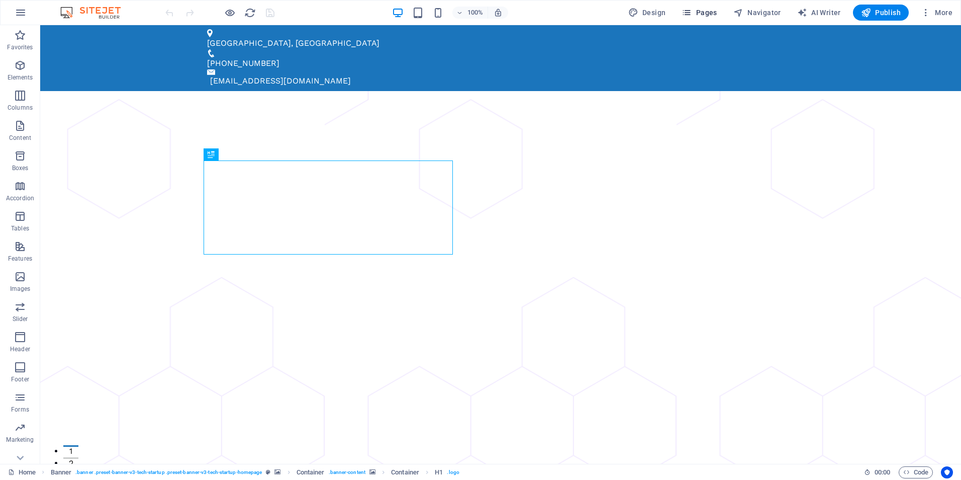
click at [692, 13] on icon "button" at bounding box center [687, 13] width 10 height 10
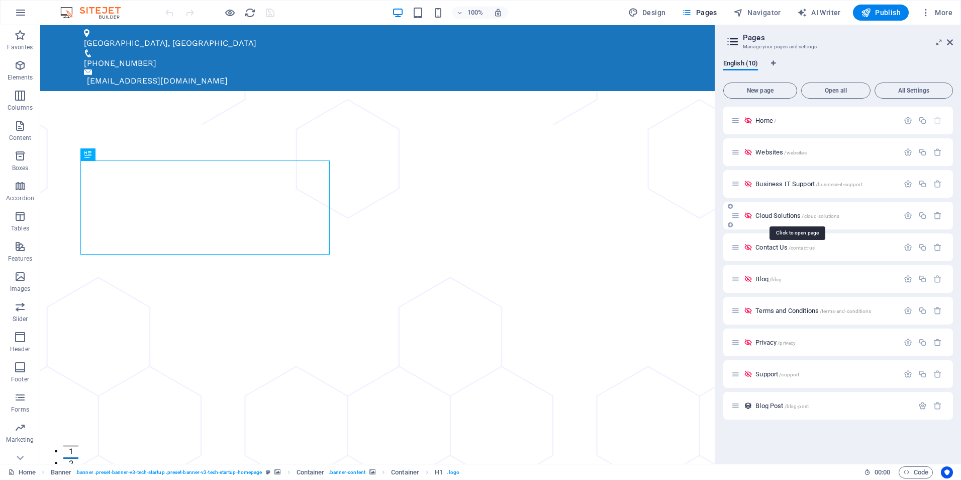
click at [794, 213] on span "Cloud Solutions /cloud-solutions" at bounding box center [798, 216] width 84 height 8
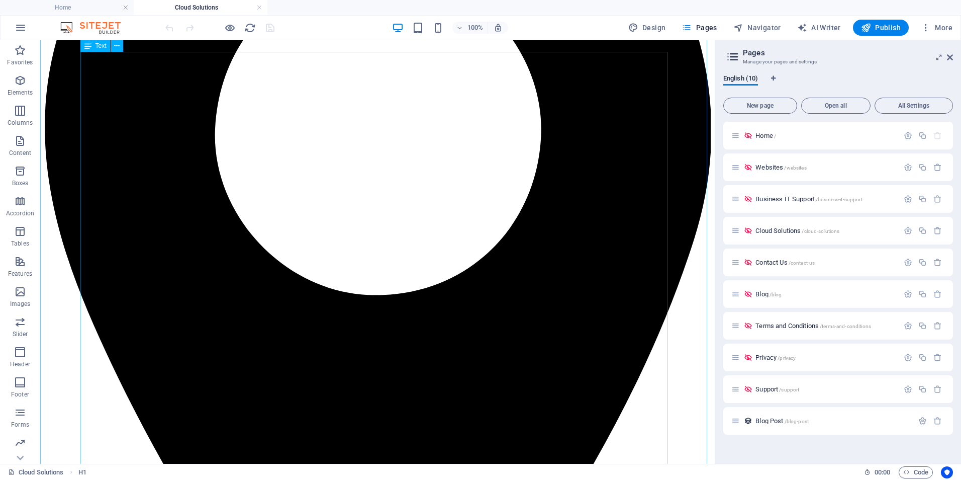
scroll to position [302, 0]
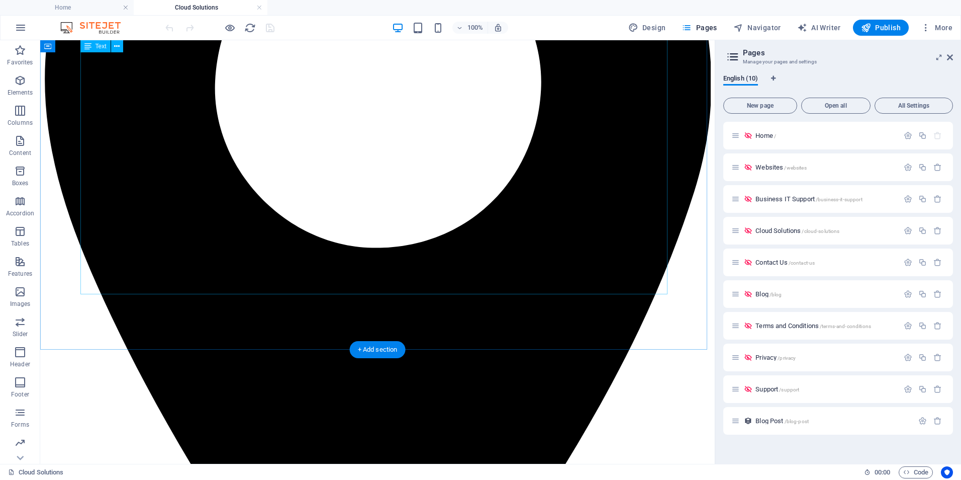
drag, startPoint x: 613, startPoint y: 287, endPoint x: 633, endPoint y: 288, distance: 20.1
drag, startPoint x: 633, startPoint y: 288, endPoint x: 627, endPoint y: 289, distance: 5.1
drag, startPoint x: 627, startPoint y: 289, endPoint x: 231, endPoint y: 275, distance: 397.0
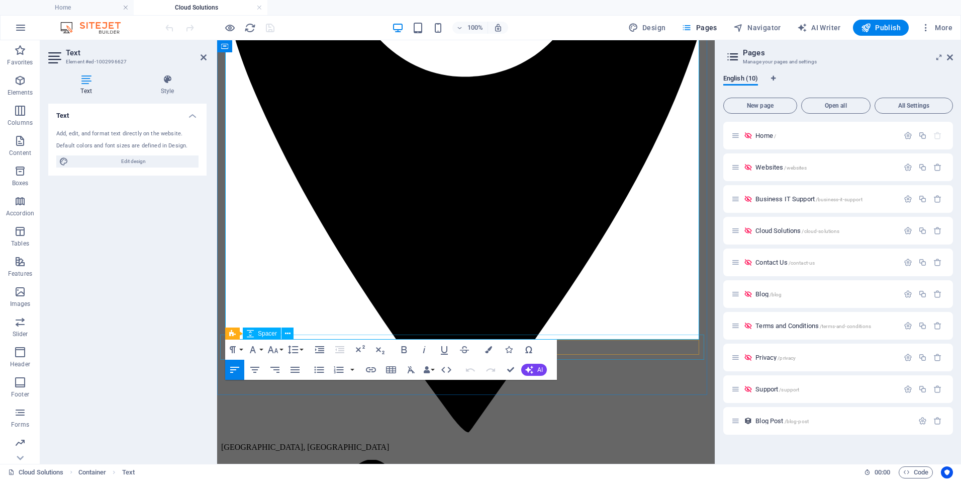
scroll to position [352, 0]
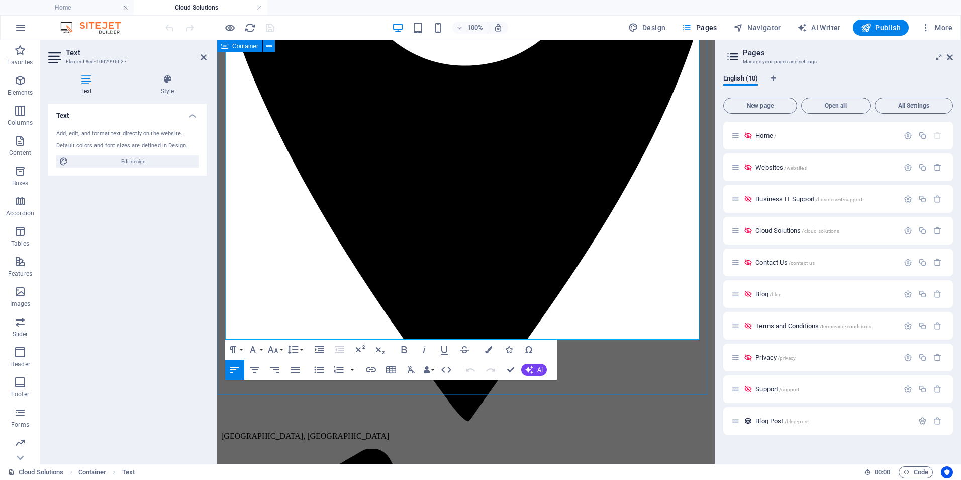
drag, startPoint x: 324, startPoint y: 334, endPoint x: 222, endPoint y: 83, distance: 271.1
click at [295, 347] on icon "button" at bounding box center [293, 349] width 12 height 12
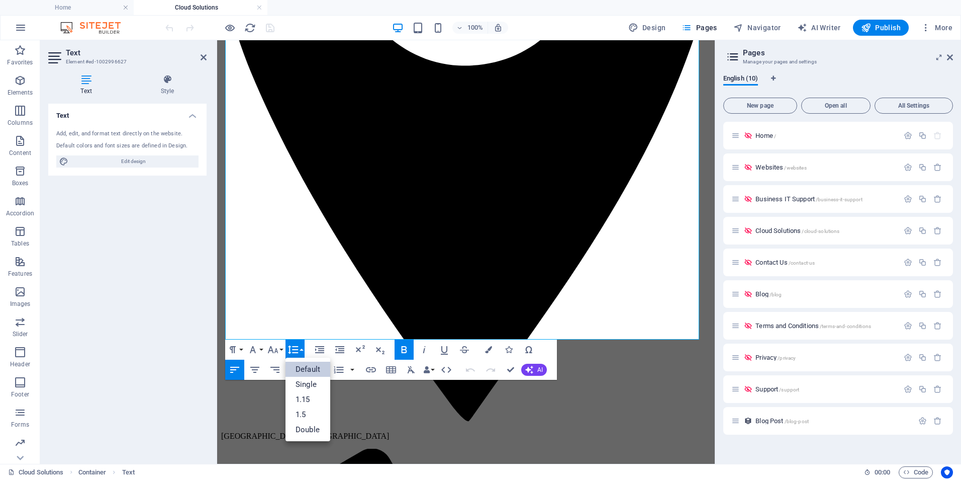
scroll to position [0, 0]
click at [295, 347] on icon "button" at bounding box center [293, 349] width 12 height 12
click at [276, 350] on icon "button" at bounding box center [273, 349] width 11 height 7
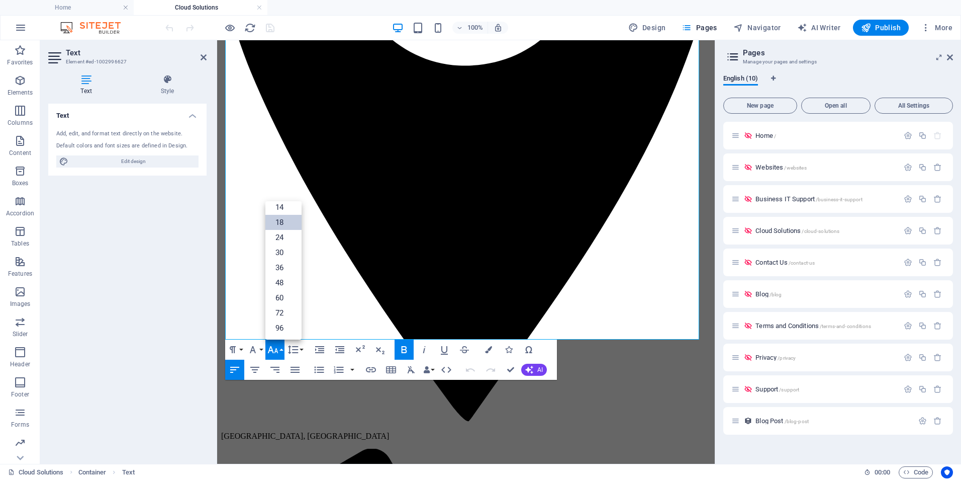
scroll to position [81, 0]
click at [282, 222] on link "18" at bounding box center [283, 222] width 36 height 15
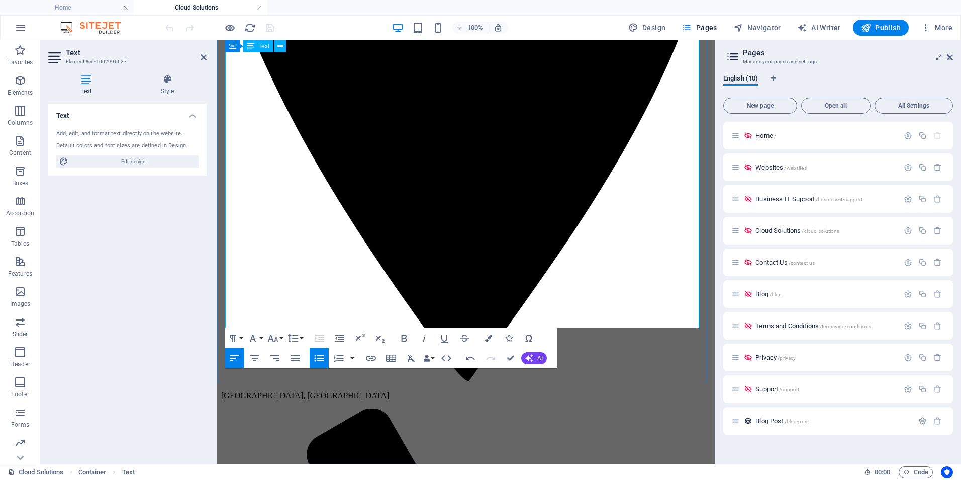
scroll to position [446, 0]
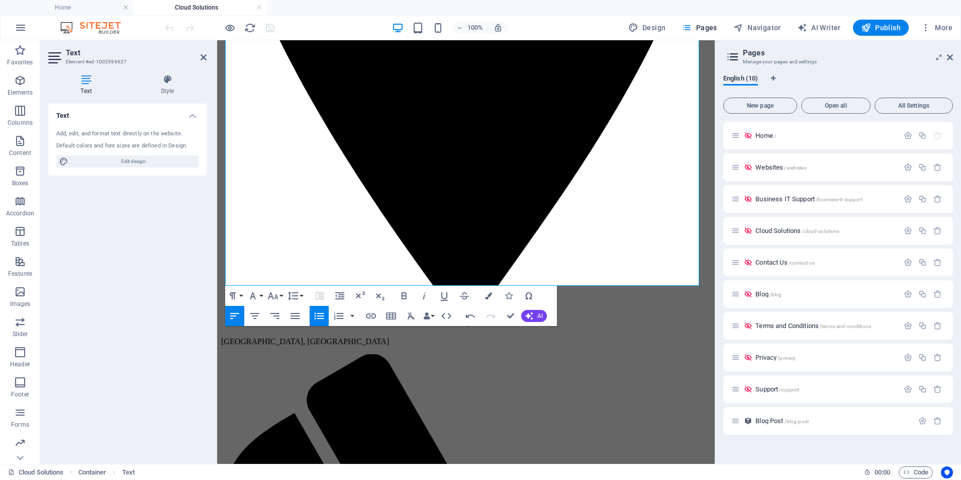
click at [323, 26] on div "100% Design Pages Navigator AI Writer Publish More" at bounding box center [559, 28] width 793 height 16
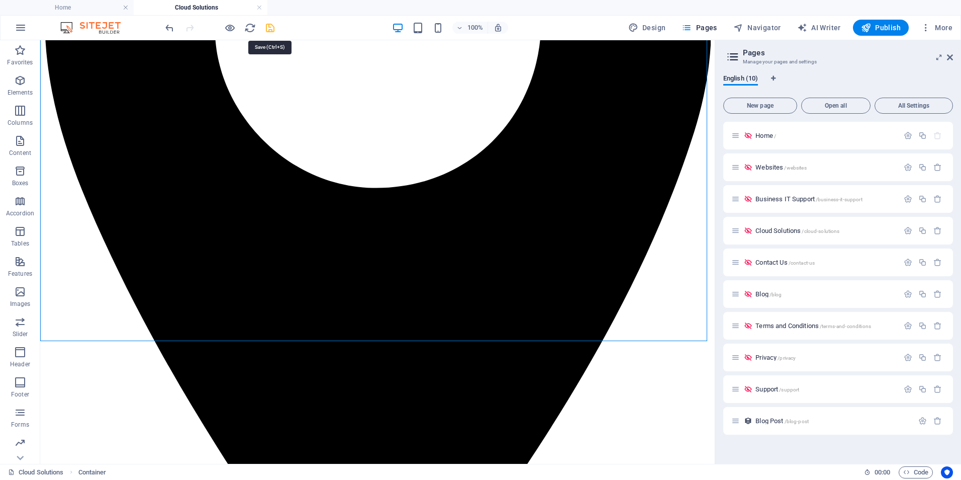
click at [269, 26] on icon "save" at bounding box center [270, 28] width 12 height 12
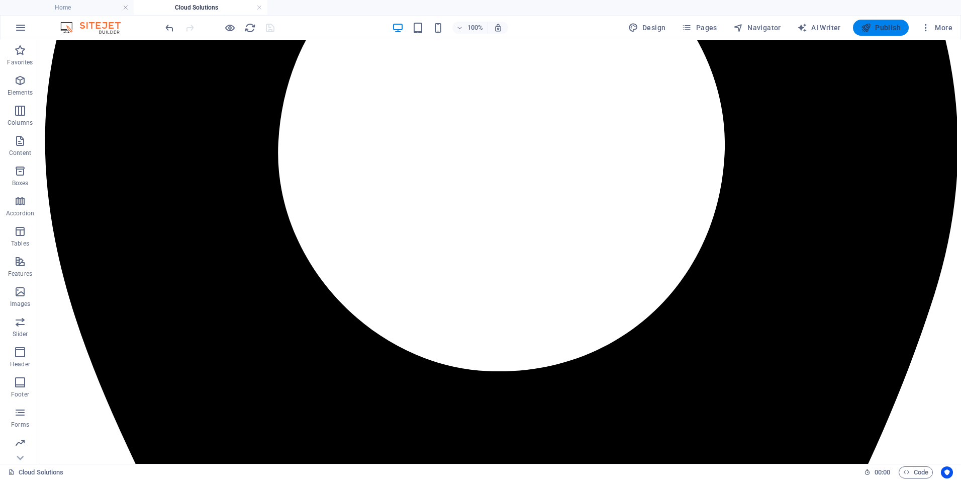
click at [884, 27] on span "Publish" at bounding box center [881, 28] width 40 height 10
